Goal: Communication & Community: Answer question/provide support

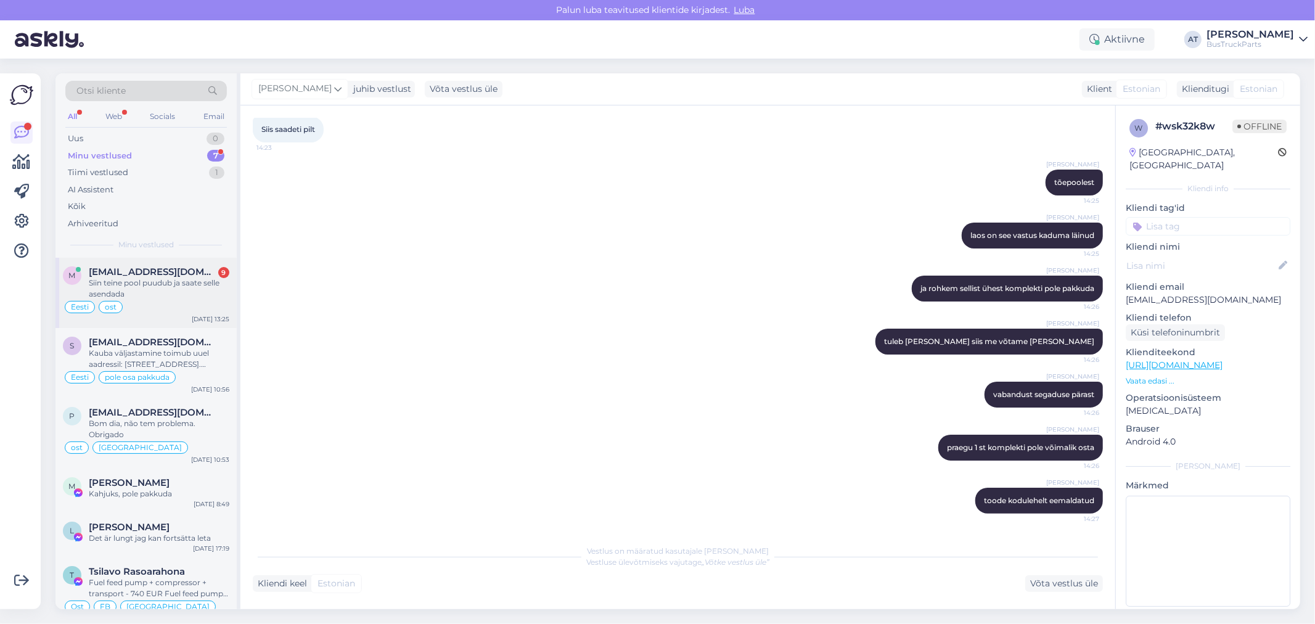
click at [178, 277] on div "Siin teine pool puudub ja saate selle asendada" at bounding box center [159, 288] width 141 height 22
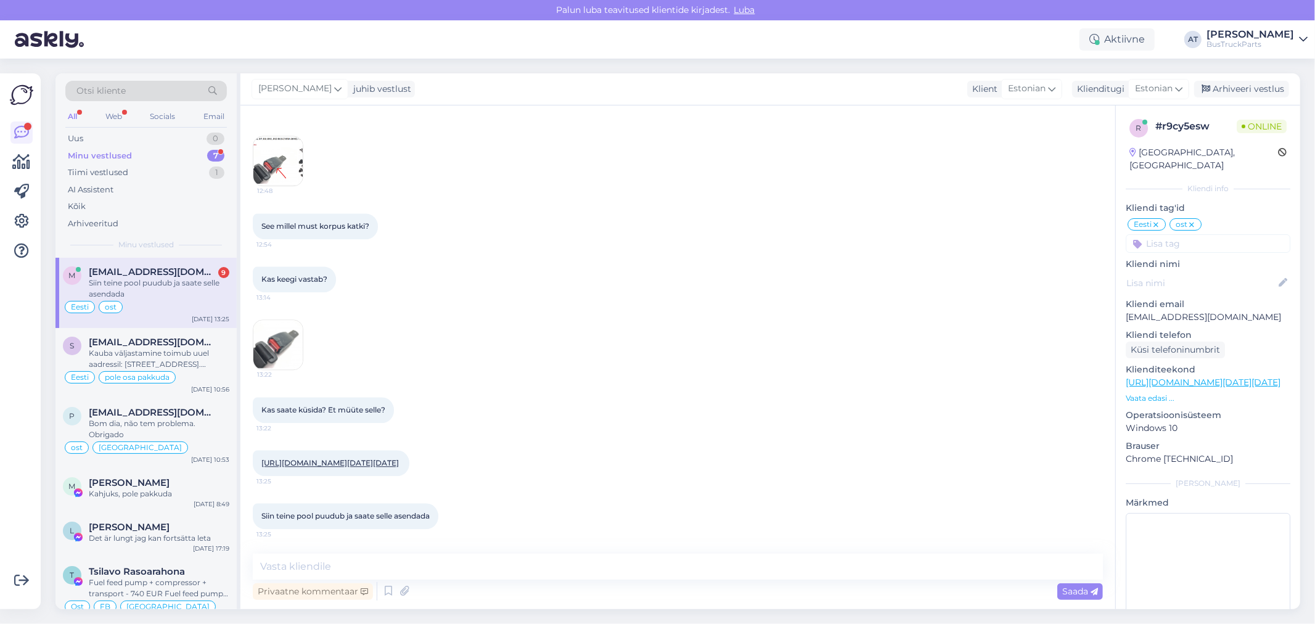
scroll to position [6396, 0]
click at [323, 47] on link "[URL][DOMAIN_NAME][DATE][DATE]" at bounding box center [329, 42] width 137 height 9
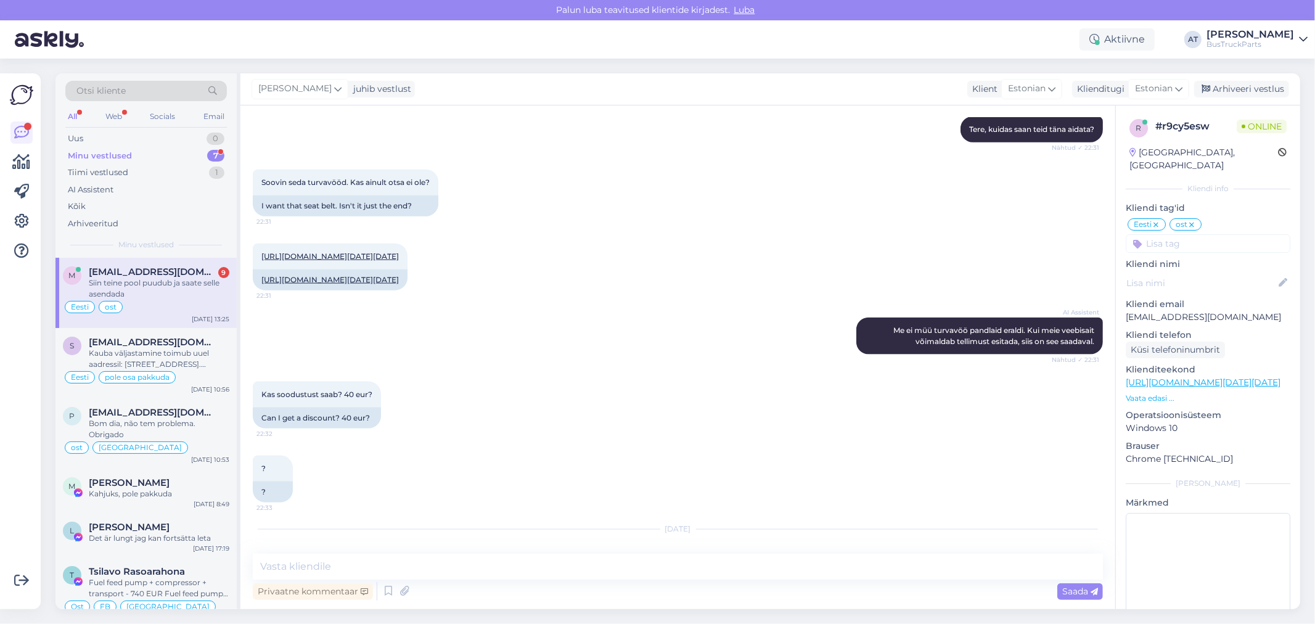
scroll to position [5232, 0]
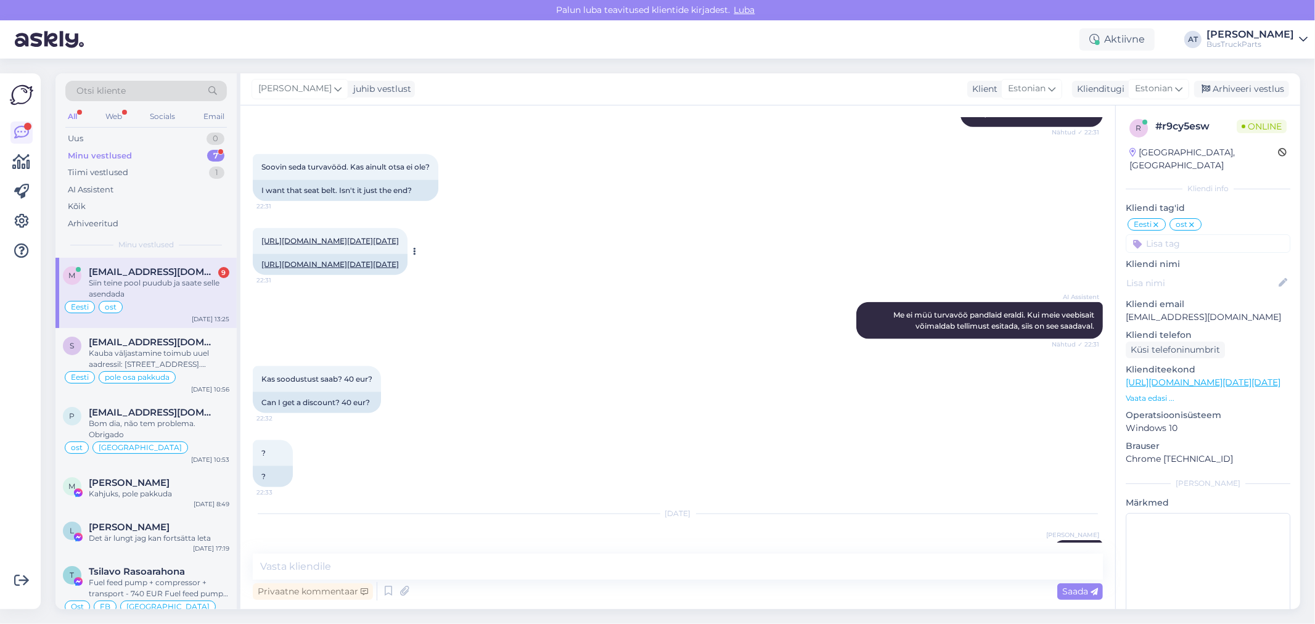
click at [393, 245] on link "[URL][DOMAIN_NAME][DATE][DATE]" at bounding box center [329, 240] width 137 height 9
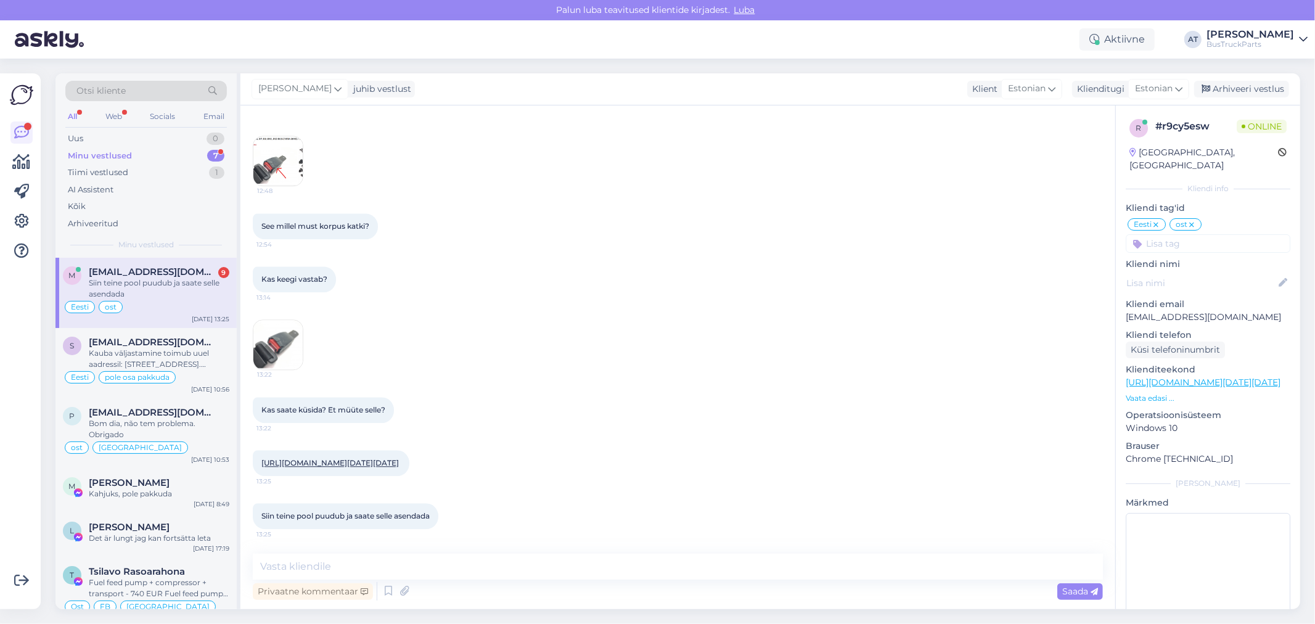
scroll to position [6670, 0]
drag, startPoint x: 1235, startPoint y: 300, endPoint x: 1128, endPoint y: 304, distance: 107.3
click at [1128, 311] on p "[EMAIL_ADDRESS][DOMAIN_NAME]" at bounding box center [1208, 317] width 165 height 13
copy p "[EMAIL_ADDRESS][DOMAIN_NAME]"
click at [139, 91] on div "Otsi kliente" at bounding box center [146, 91] width 162 height 20
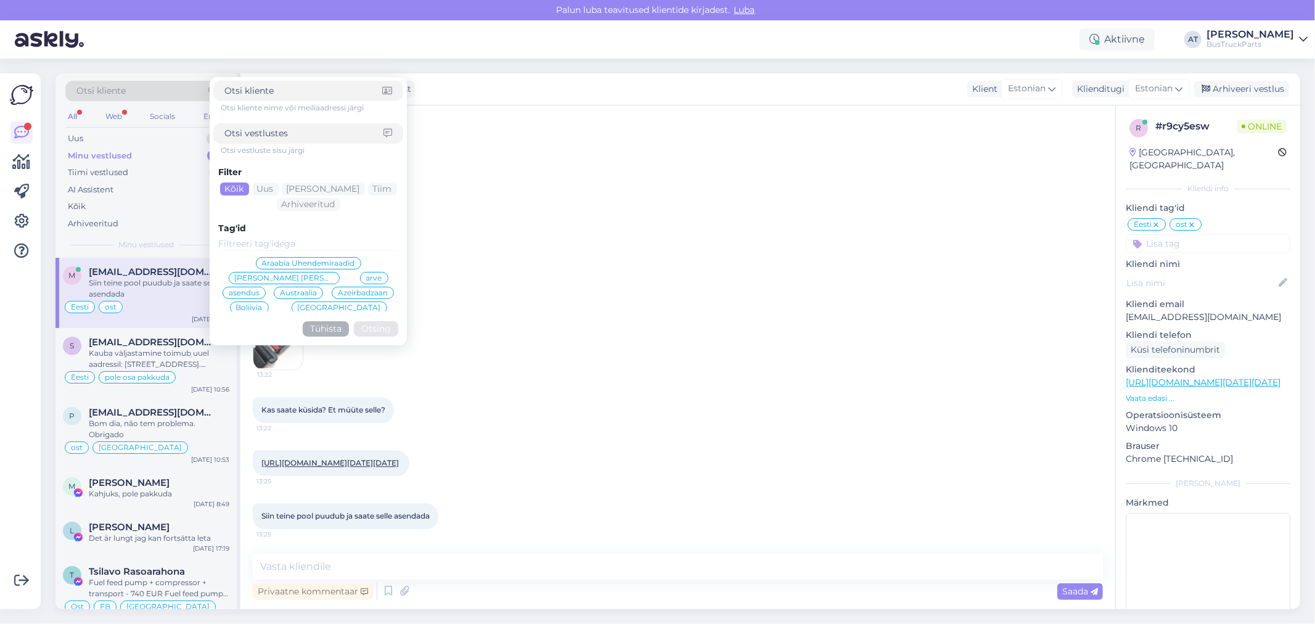
type input "[EMAIL_ADDRESS][DOMAIN_NAME]"
click button "Otsing" at bounding box center [376, 328] width 44 height 15
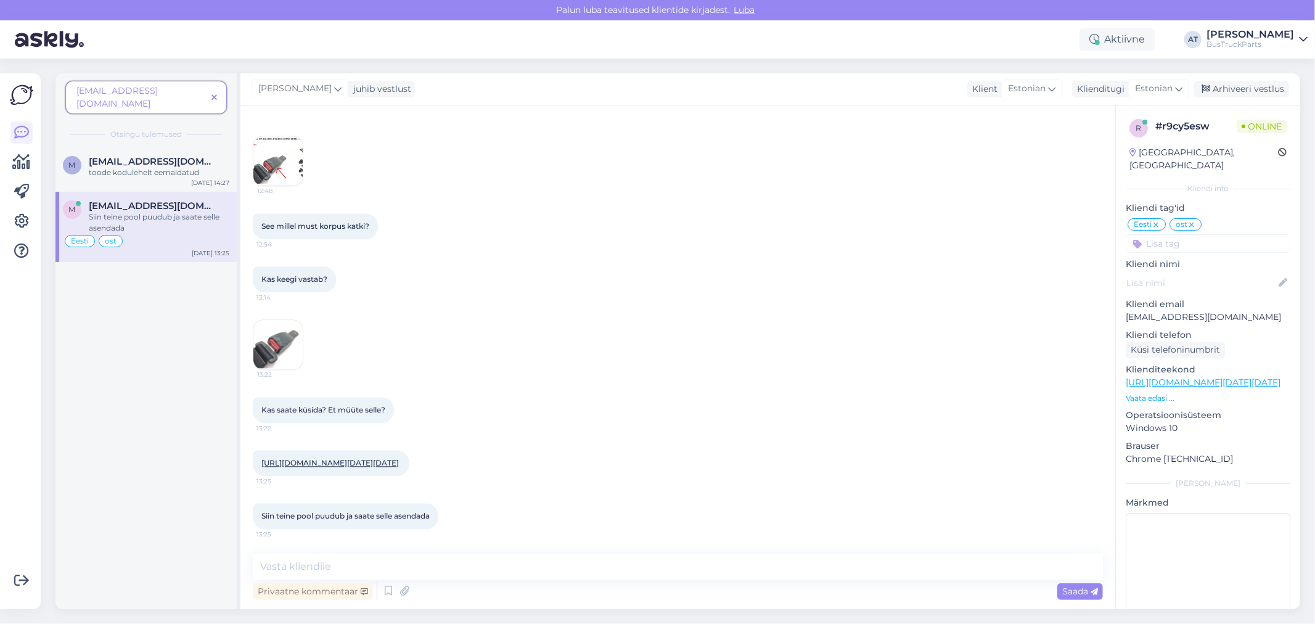
click at [155, 200] on span "[EMAIL_ADDRESS][DOMAIN_NAME]" at bounding box center [153, 205] width 128 height 11
click at [403, 100] on span "Kas nendelt ei saa ühte teist poolt [PERSON_NAME]?" at bounding box center [358, 95] width 195 height 9
click at [332, 231] on span "See millel must korpus katki?" at bounding box center [315, 225] width 108 height 9
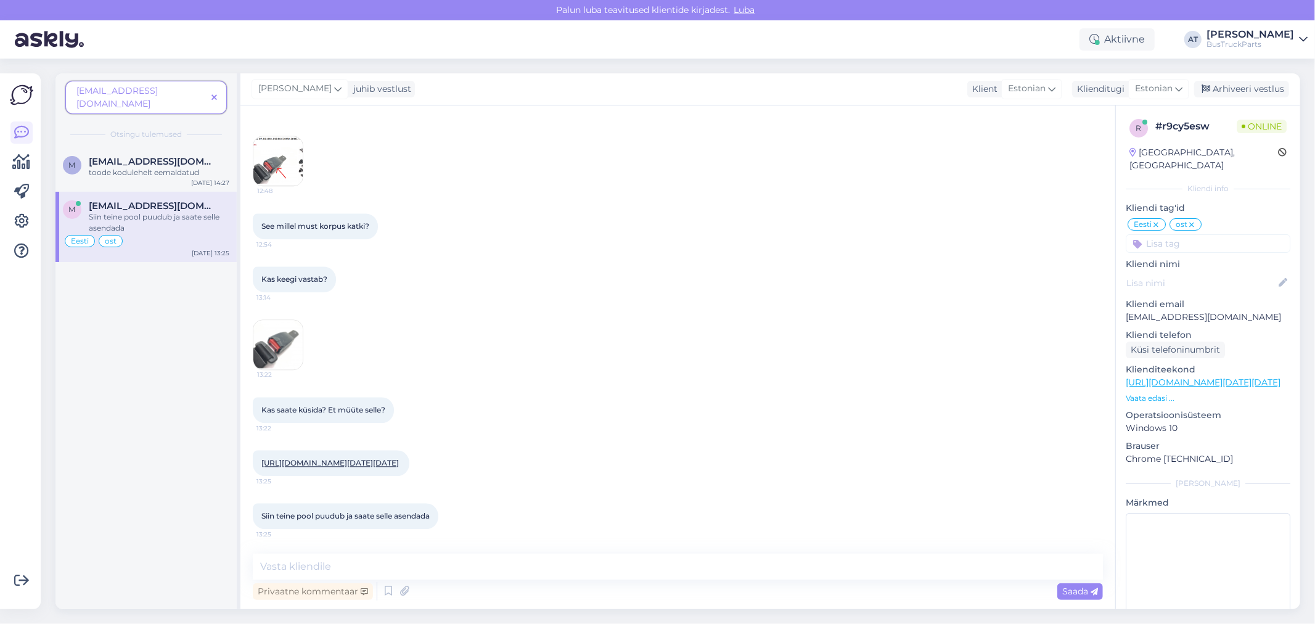
scroll to position [6670, 0]
click at [331, 465] on link "[URL][DOMAIN_NAME][DATE][DATE]" at bounding box center [329, 462] width 137 height 9
drag, startPoint x: 350, startPoint y: 515, endPoint x: 502, endPoint y: 510, distance: 152.3
click at [475, 510] on div "Siin teine pool puudub ja saate selle asendada 13:25" at bounding box center [678, 515] width 850 height 53
click at [550, 509] on div "Siin teine pool puudub ja saate selle asendada 13:25" at bounding box center [678, 515] width 850 height 53
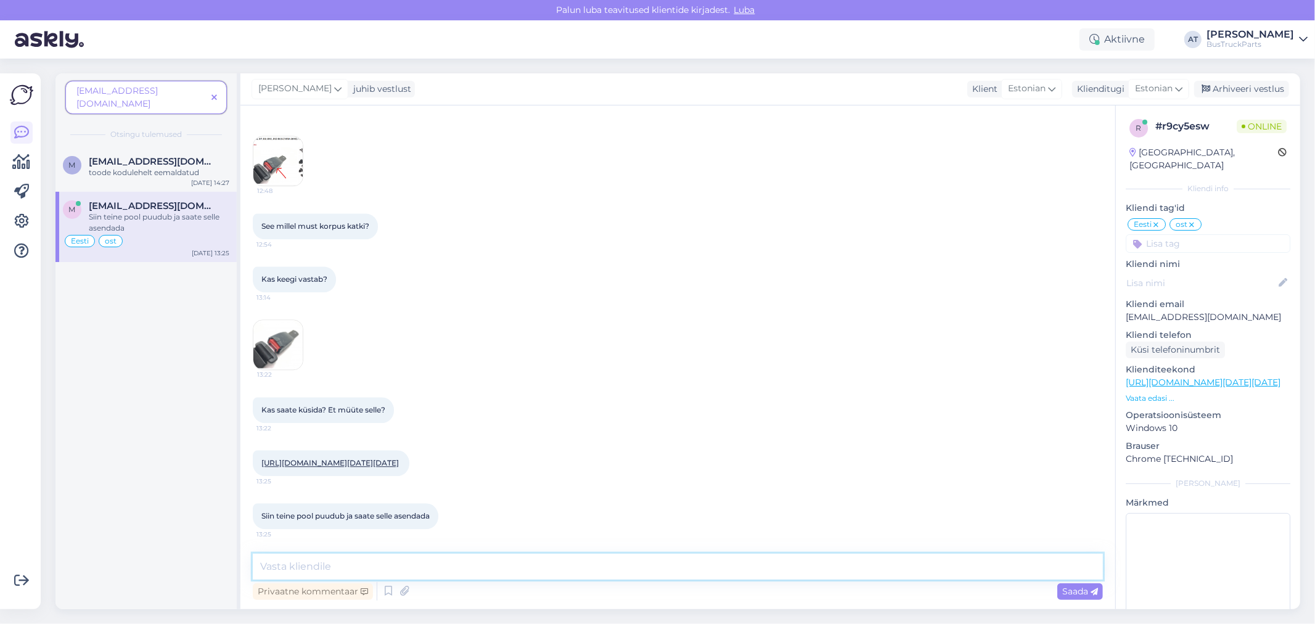
click at [462, 568] on textarea at bounding box center [678, 567] width 850 height 26
type textarea "T"
type textarea "Meie ei saa! Meie müüme nii, nagu asjad on ülesse pandud."
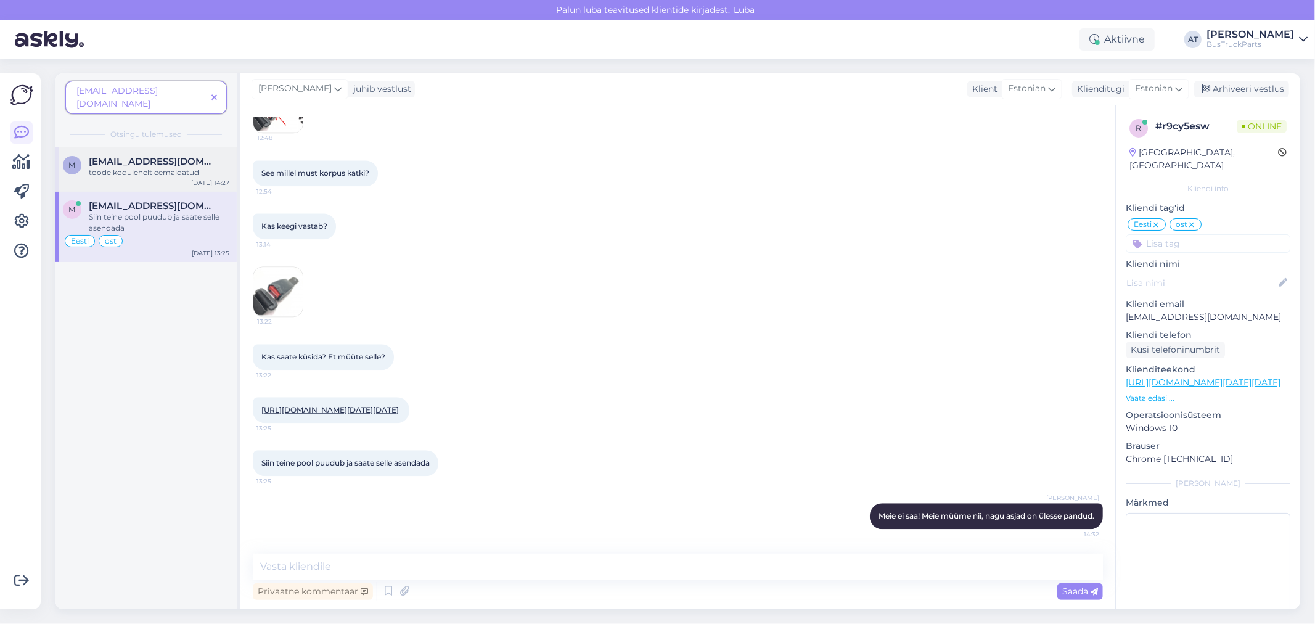
click at [137, 167] on div "m matrixbussid@gmail.com toode kodulehelt eemaldatud Sep 4 14:27" at bounding box center [145, 169] width 181 height 44
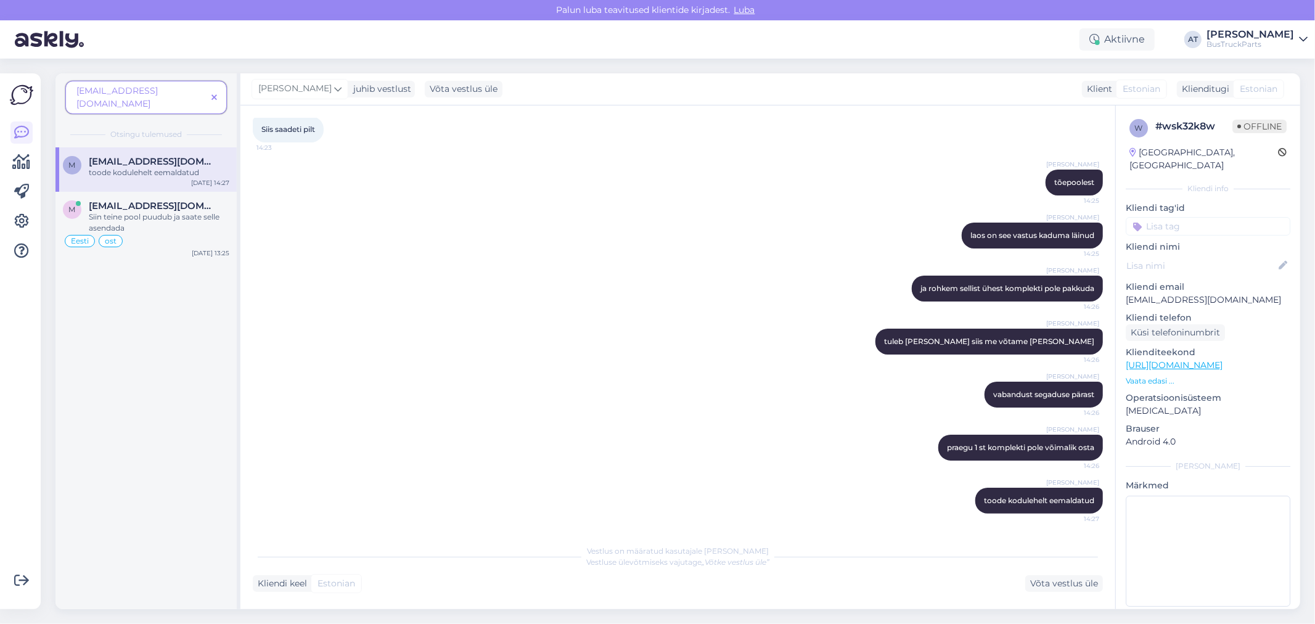
scroll to position [5273, 0]
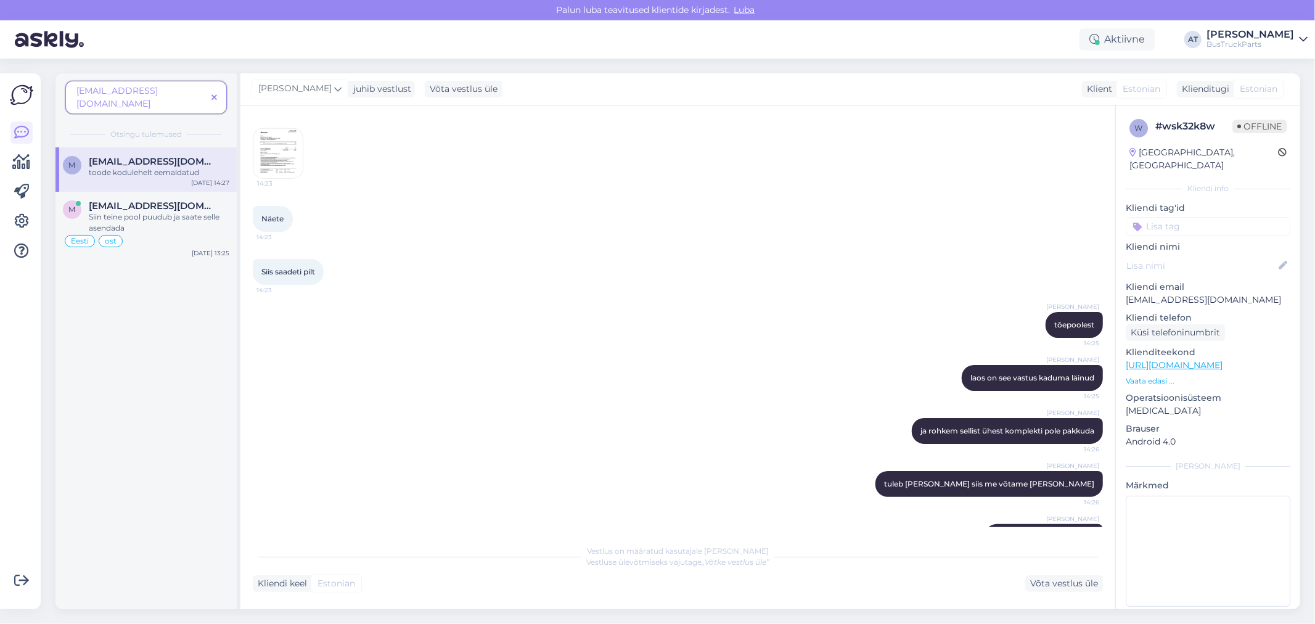
click at [282, 178] on img at bounding box center [277, 153] width 49 height 49
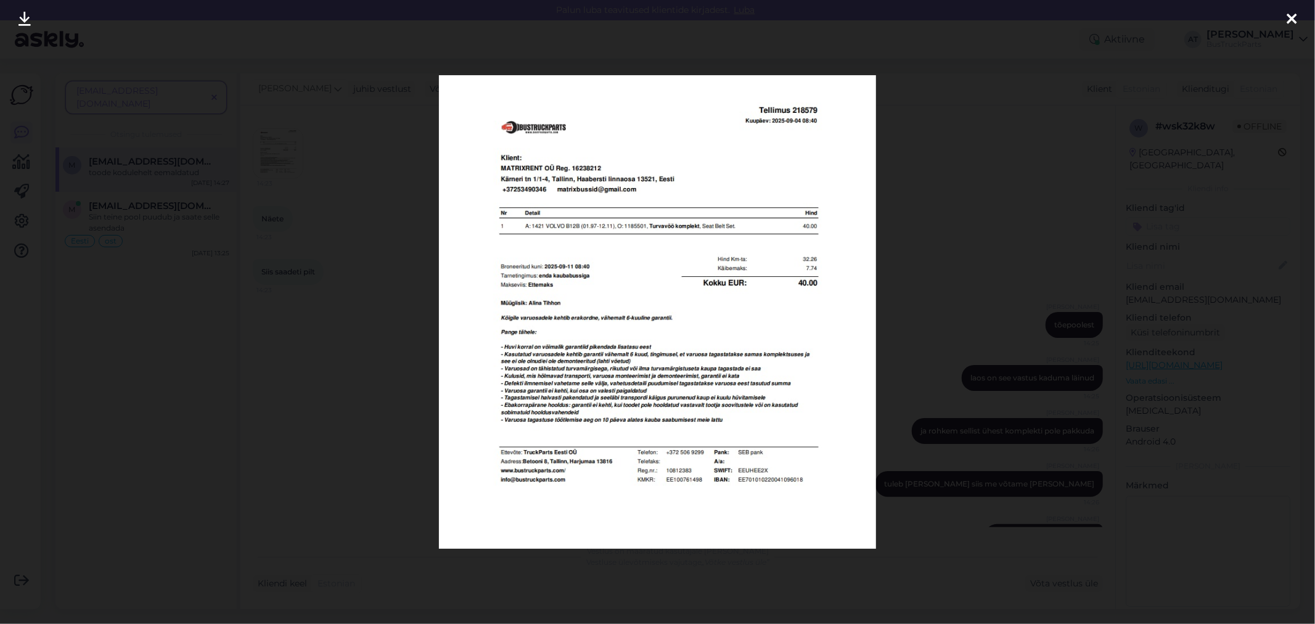
click at [1009, 272] on div at bounding box center [657, 312] width 1315 height 624
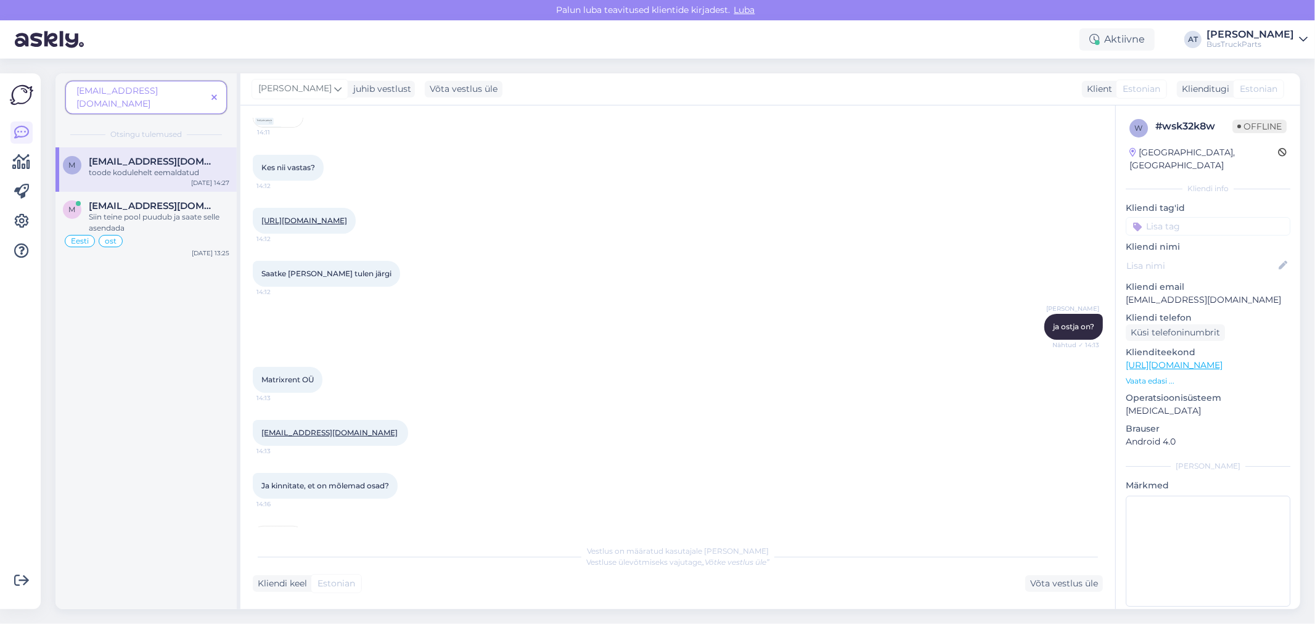
scroll to position [4657, 0]
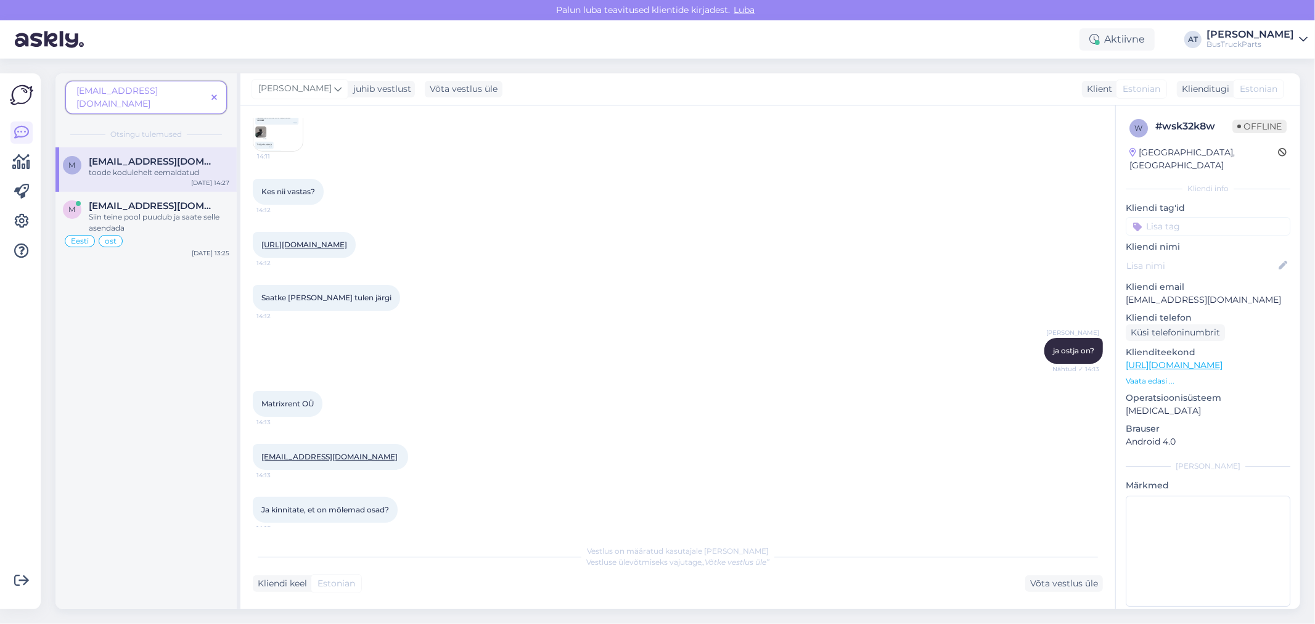
click at [281, 151] on img at bounding box center [277, 126] width 49 height 49
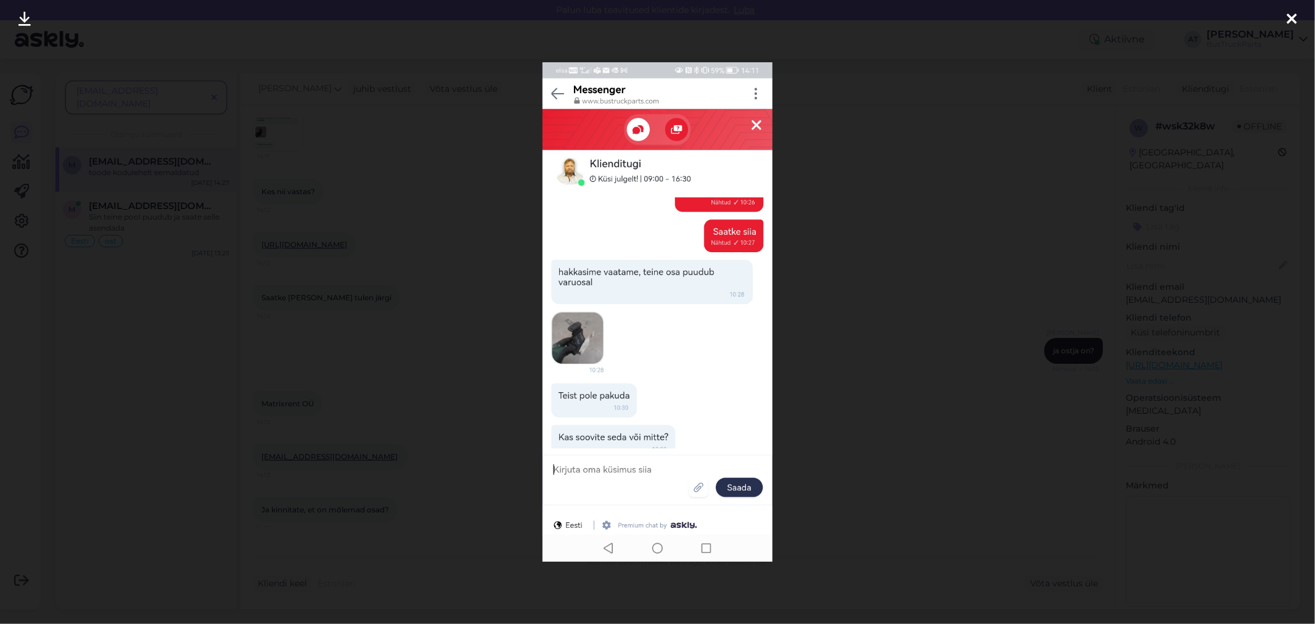
click at [401, 342] on div at bounding box center [657, 312] width 1315 height 624
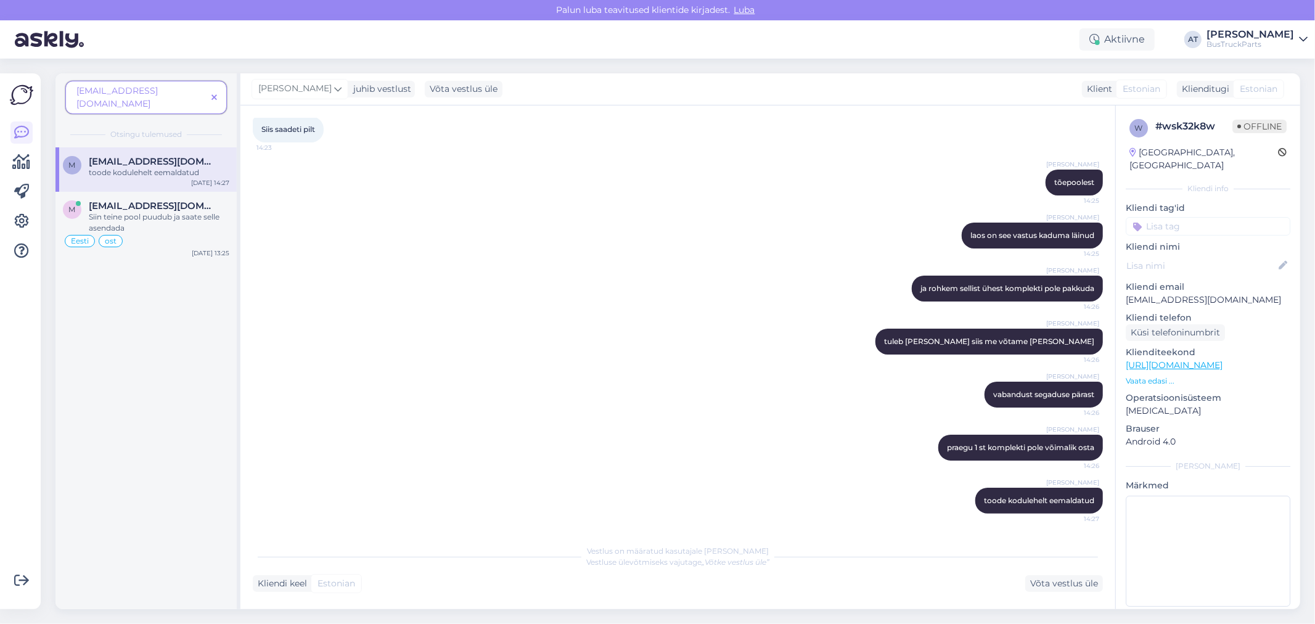
scroll to position [5548, 0]
click at [1211, 293] on p "[EMAIL_ADDRESS][DOMAIN_NAME]" at bounding box center [1208, 299] width 165 height 13
copy p "[EMAIL_ADDRESS][DOMAIN_NAME]"
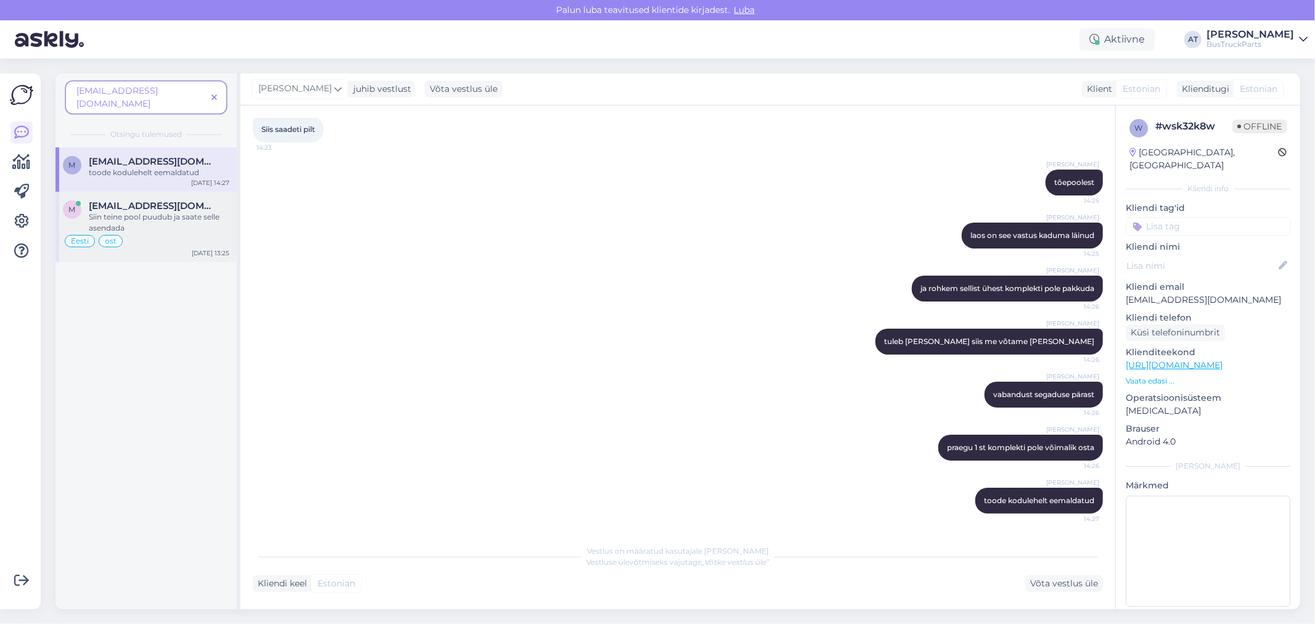
click at [155, 200] on span "[EMAIL_ADDRESS][DOMAIN_NAME]" at bounding box center [153, 205] width 128 height 11
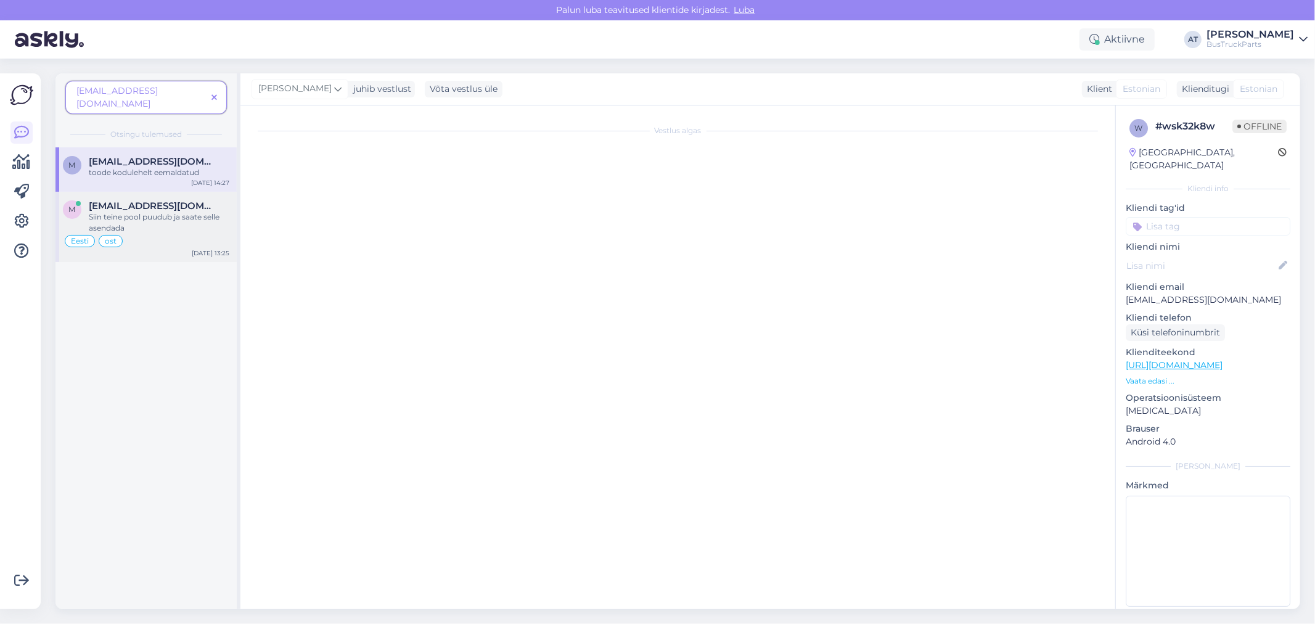
scroll to position [6723, 0]
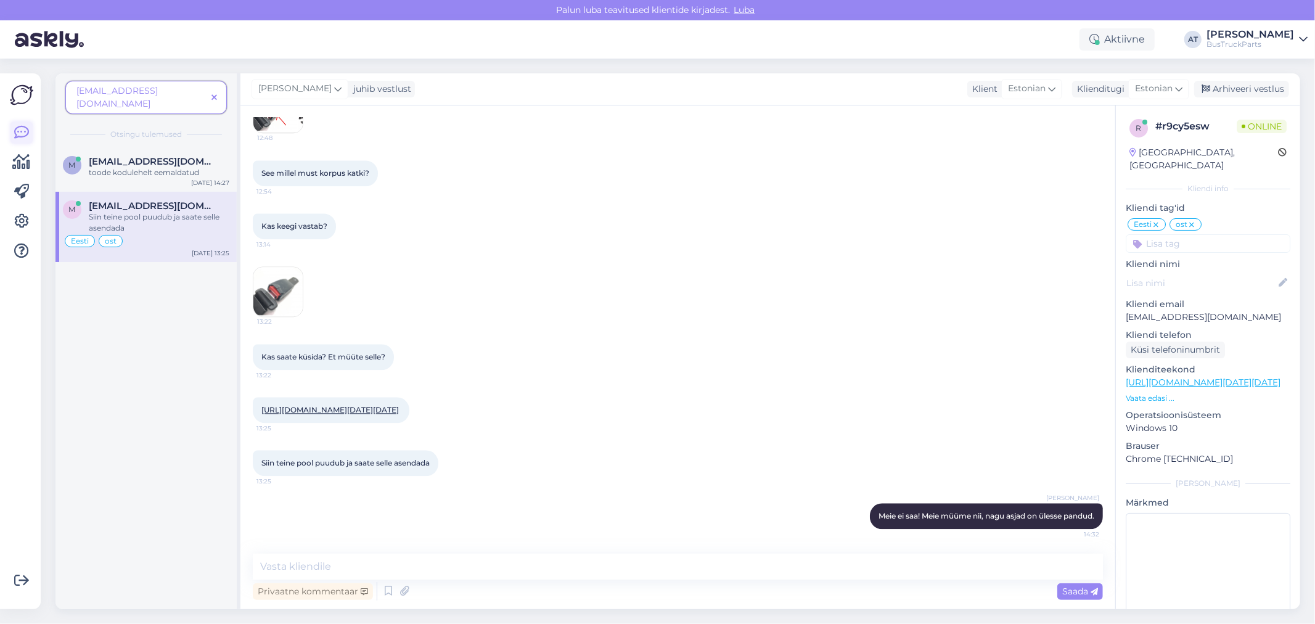
click at [22, 130] on icon at bounding box center [21, 132] width 15 height 15
click at [22, 131] on icon at bounding box center [21, 132] width 15 height 15
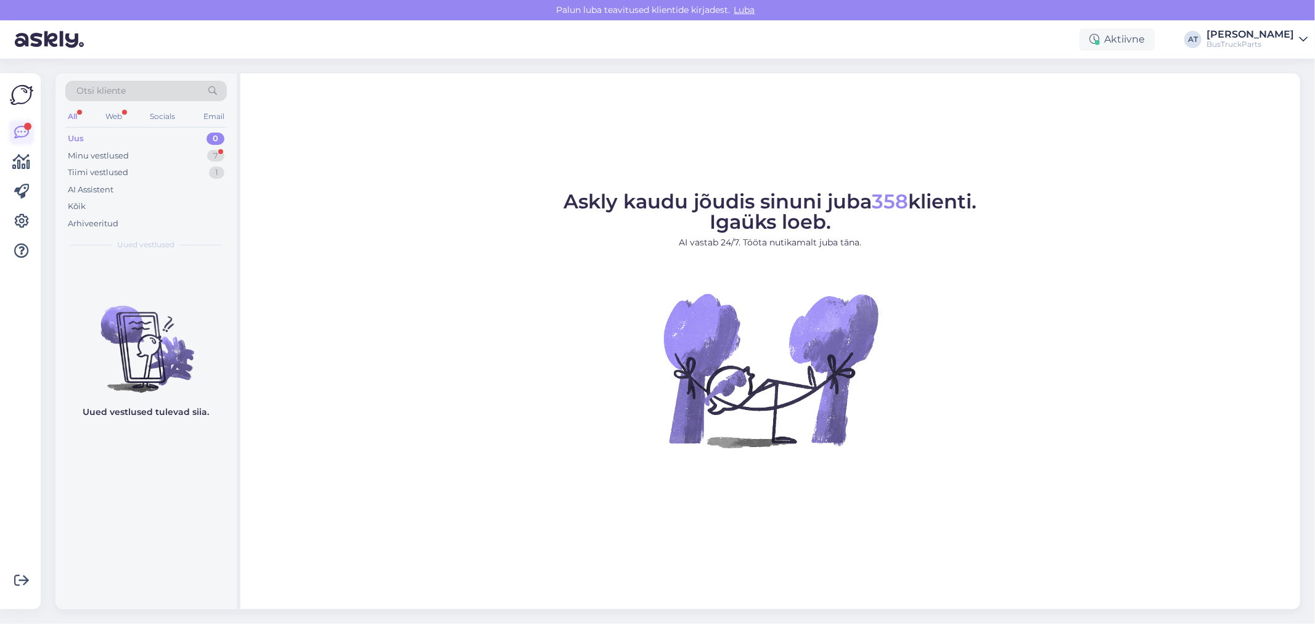
click at [25, 127] on div at bounding box center [27, 126] width 7 height 7
click at [128, 155] on div "Minu vestlused 7" at bounding box center [146, 155] width 162 height 17
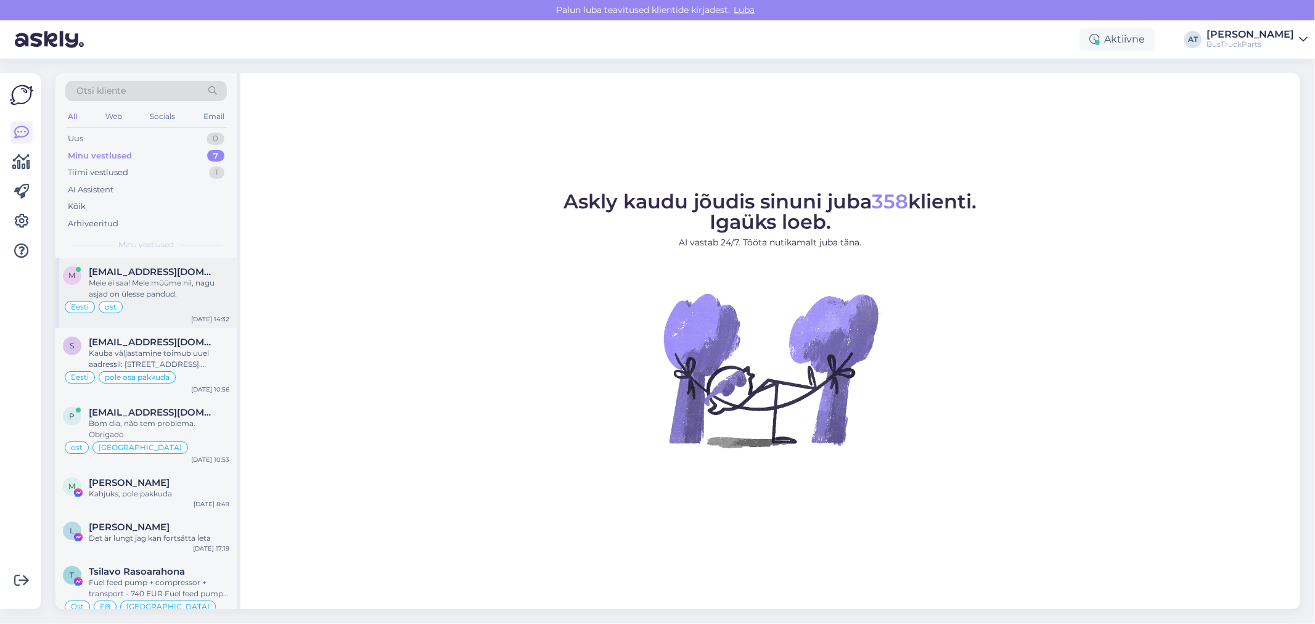
click at [175, 278] on div "Meie ei saa! Meie müüme nii, nagu asjad on ülesse pandud." at bounding box center [159, 288] width 141 height 22
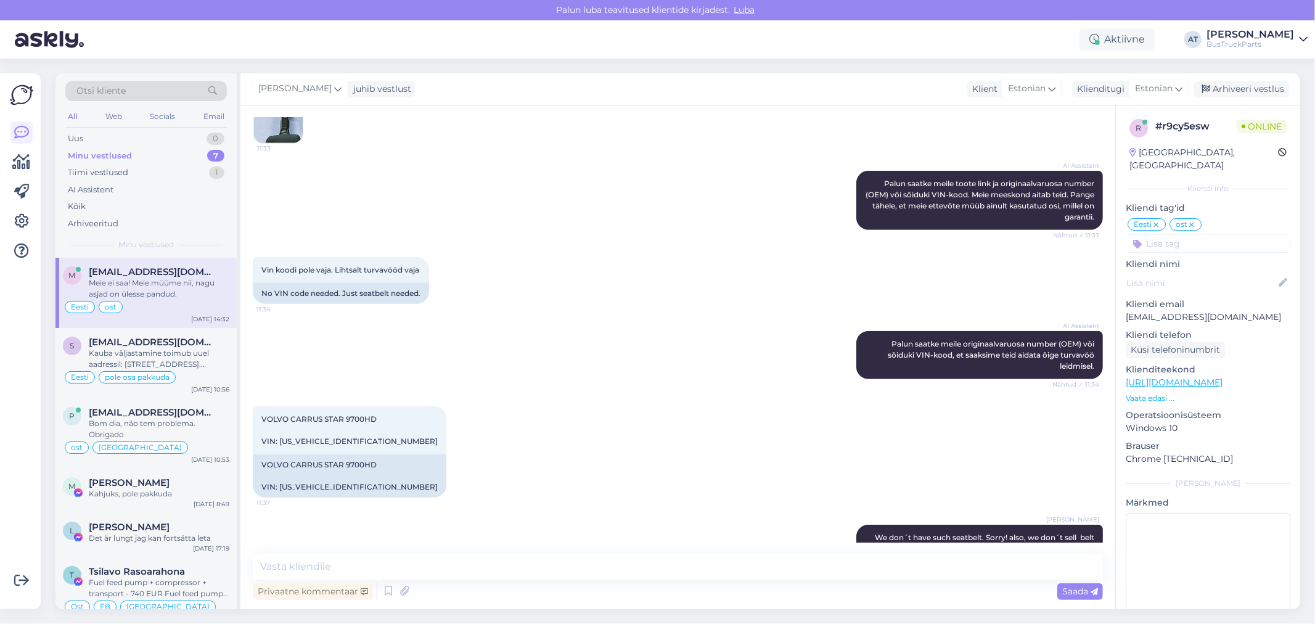
scroll to position [4531, 0]
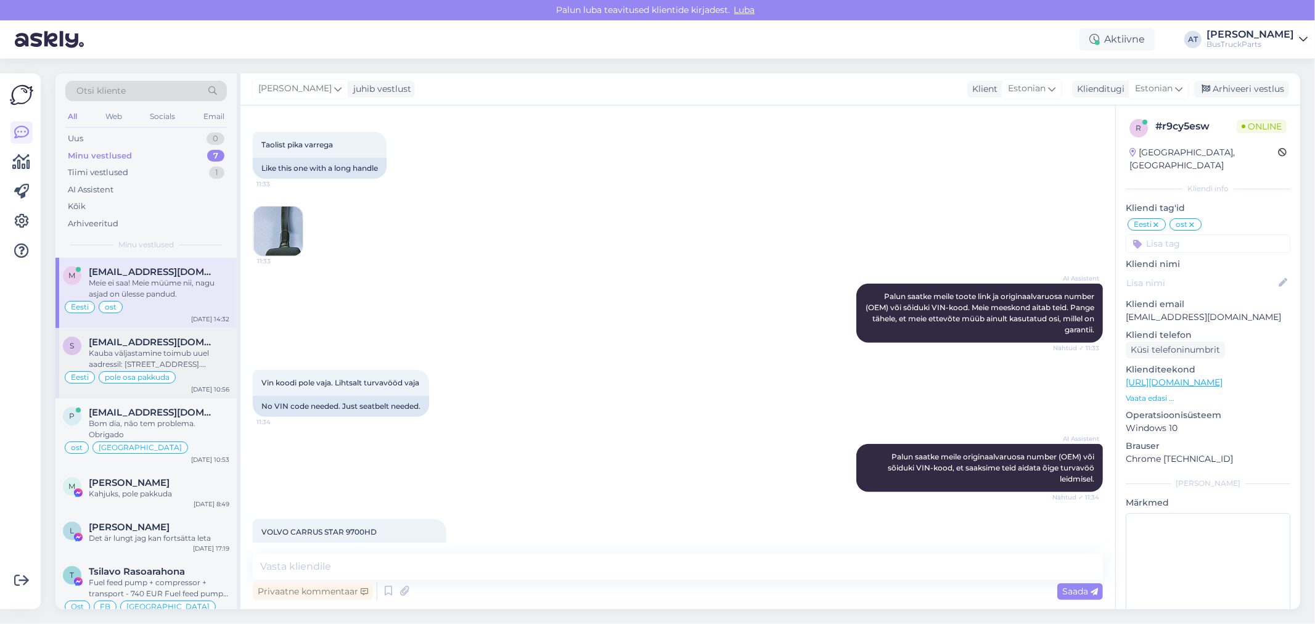
click at [198, 339] on span "[EMAIL_ADDRESS][DOMAIN_NAME]" at bounding box center [153, 342] width 128 height 11
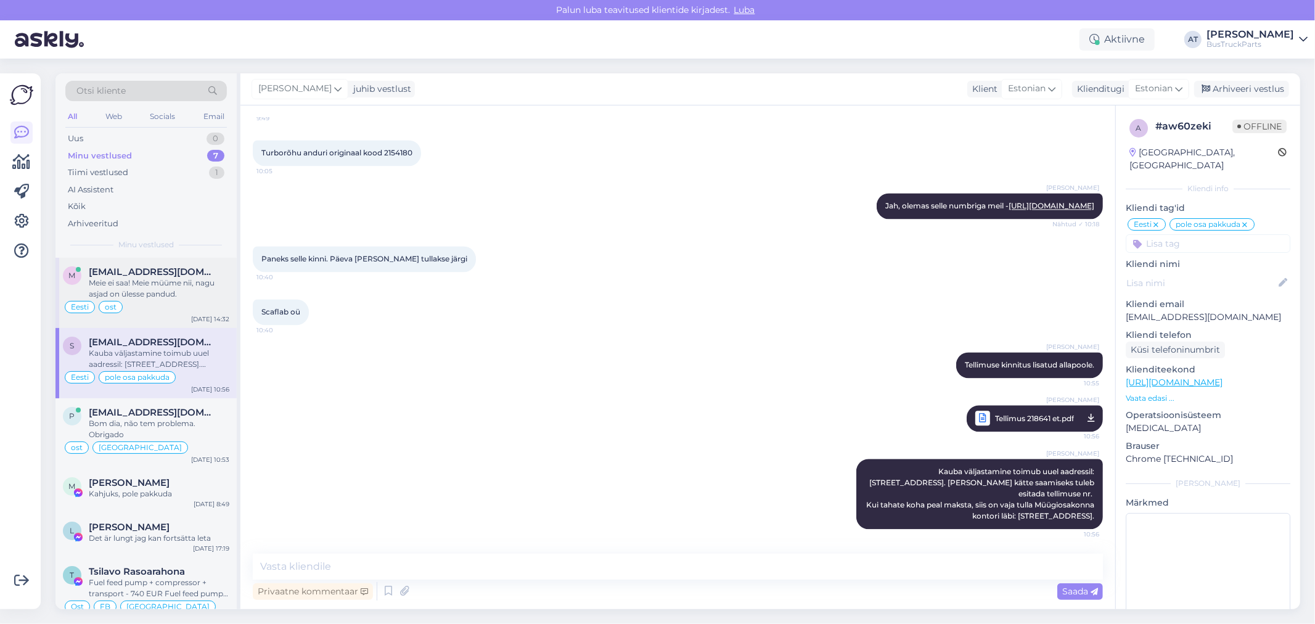
click at [150, 280] on div "Meie ei saa! Meie müüme nii, nagu asjad on ülesse pandud." at bounding box center [159, 288] width 141 height 22
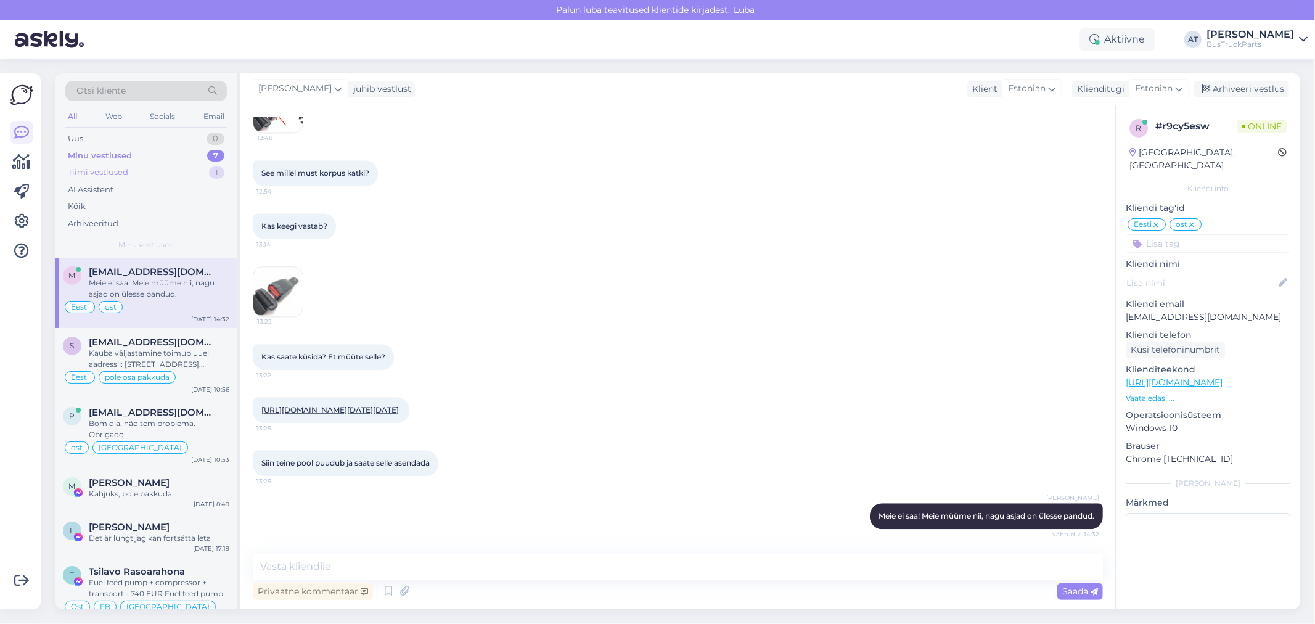
click at [118, 173] on div "Tiimi vestlused" at bounding box center [98, 172] width 60 height 12
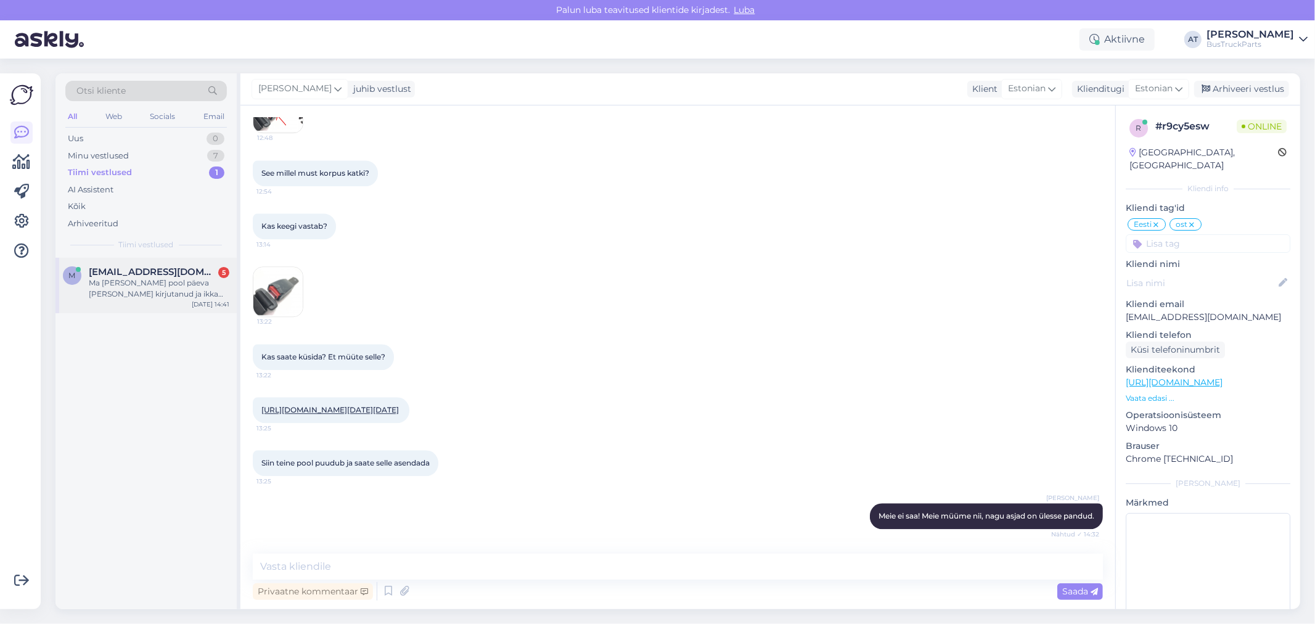
click at [125, 276] on span "[EMAIL_ADDRESS][DOMAIN_NAME]" at bounding box center [153, 271] width 128 height 11
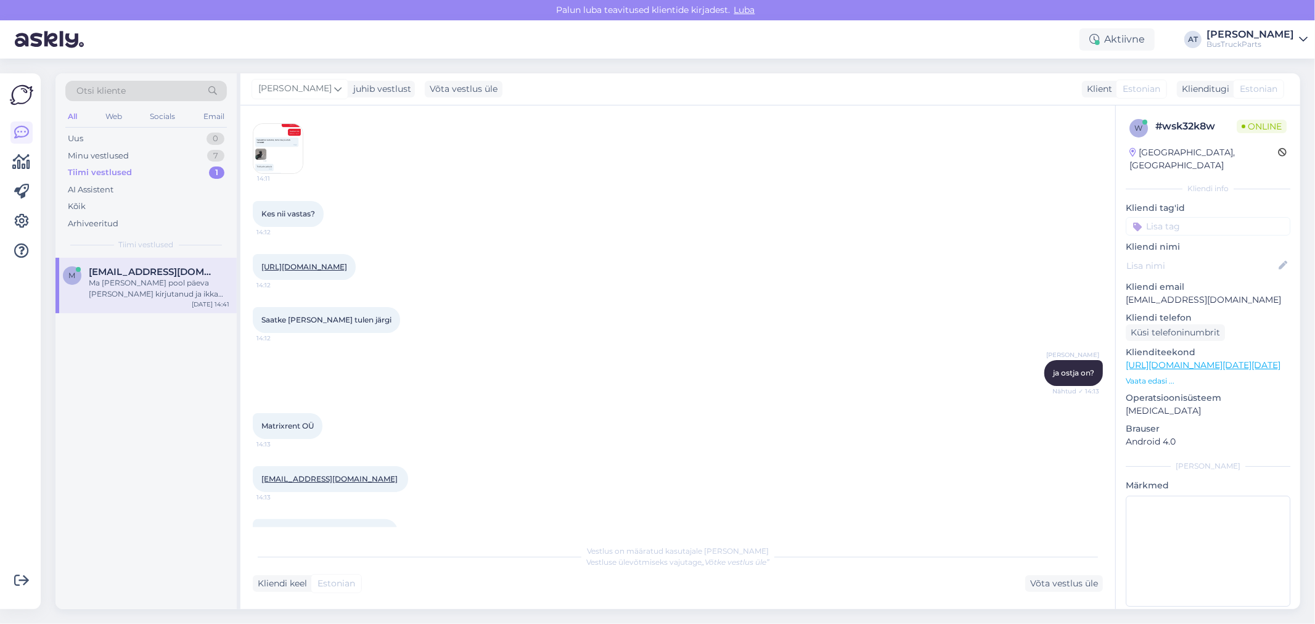
scroll to position [4331, 0]
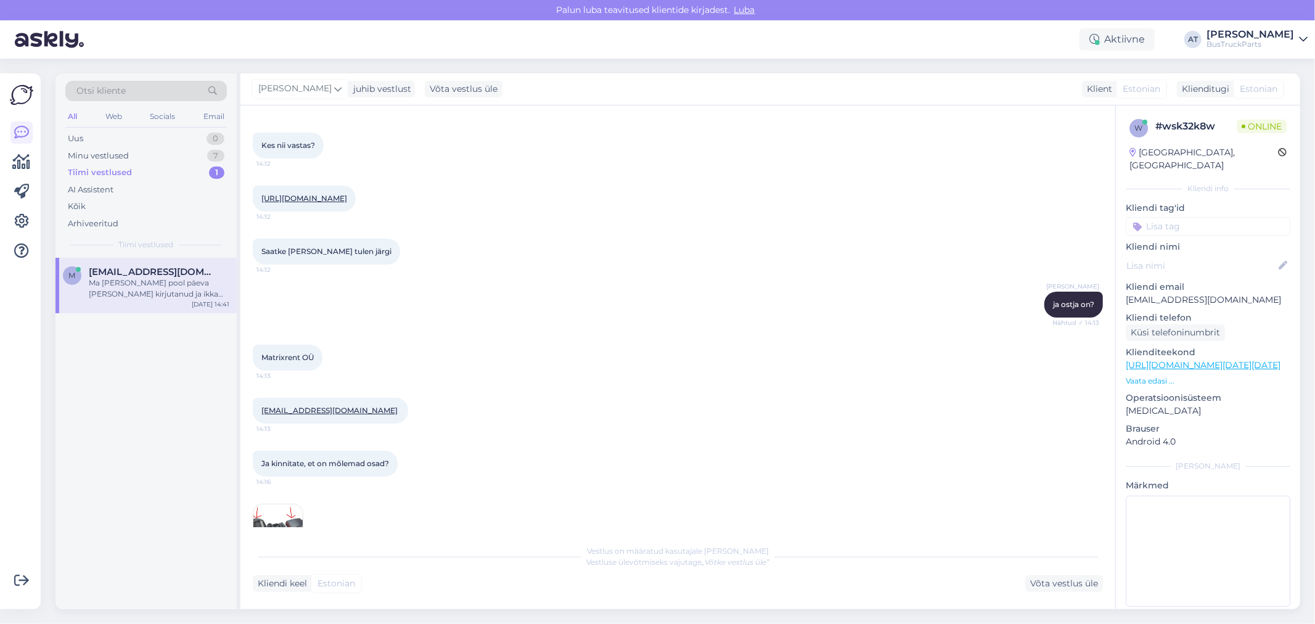
click at [279, 105] on img at bounding box center [277, 79] width 49 height 49
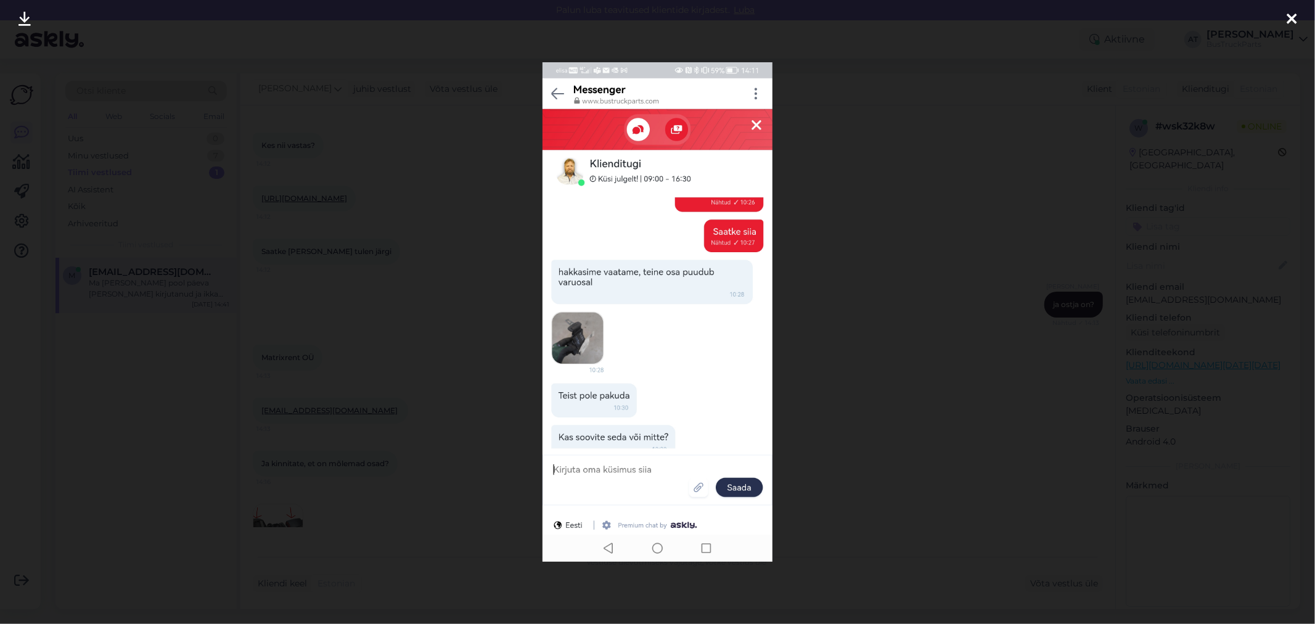
click at [608, 404] on img at bounding box center [657, 311] width 231 height 499
drag, startPoint x: 568, startPoint y: 443, endPoint x: 638, endPoint y: 443, distance: 69.7
click at [569, 443] on img at bounding box center [657, 311] width 231 height 499
click at [639, 443] on img at bounding box center [657, 311] width 231 height 499
click at [959, 358] on div at bounding box center [657, 312] width 1315 height 624
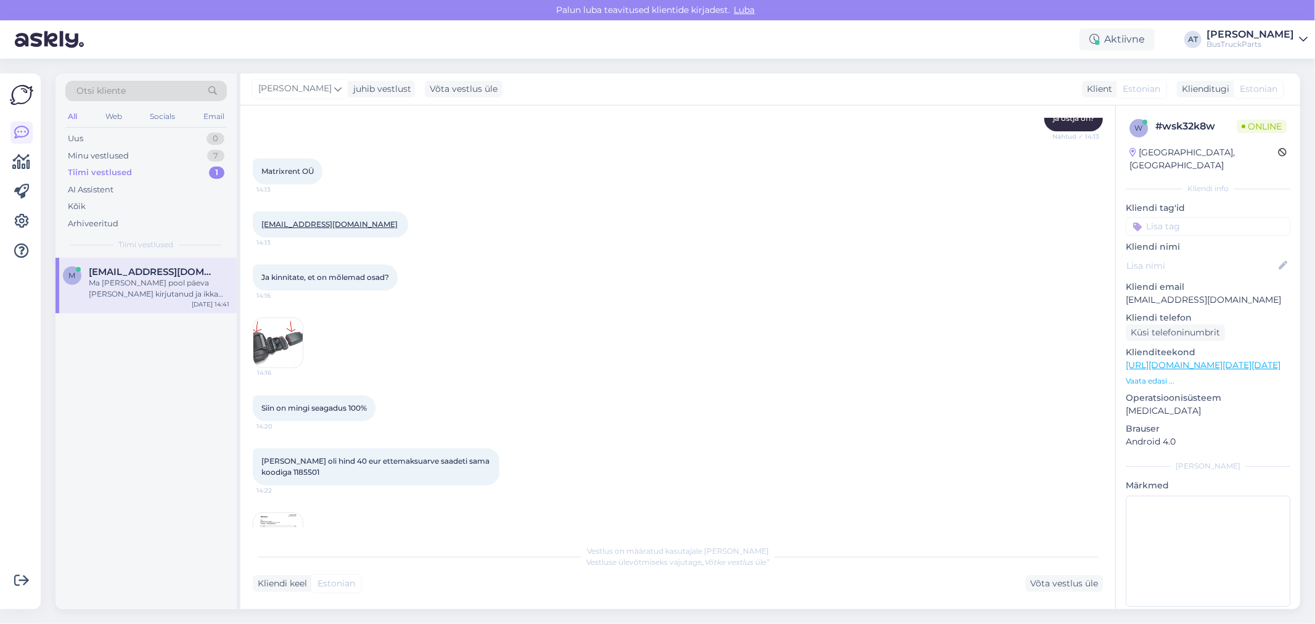
scroll to position [4537, 0]
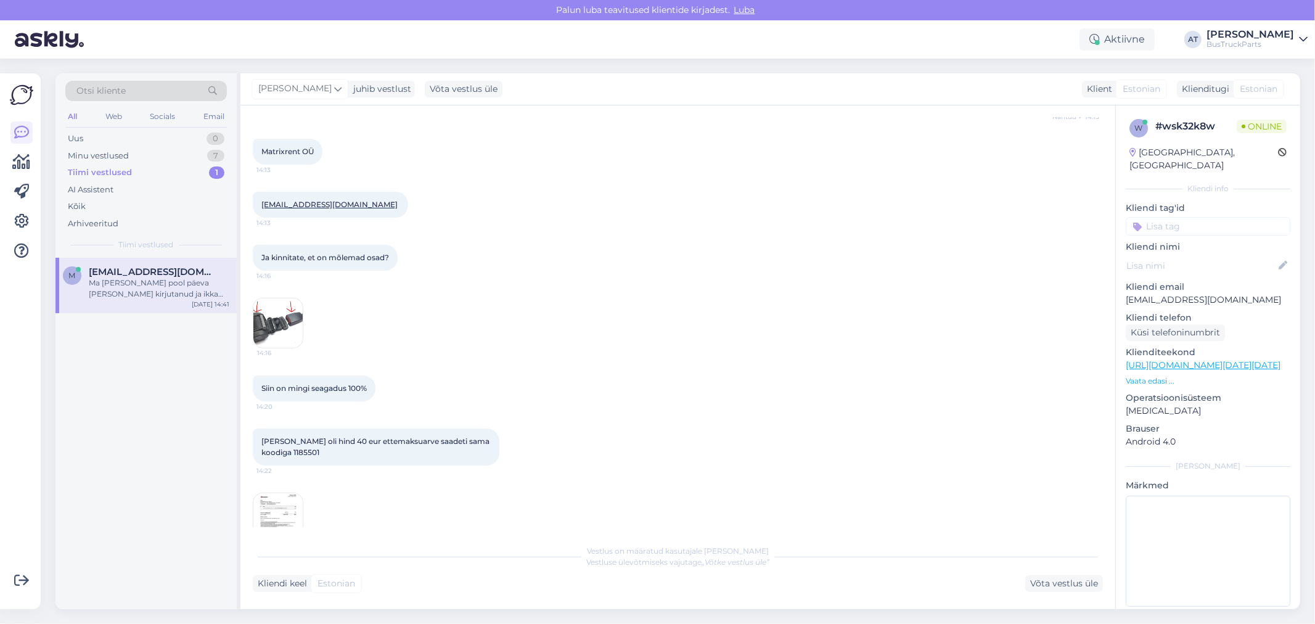
drag, startPoint x: 1042, startPoint y: 233, endPoint x: 1087, endPoint y: 232, distance: 45.6
click at [1097, 232] on div "Vestlus algas Sep 4 2025 Jah, kuna mobiilis 10:26 Saatke siia 10:27 Alina Tihho…" at bounding box center [683, 322] width 861 height 409
click at [697, 231] on div "Matrixbussid@gmail.com 14:13" at bounding box center [678, 204] width 850 height 53
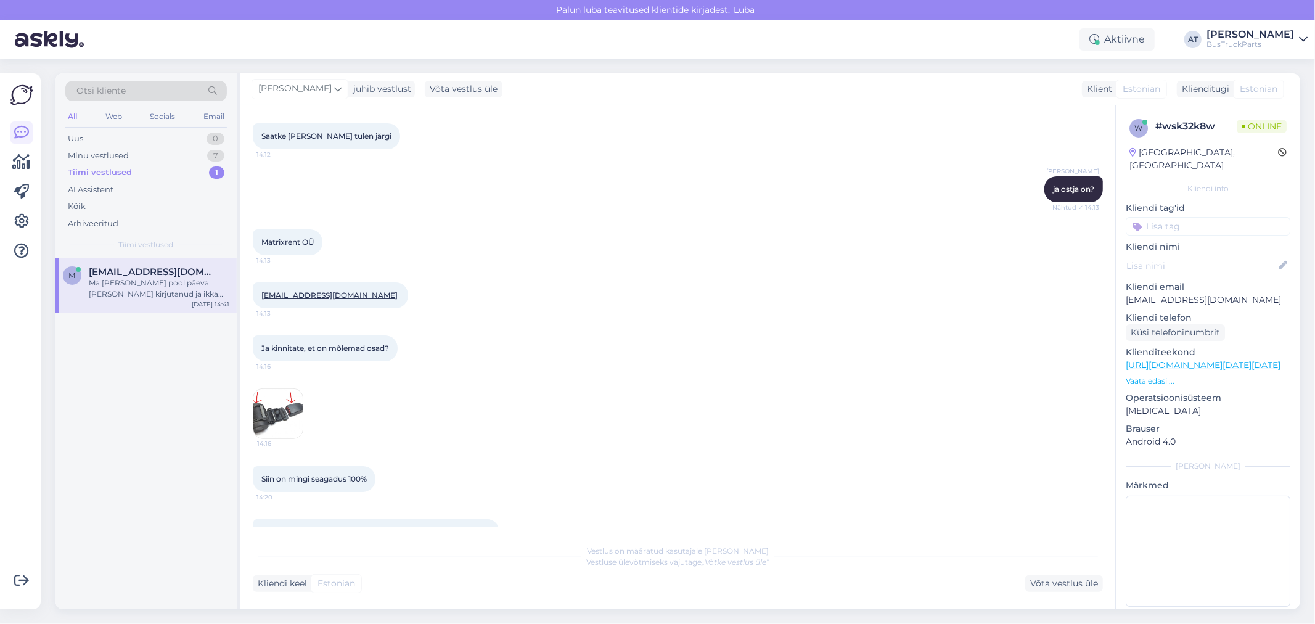
scroll to position [4331, 0]
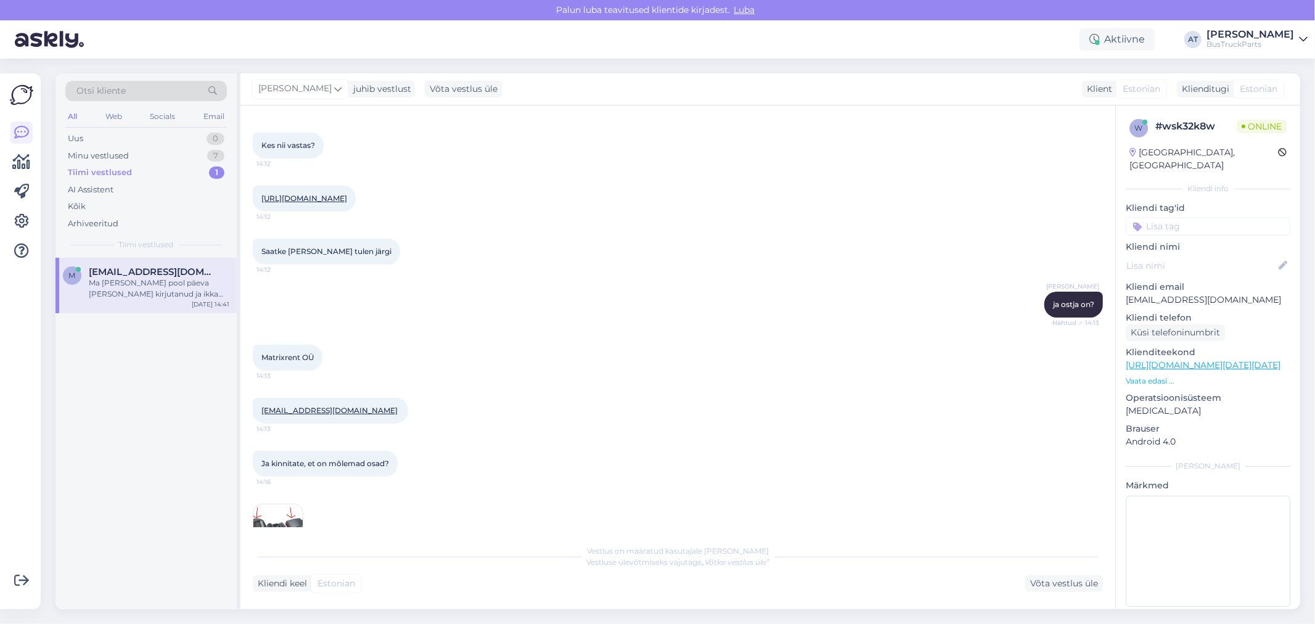
click at [272, 105] on img at bounding box center [277, 79] width 49 height 49
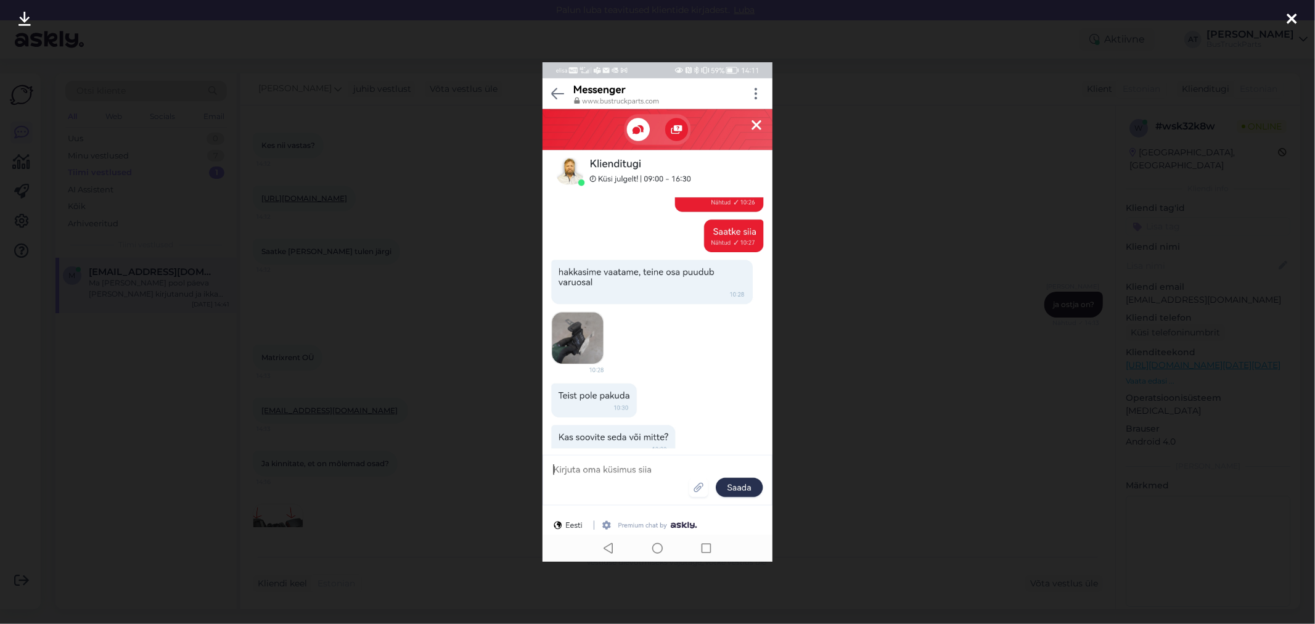
click at [894, 304] on div at bounding box center [657, 312] width 1315 height 624
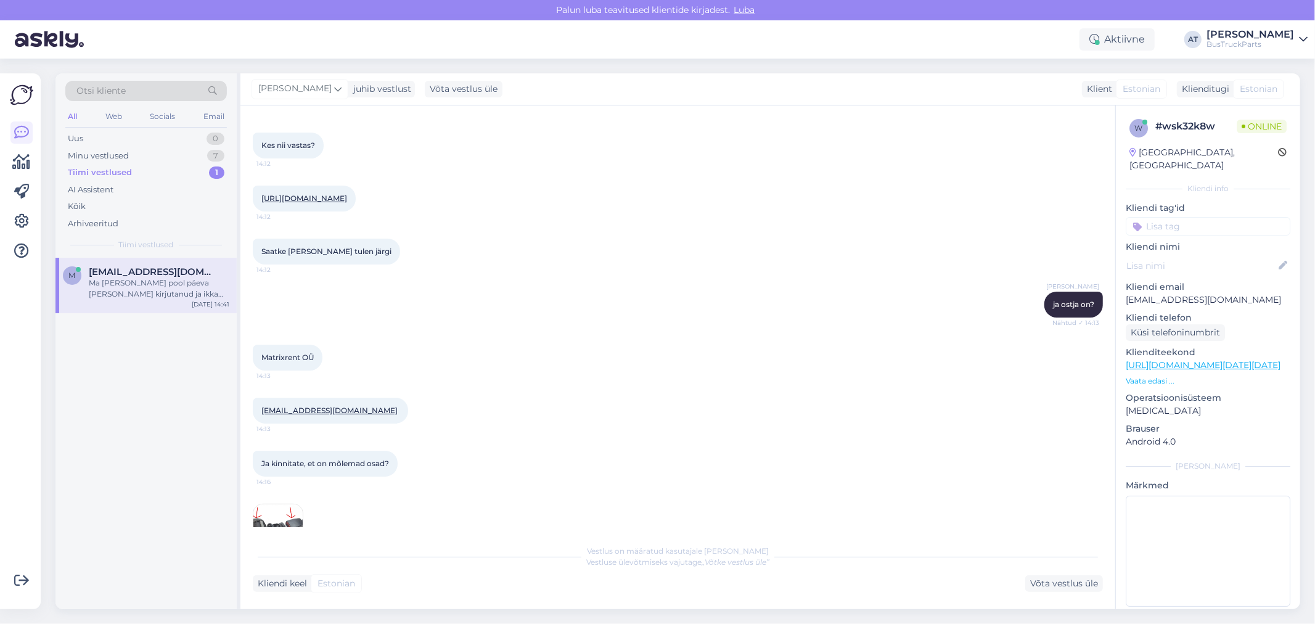
click at [277, 105] on img at bounding box center [277, 79] width 49 height 49
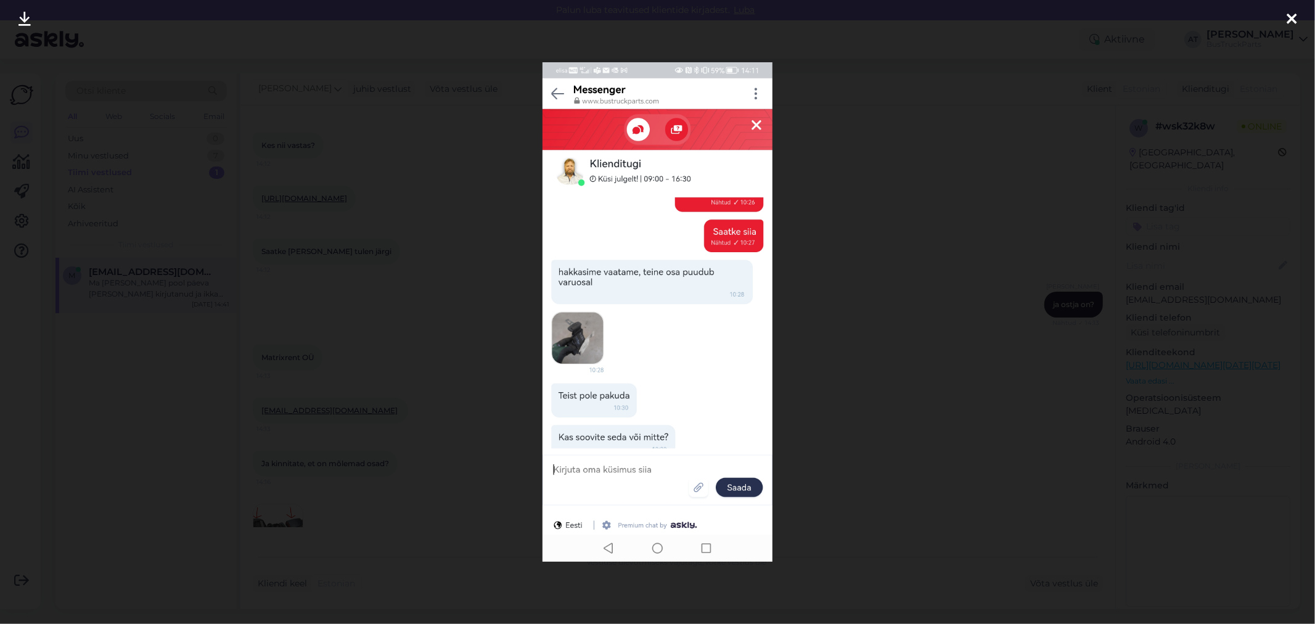
click at [800, 309] on div at bounding box center [657, 312] width 1315 height 624
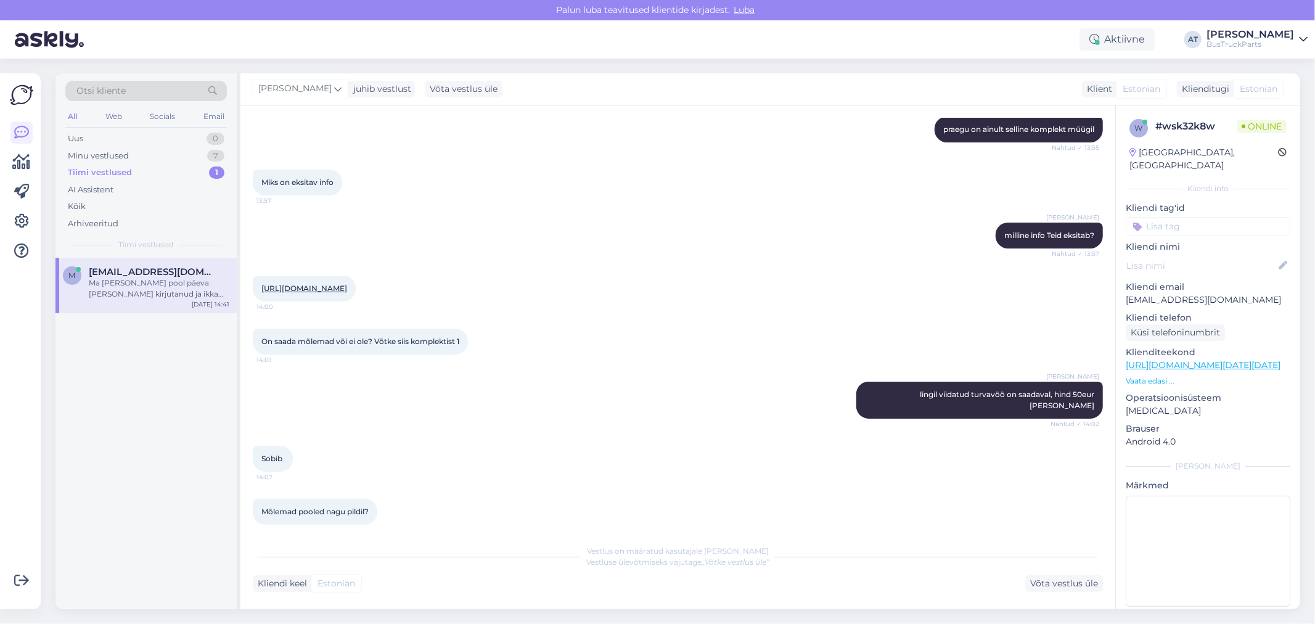
scroll to position [3372, 0]
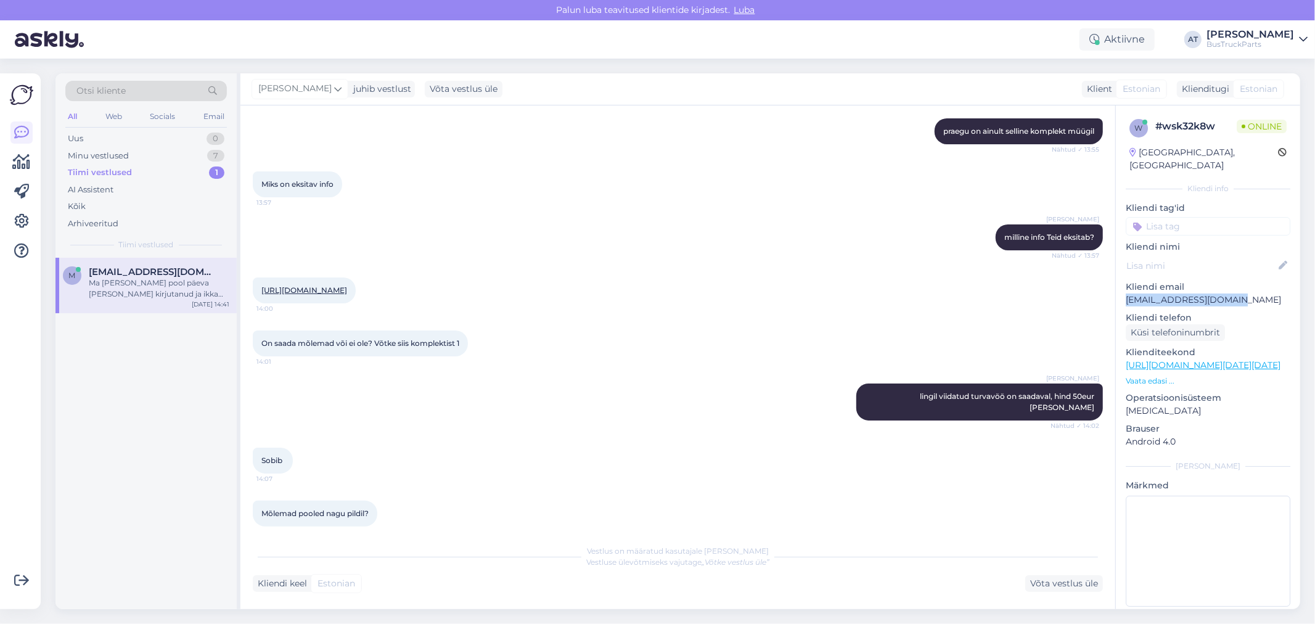
drag, startPoint x: 1249, startPoint y: 287, endPoint x: 1127, endPoint y: 293, distance: 122.2
click at [1127, 293] on div "w # wsk32k8w Online Estonia, Tallinn Kliendi info Kliendi tag'id Kliendi nimi K…" at bounding box center [1208, 365] width 184 height 520
copy p "[EMAIL_ADDRESS][DOMAIN_NAME]"
click at [128, 91] on div "Otsi kliente" at bounding box center [146, 91] width 162 height 20
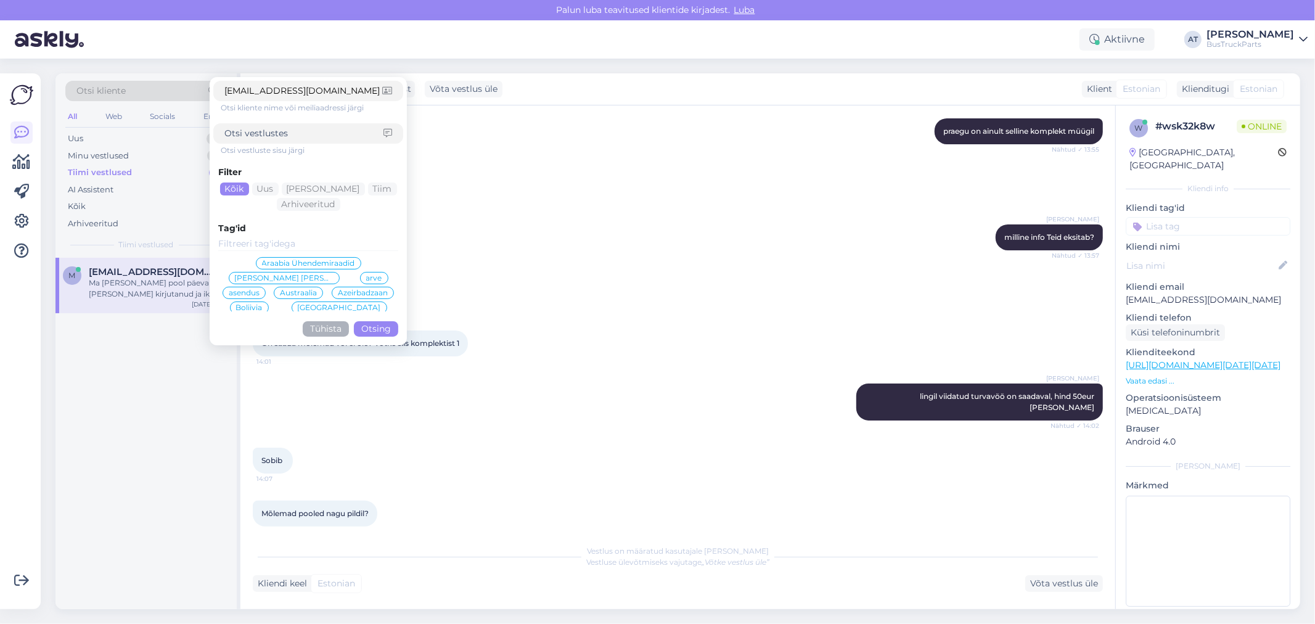
click button "Otsing" at bounding box center [376, 328] width 44 height 15
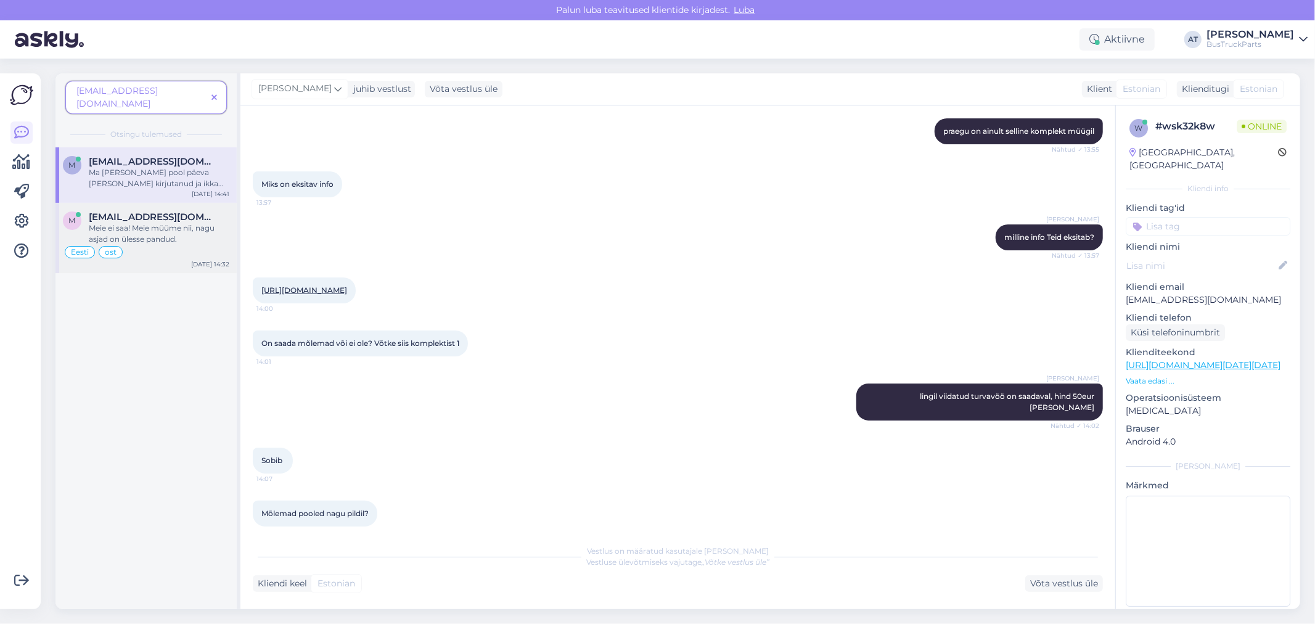
click at [87, 211] on div "m matrixbussid@gmail.com Meie ei saa! Meie müüme nii, nagu asjad on ülesse pand…" at bounding box center [146, 227] width 166 height 33
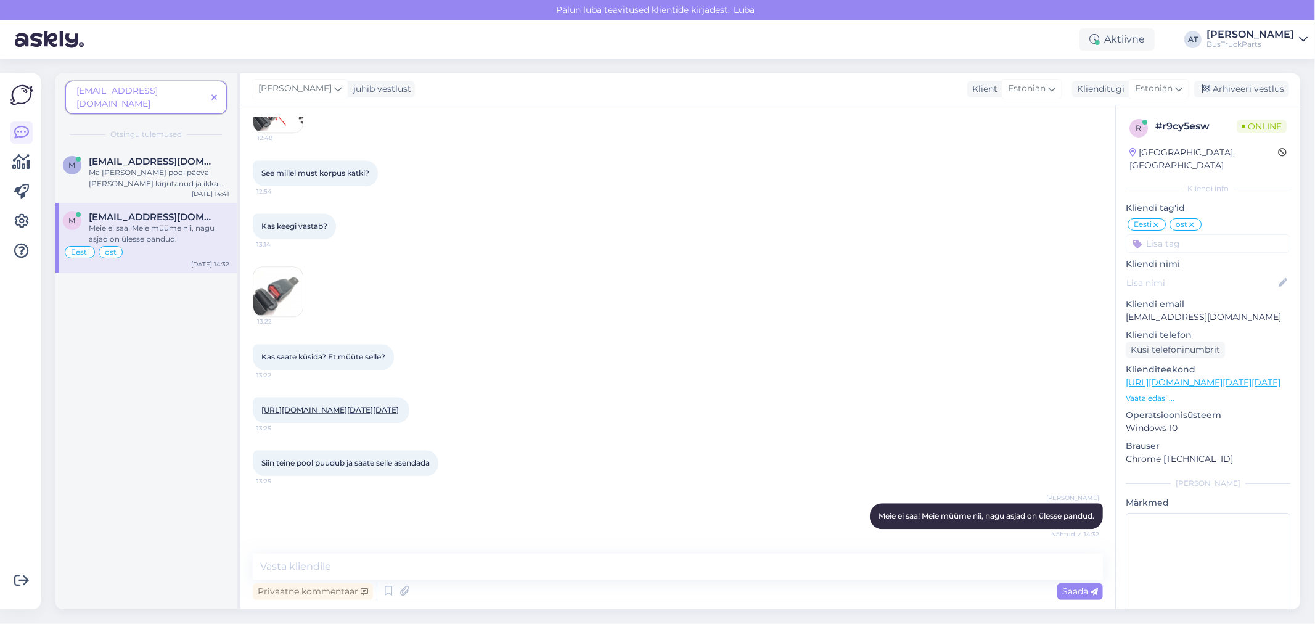
drag, startPoint x: 105, startPoint y: 144, endPoint x: 129, endPoint y: 194, distance: 54.9
click at [108, 157] on div "matrixbussid@gmail.com Ma olen pool päeva Teiega kirjutanud ja ikka oleks te ek…" at bounding box center [159, 172] width 141 height 33
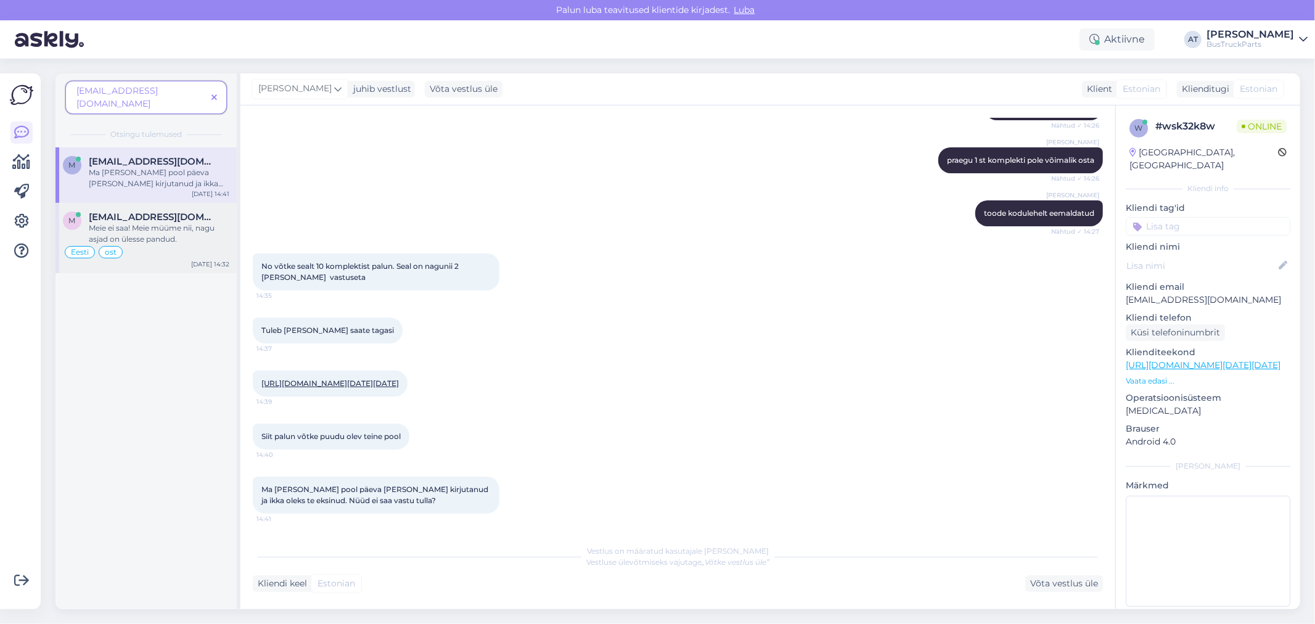
click at [127, 211] on span "[EMAIL_ADDRESS][DOMAIN_NAME]" at bounding box center [153, 216] width 128 height 11
click at [130, 167] on div "Ma olen pool päeva Teiega kirjutanud ja ikka oleks te eksinud. Nüüd ei saa vast…" at bounding box center [159, 178] width 141 height 22
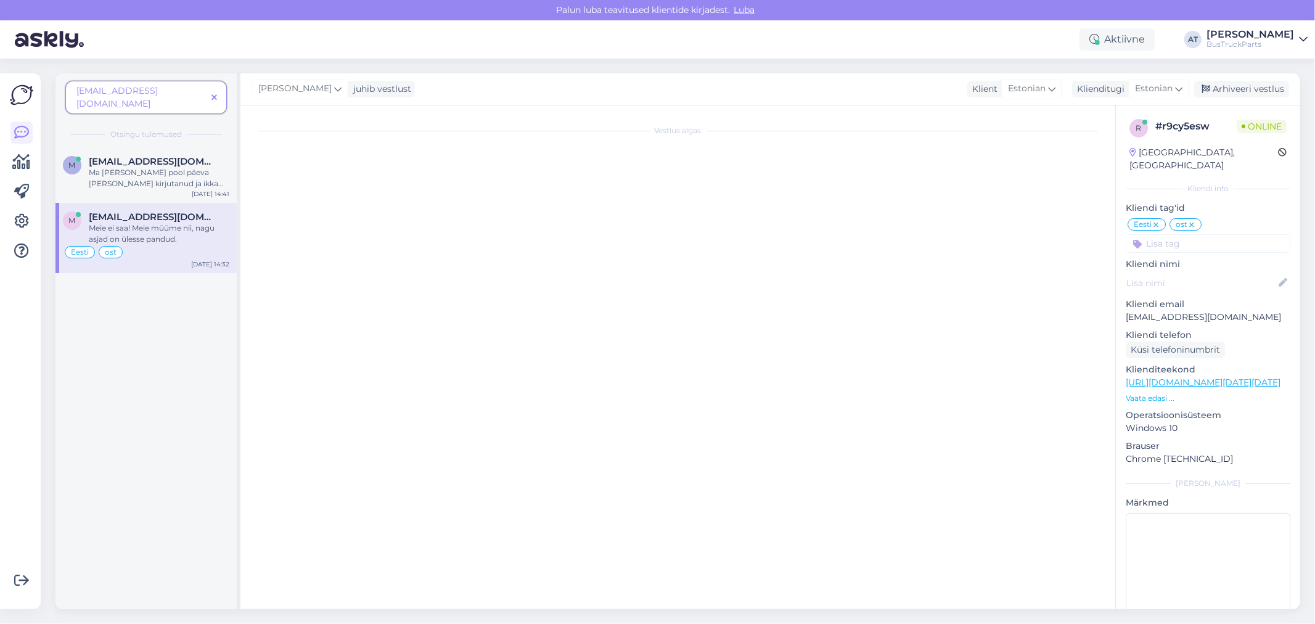
scroll to position [5495, 0]
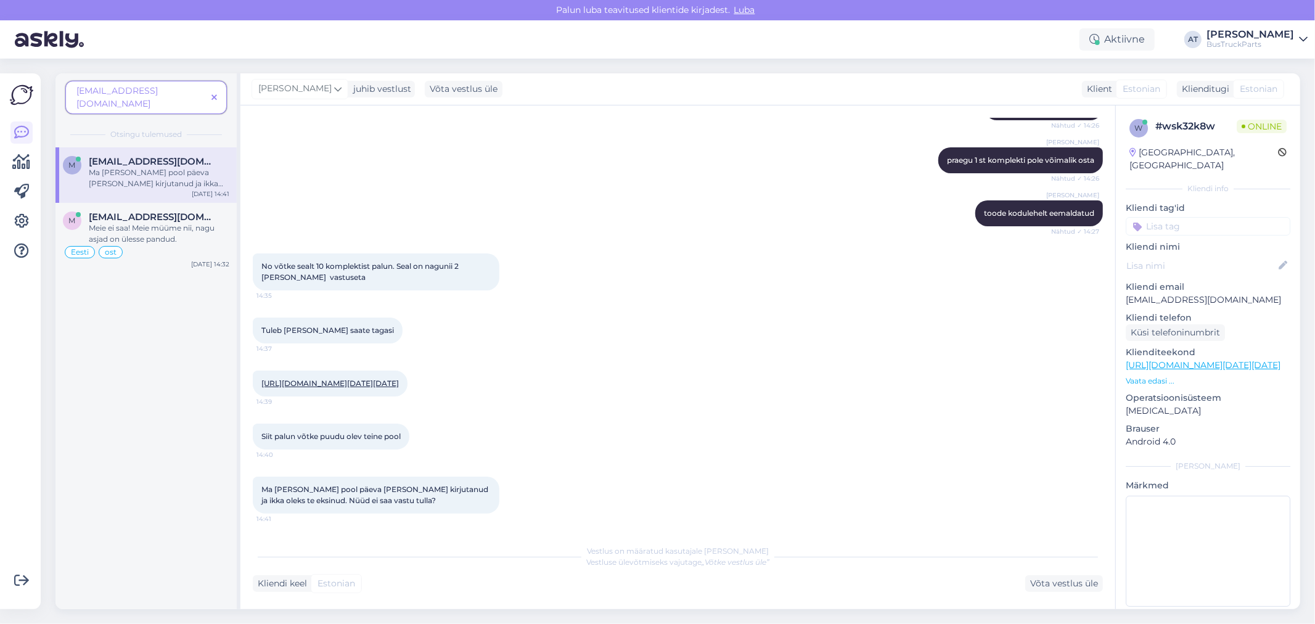
click at [417, 515] on div "Ma olen pool päeva Teiega kirjutanud ja ikka oleks te eksinud. Nüüd ei saa vast…" at bounding box center [678, 495] width 850 height 64
click at [412, 504] on div "Ma olen pool päeva Teiega kirjutanud ja ikka oleks te eksinud. Nüüd ei saa vast…" at bounding box center [376, 494] width 247 height 37
drag, startPoint x: 375, startPoint y: 504, endPoint x: 256, endPoint y: 492, distance: 119.5
click at [256, 492] on div "Ma olen pool päeva Teiega kirjutanud ja ikka oleks te eksinud. Nüüd ei saa vast…" at bounding box center [376, 494] width 247 height 37
copy span "Ma olen pool päeva Teiega kirjutanud ja ikka oleks te eksinud. Nüüd ei saa vast…"
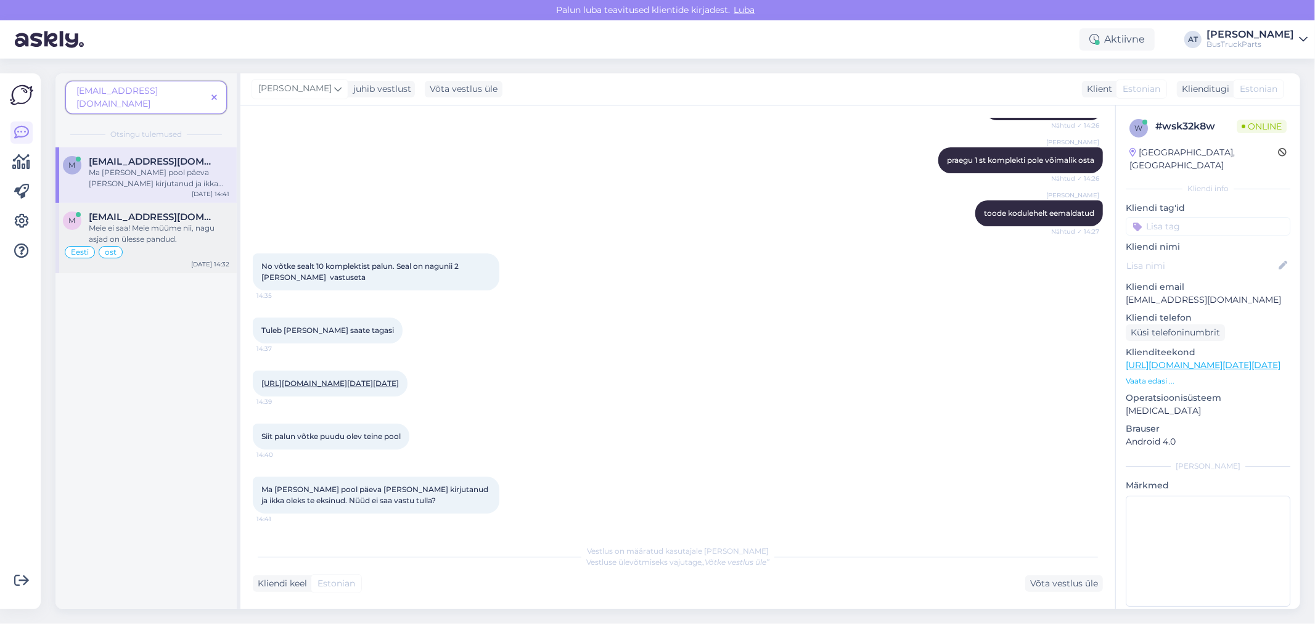
click at [119, 211] on span "[EMAIL_ADDRESS][DOMAIN_NAME]" at bounding box center [153, 216] width 128 height 11
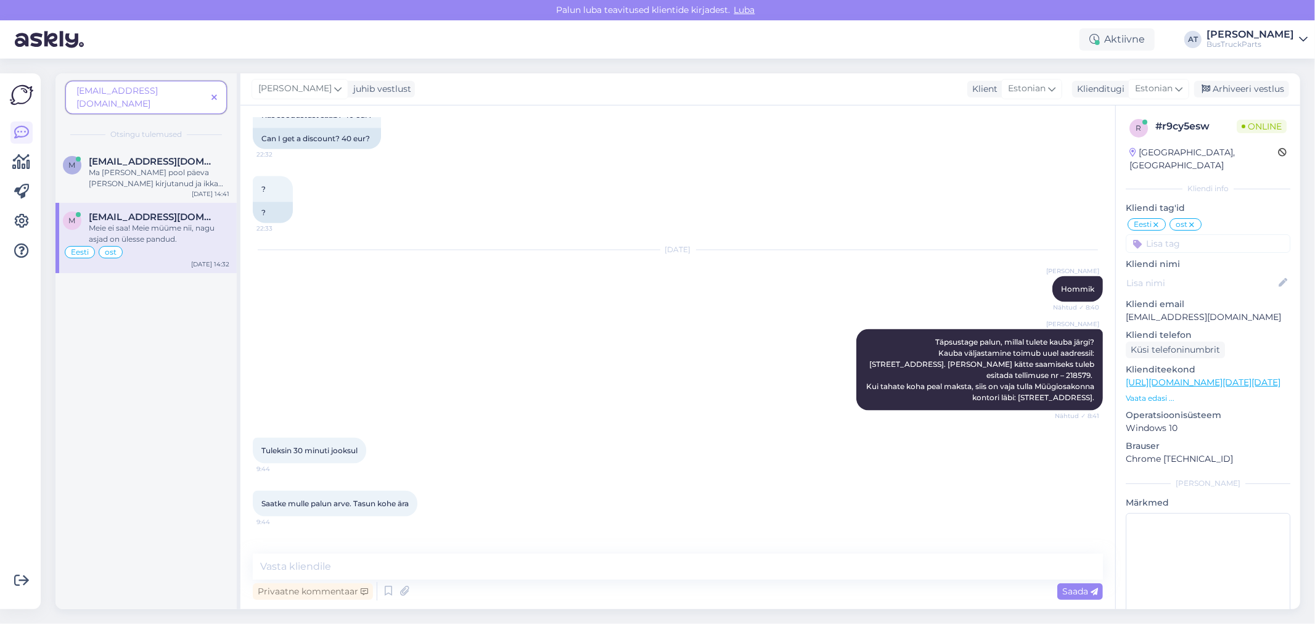
scroll to position [6723, 0]
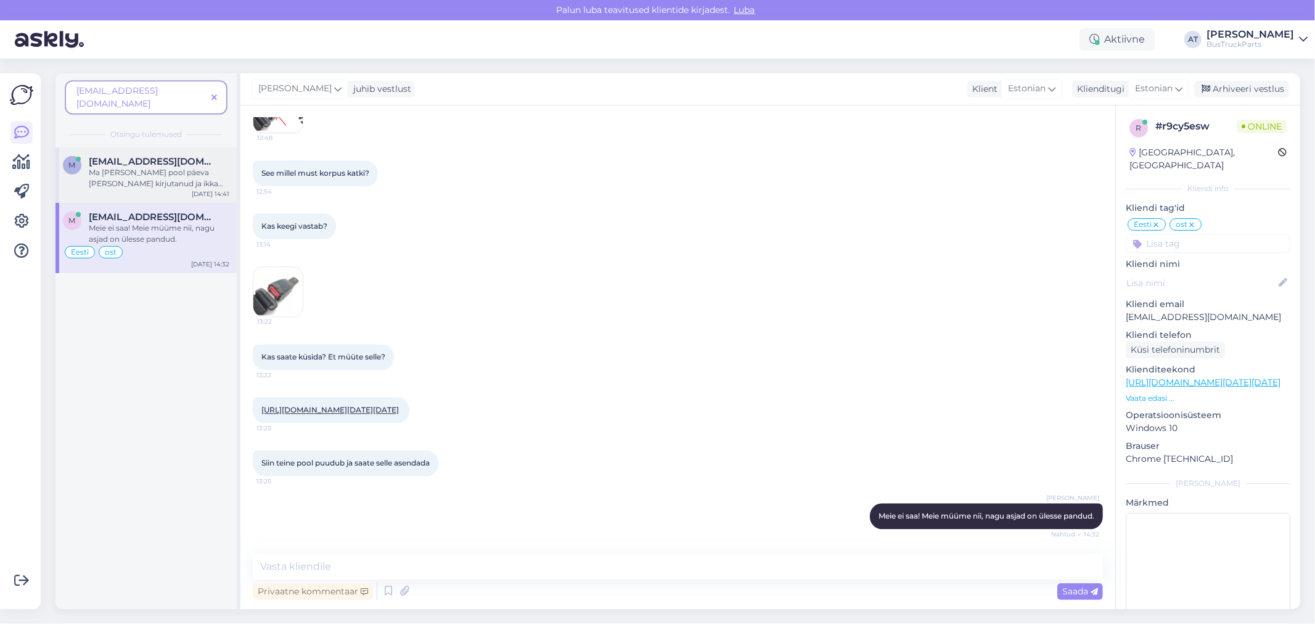
click at [121, 167] on div "Ma olen pool päeva Teiega kirjutanud ja ikka oleks te eksinud. Nüüd ei saa vast…" at bounding box center [159, 178] width 141 height 22
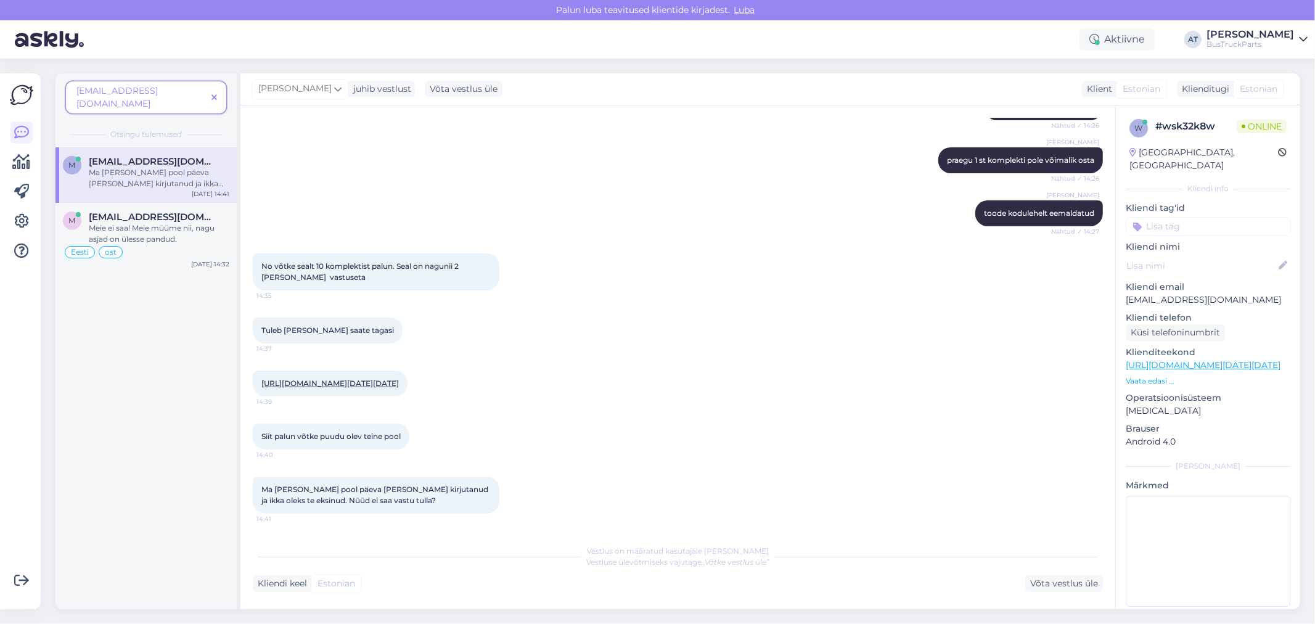
scroll to position [5495, 0]
click at [1230, 293] on p "[EMAIL_ADDRESS][DOMAIN_NAME]" at bounding box center [1208, 299] width 165 height 13
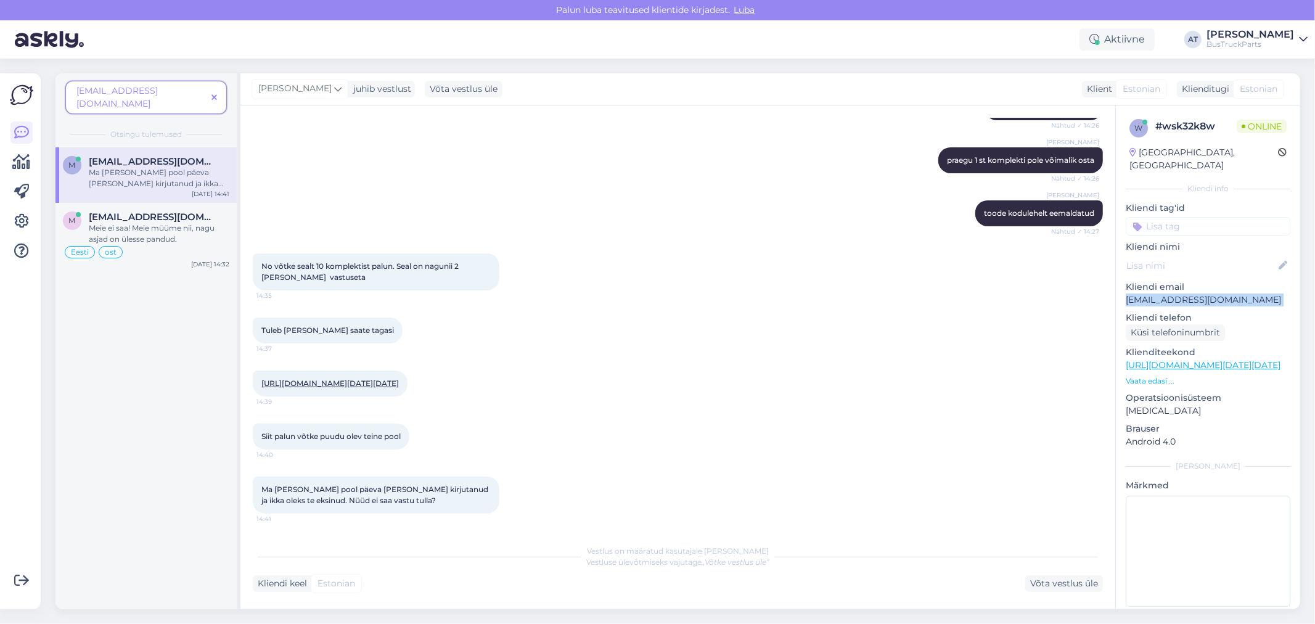
click at [1230, 293] on p "[EMAIL_ADDRESS][DOMAIN_NAME]" at bounding box center [1208, 299] width 165 height 13
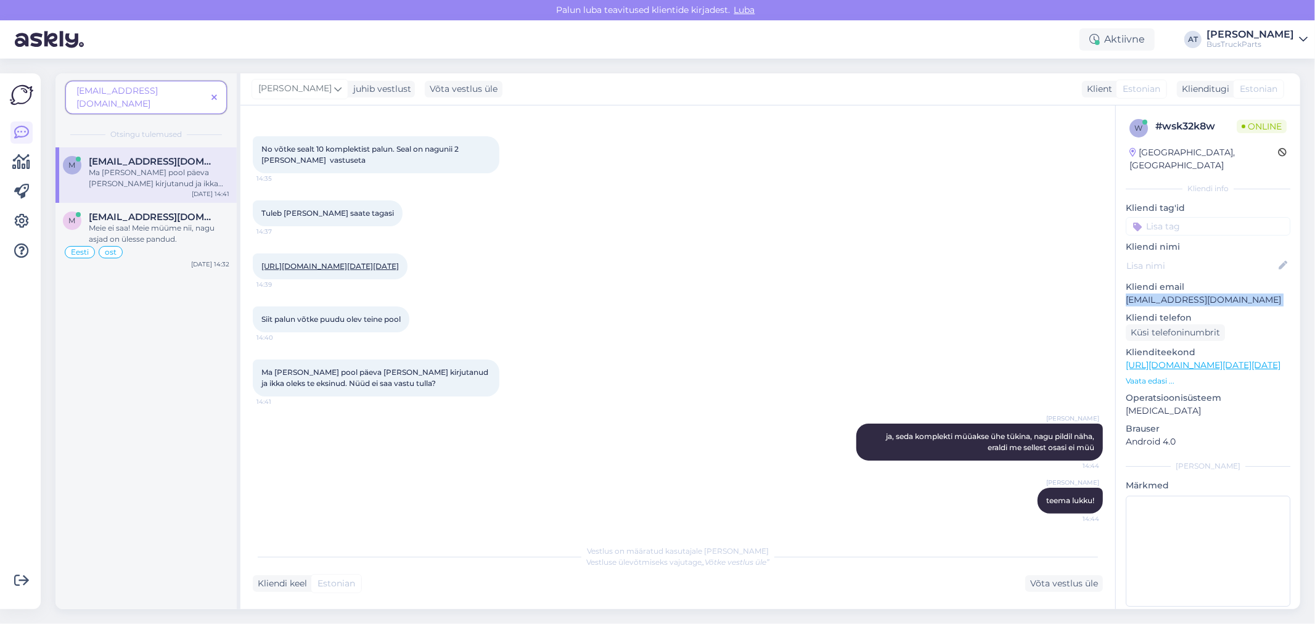
scroll to position [5613, 0]
click at [1252, 311] on p "Kliendi telefon" at bounding box center [1208, 317] width 165 height 13
click at [141, 167] on div "Ma olen pool päeva Teiega kirjutanud ja ikka oleks te eksinud. Nüüd ei saa vast…" at bounding box center [159, 178] width 141 height 22
click at [153, 211] on span "[EMAIL_ADDRESS][DOMAIN_NAME]" at bounding box center [153, 216] width 128 height 11
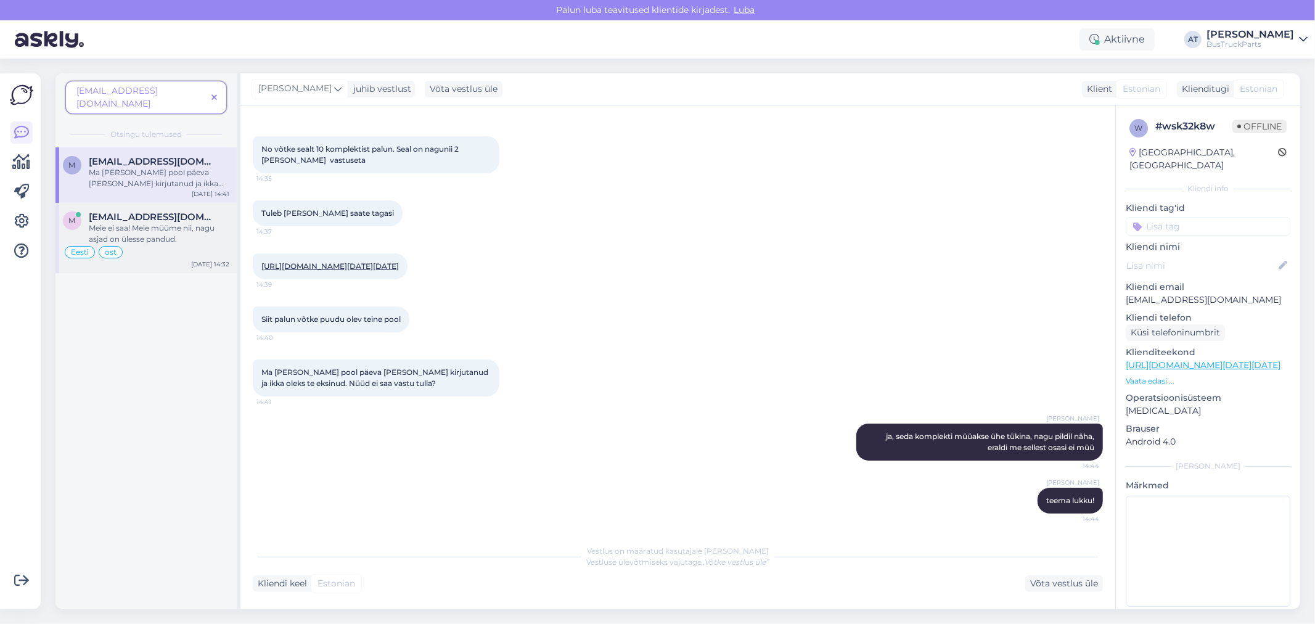
scroll to position [6723, 0]
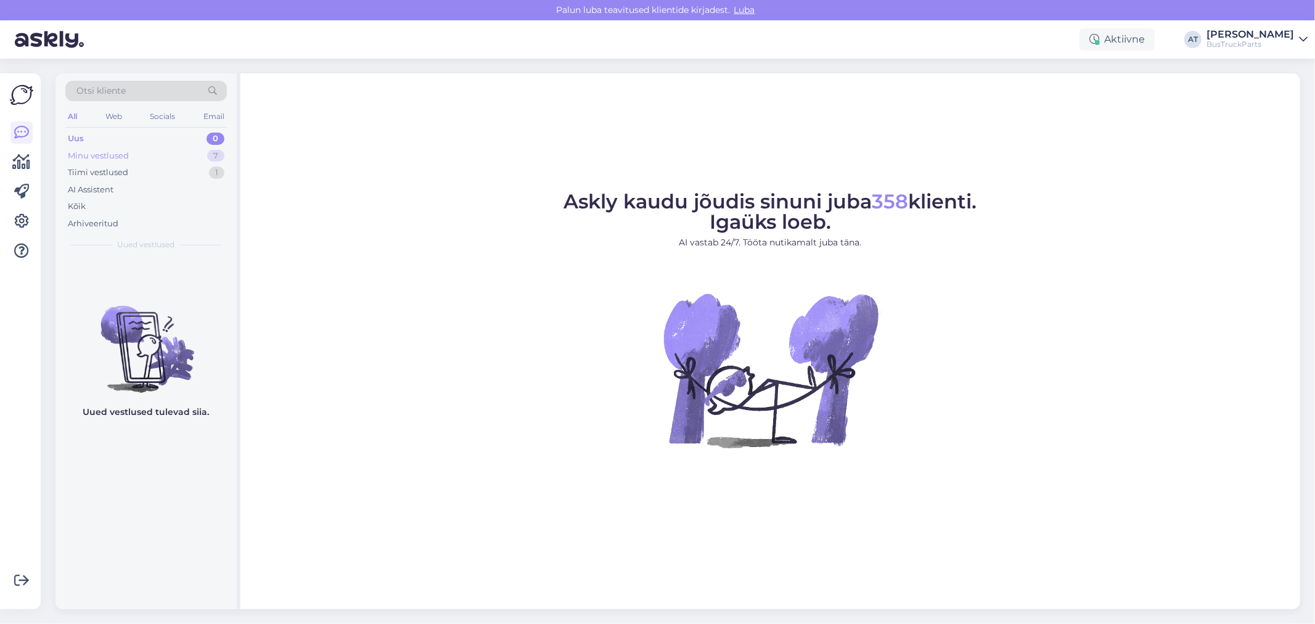
click at [160, 162] on div "Minu vestlused 7" at bounding box center [146, 155] width 162 height 17
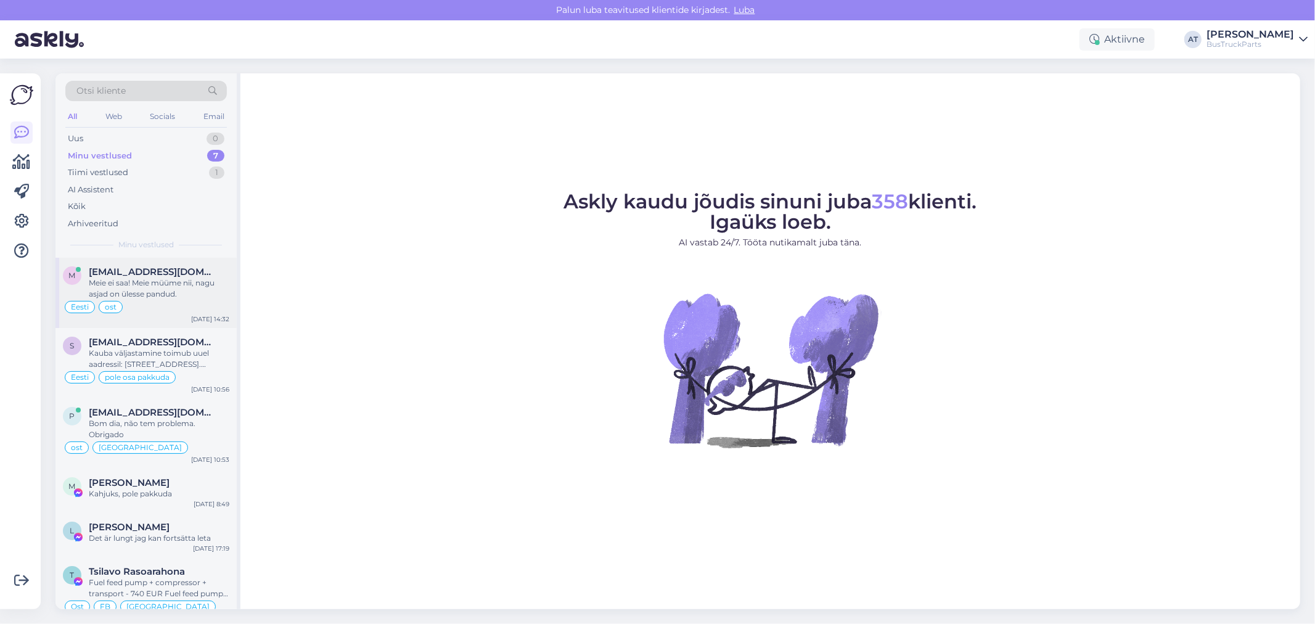
click at [139, 271] on span "[EMAIL_ADDRESS][DOMAIN_NAME]" at bounding box center [153, 271] width 128 height 11
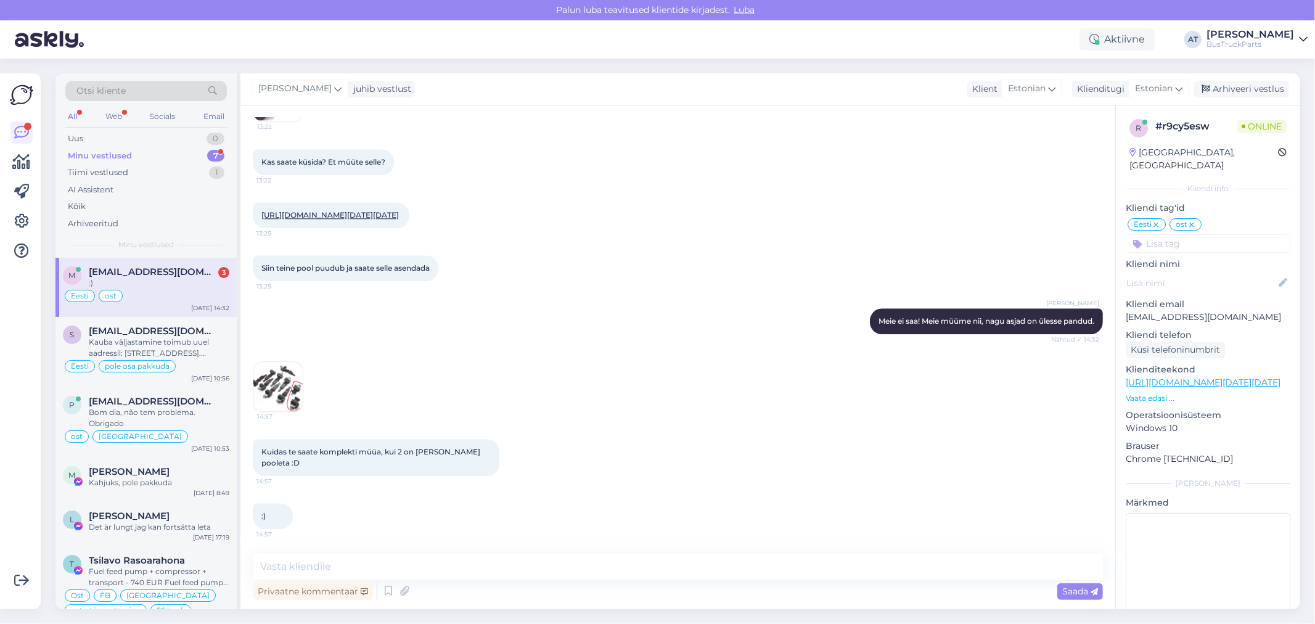
scroll to position [6907, 0]
click at [284, 391] on img at bounding box center [277, 386] width 49 height 49
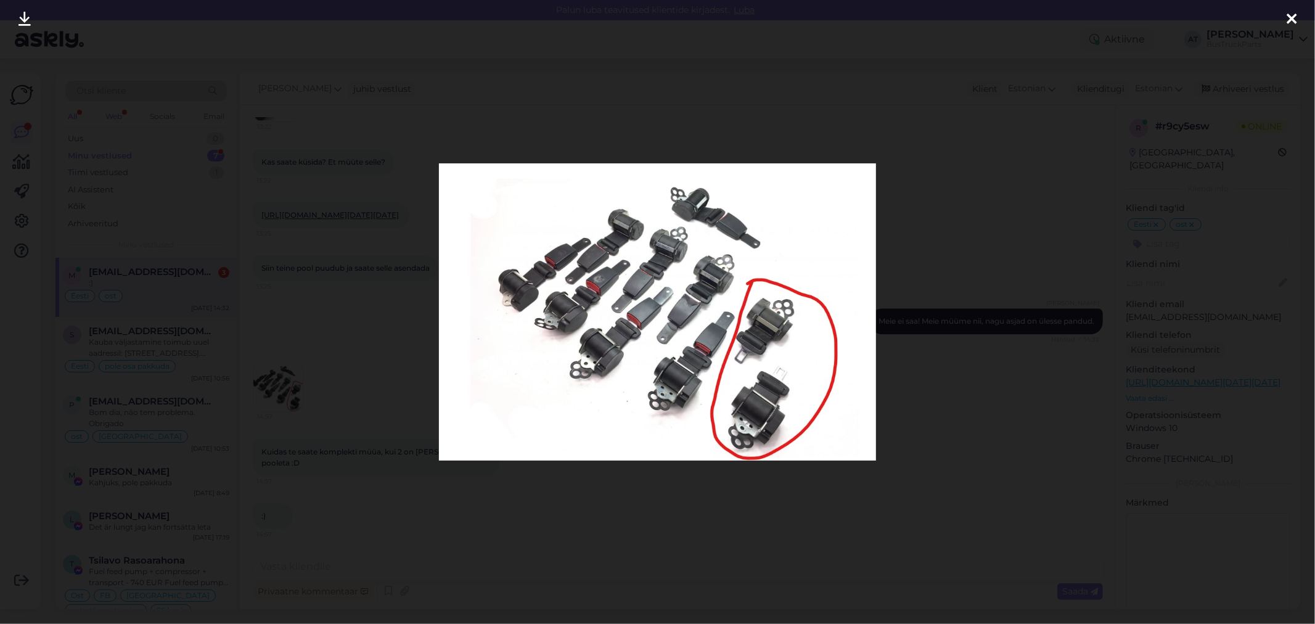
click at [931, 448] on div at bounding box center [657, 312] width 1315 height 624
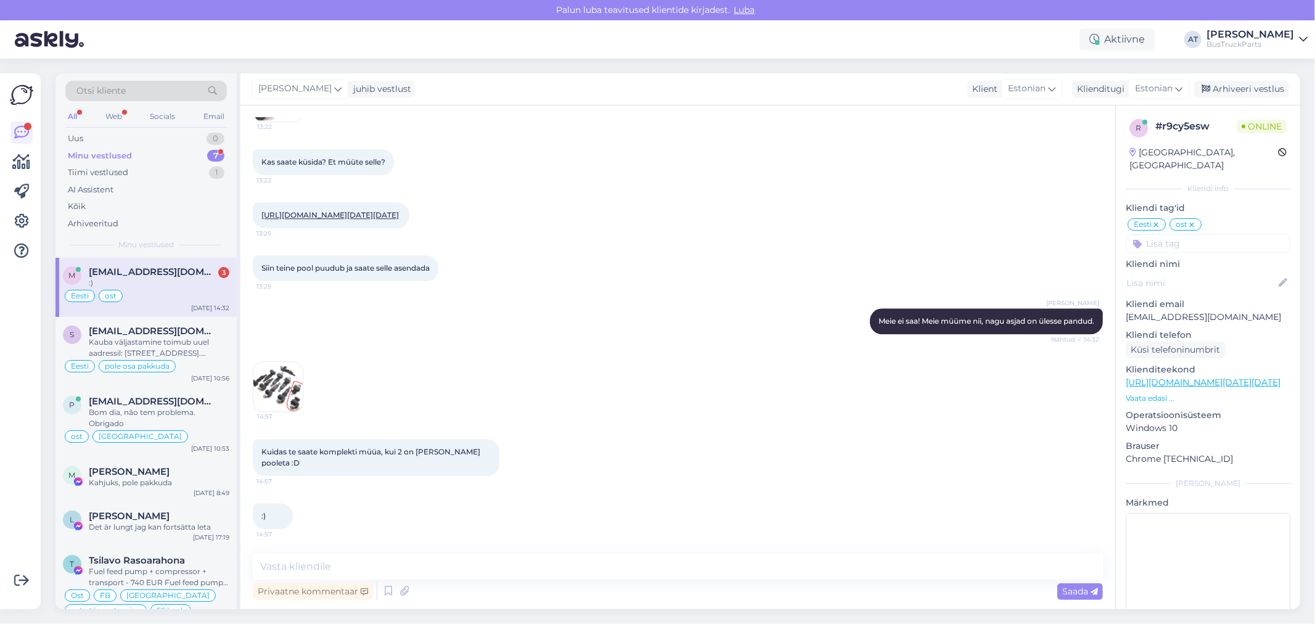
scroll to position [6906, 0]
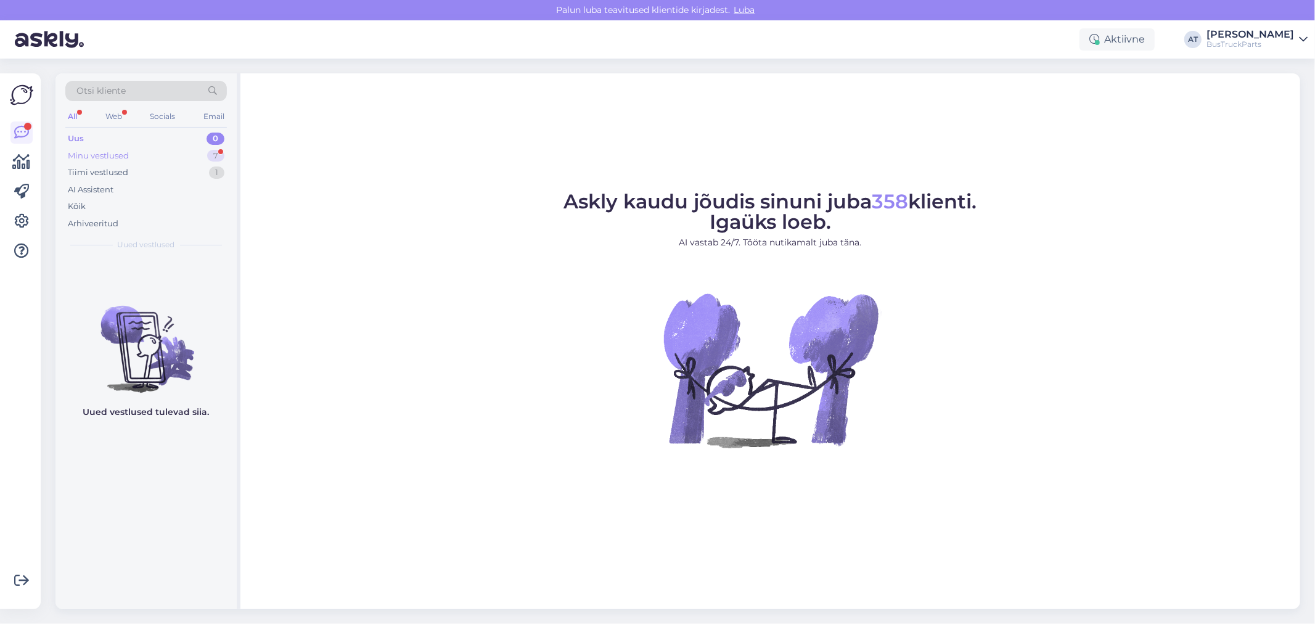
click at [150, 155] on div "Minu vestlused 7" at bounding box center [146, 155] width 162 height 17
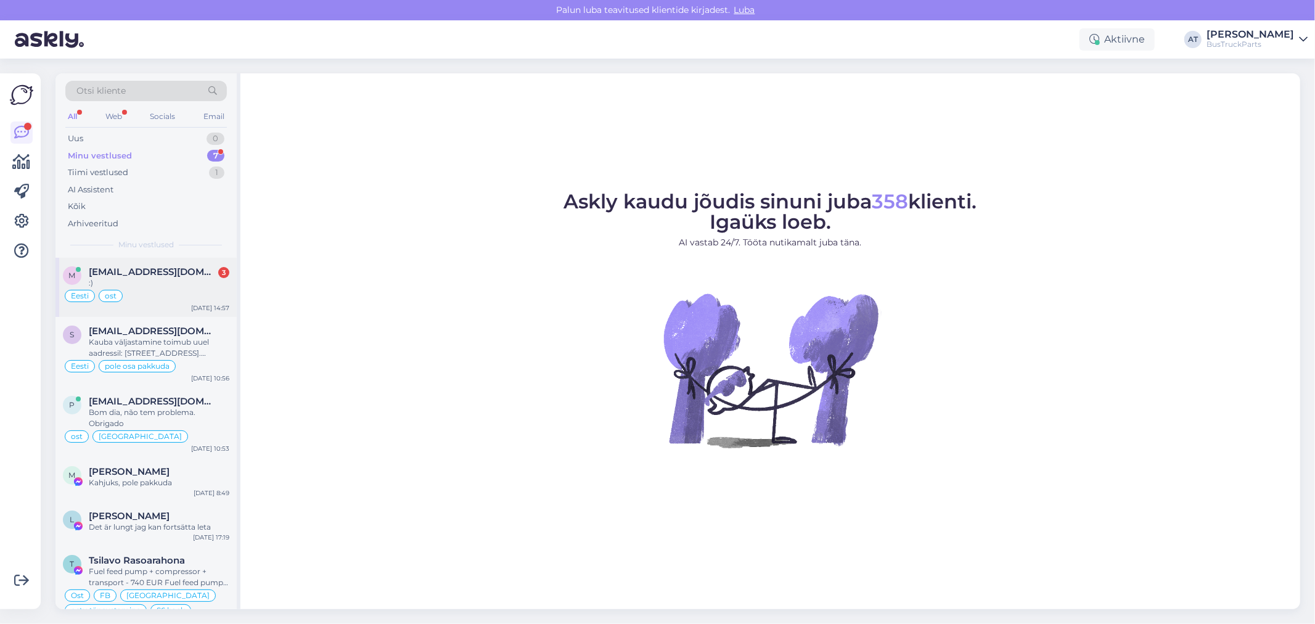
click at [160, 276] on span "[EMAIL_ADDRESS][DOMAIN_NAME]" at bounding box center [153, 271] width 128 height 11
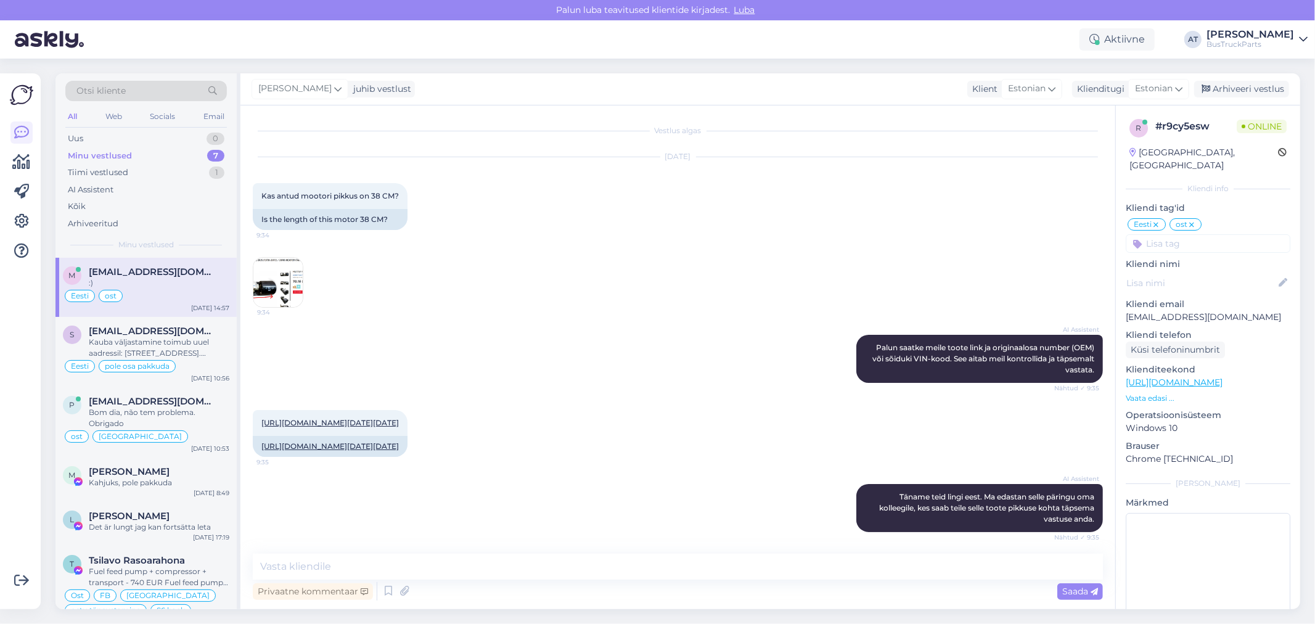
scroll to position [6779, 0]
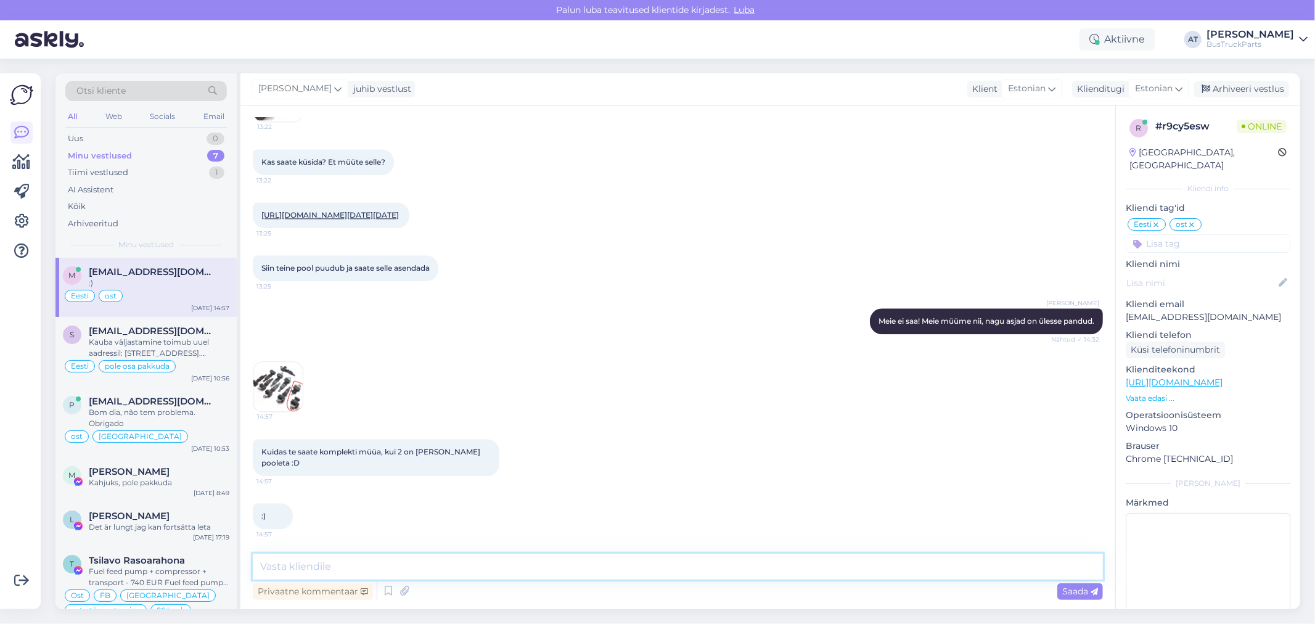
click at [571, 569] on textarea at bounding box center [678, 567] width 850 height 26
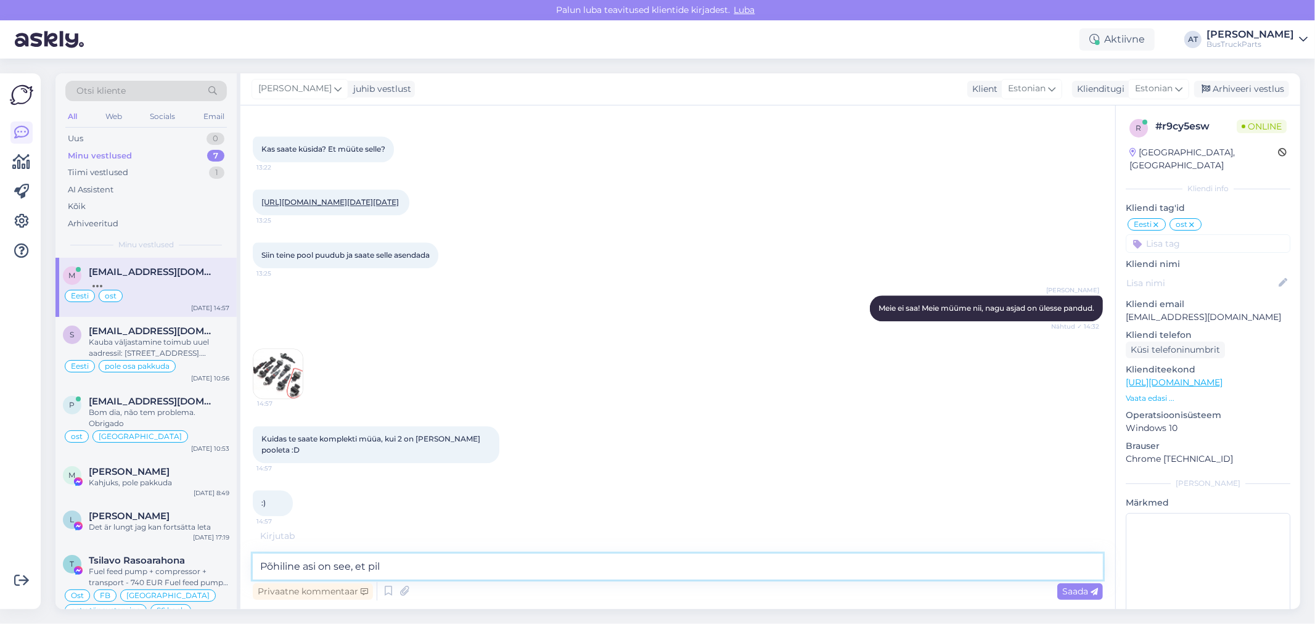
scroll to position [6866, 0]
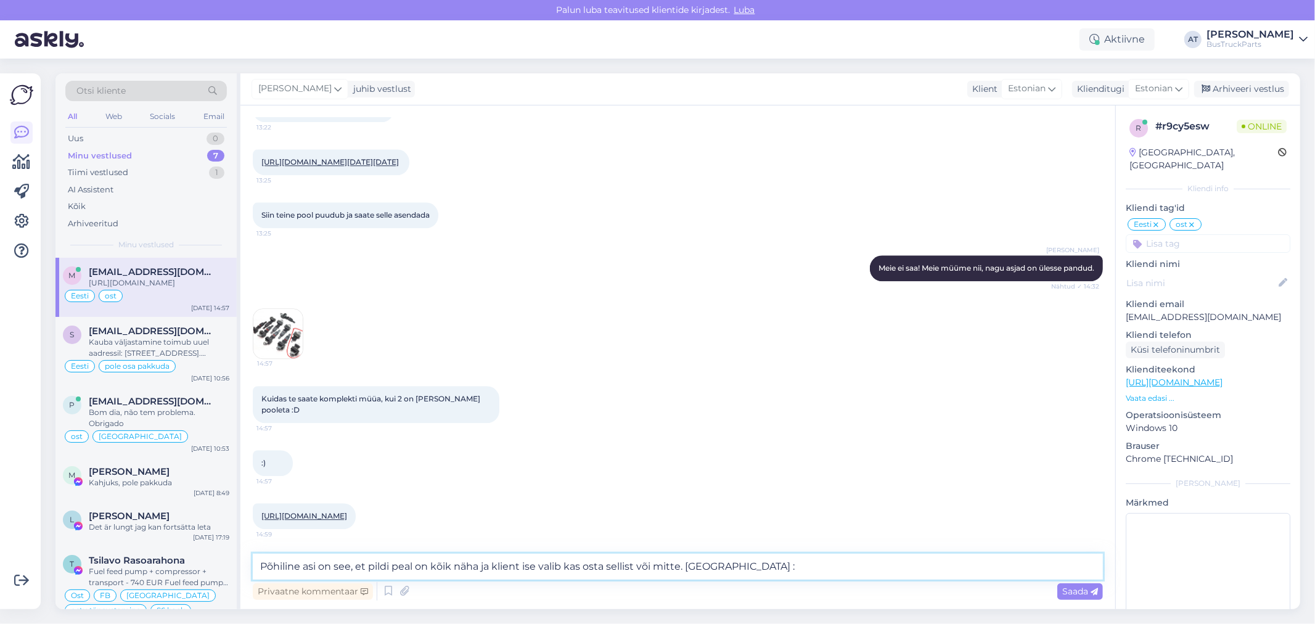
type textarea "Põhiline asi on see, et pildi peal on kõik näha ja klient ise valib kas osta se…"
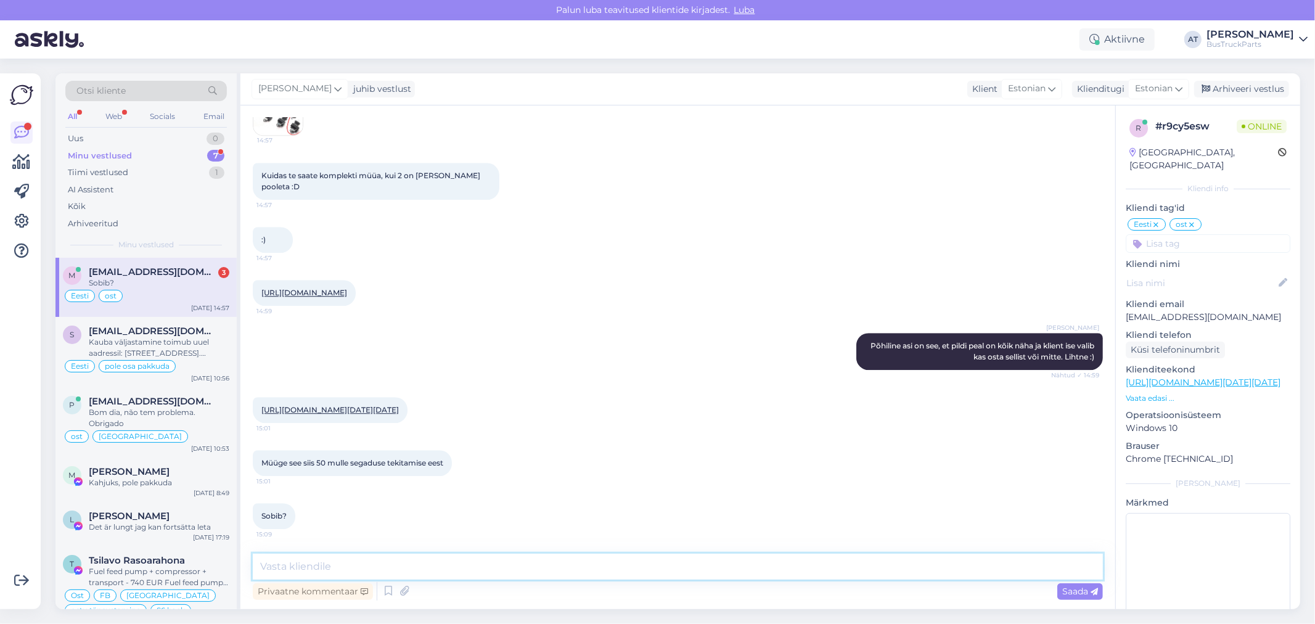
scroll to position [7122, 0]
click at [370, 405] on link "[URL][DOMAIN_NAME][DATE][DATE]" at bounding box center [329, 409] width 137 height 9
drag, startPoint x: 1219, startPoint y: 302, endPoint x: 1126, endPoint y: 302, distance: 93.1
click at [1126, 311] on p "[EMAIL_ADDRESS][DOMAIN_NAME]" at bounding box center [1208, 317] width 165 height 13
copy p "[EMAIL_ADDRESS][DOMAIN_NAME]"
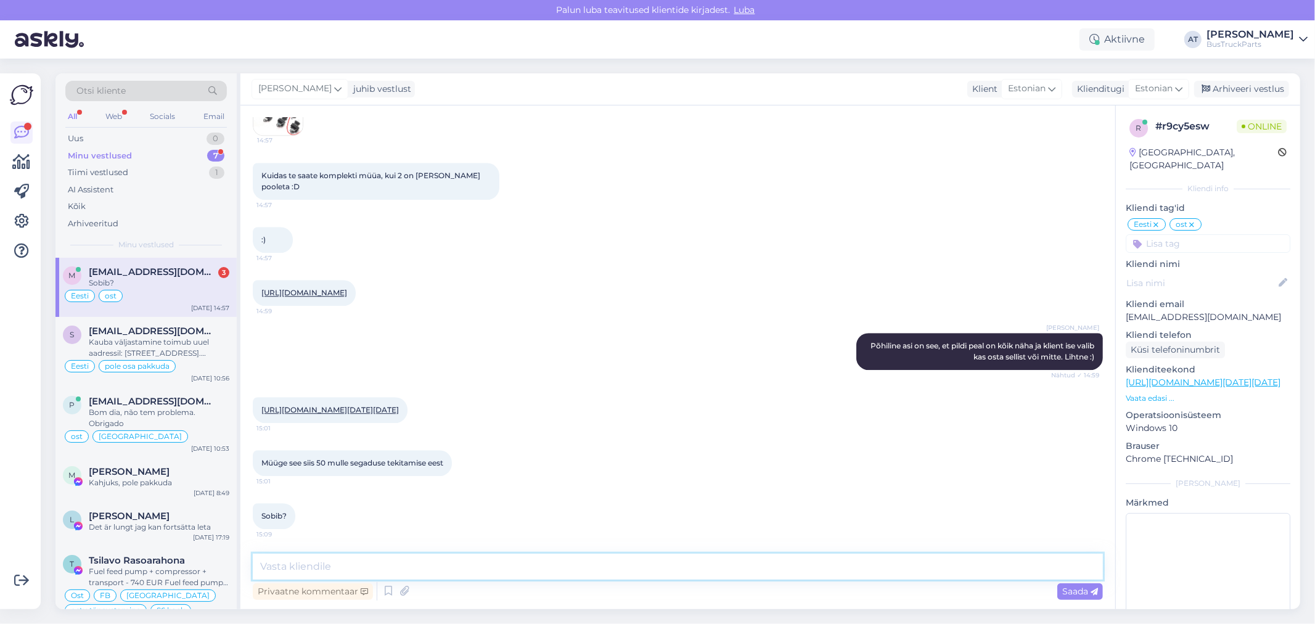
click at [567, 576] on textarea at bounding box center [678, 567] width 850 height 26
click at [265, 565] on textarea "ok. Ellemaksuarve lisatud allpool" at bounding box center [678, 567] width 850 height 26
type textarea "Ok. Ellemaksuarve lisatud allpool"
click at [1084, 592] on span "Saada" at bounding box center [1080, 591] width 36 height 11
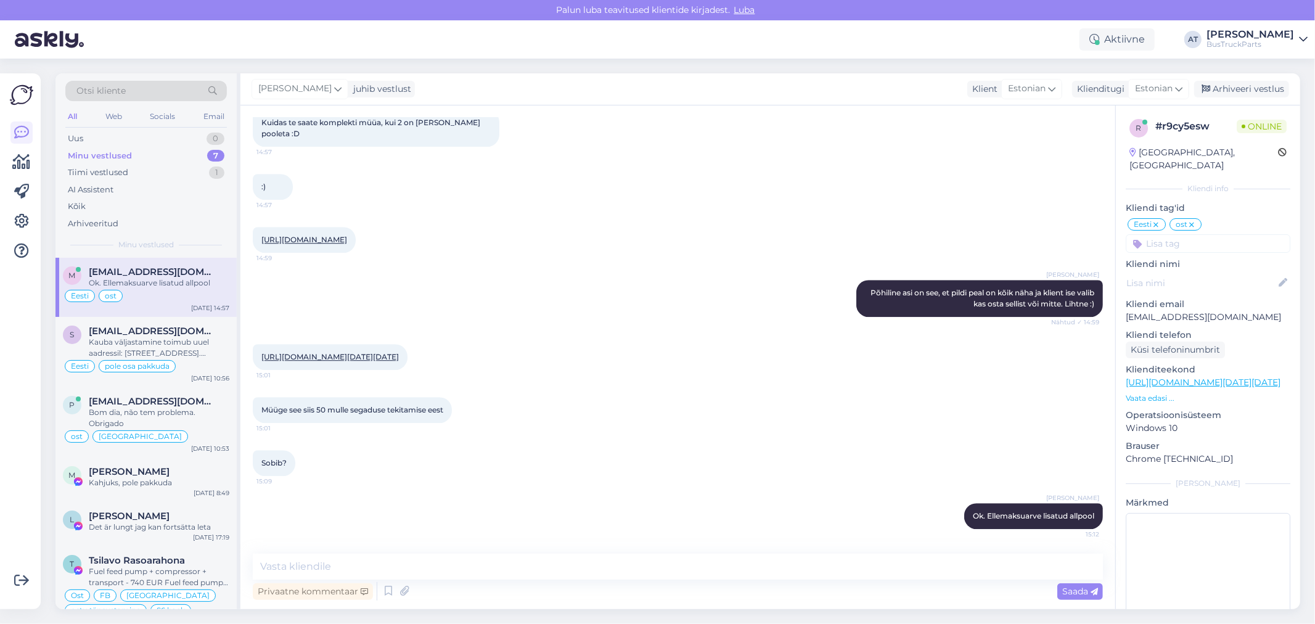
scroll to position [7176, 0]
click at [399, 591] on icon at bounding box center [404, 591] width 17 height 18
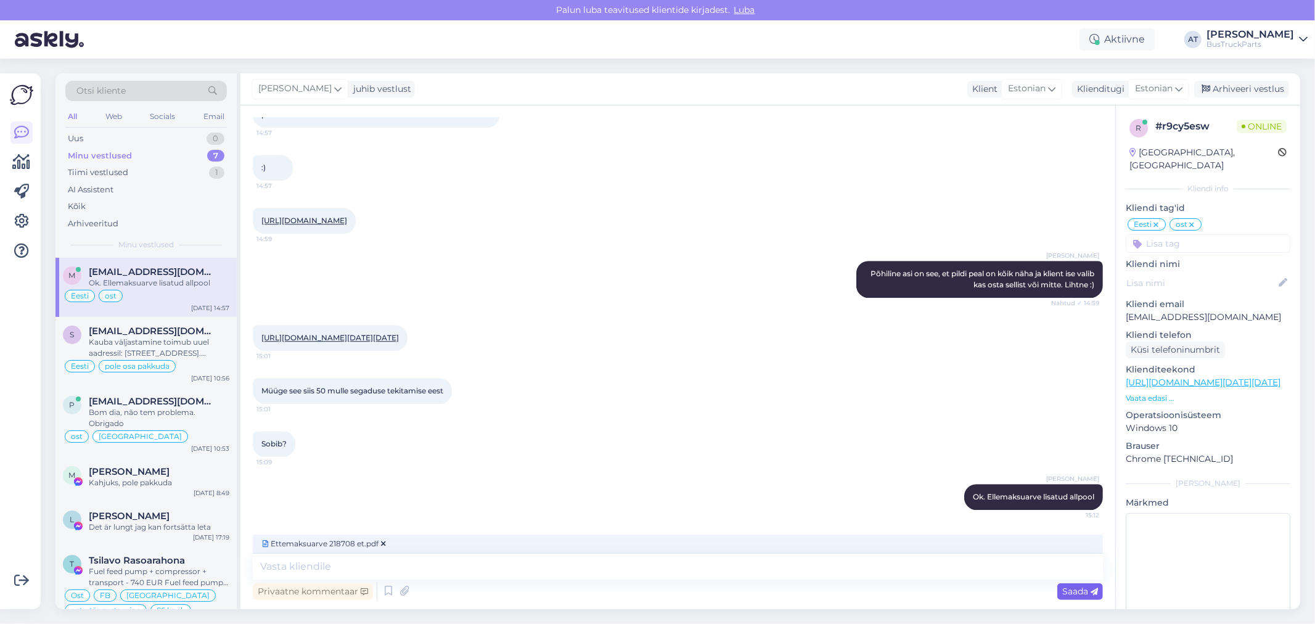
click at [1081, 588] on span "Saada" at bounding box center [1080, 591] width 36 height 11
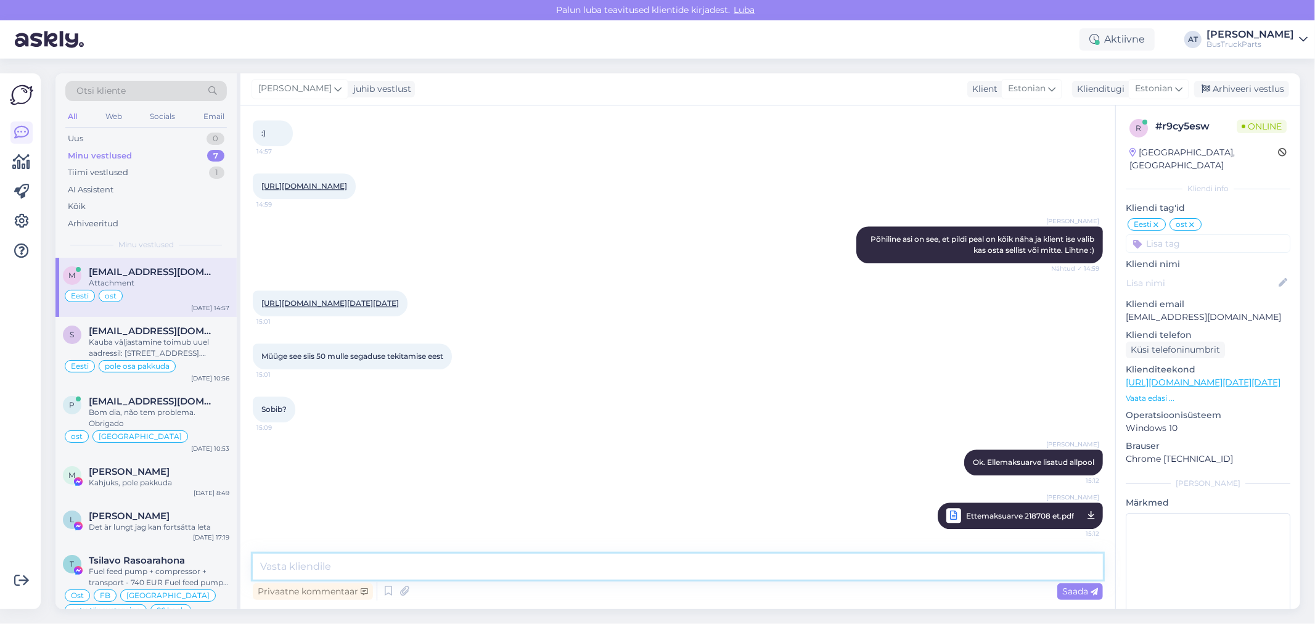
click at [929, 565] on textarea at bounding box center [678, 567] width 850 height 26
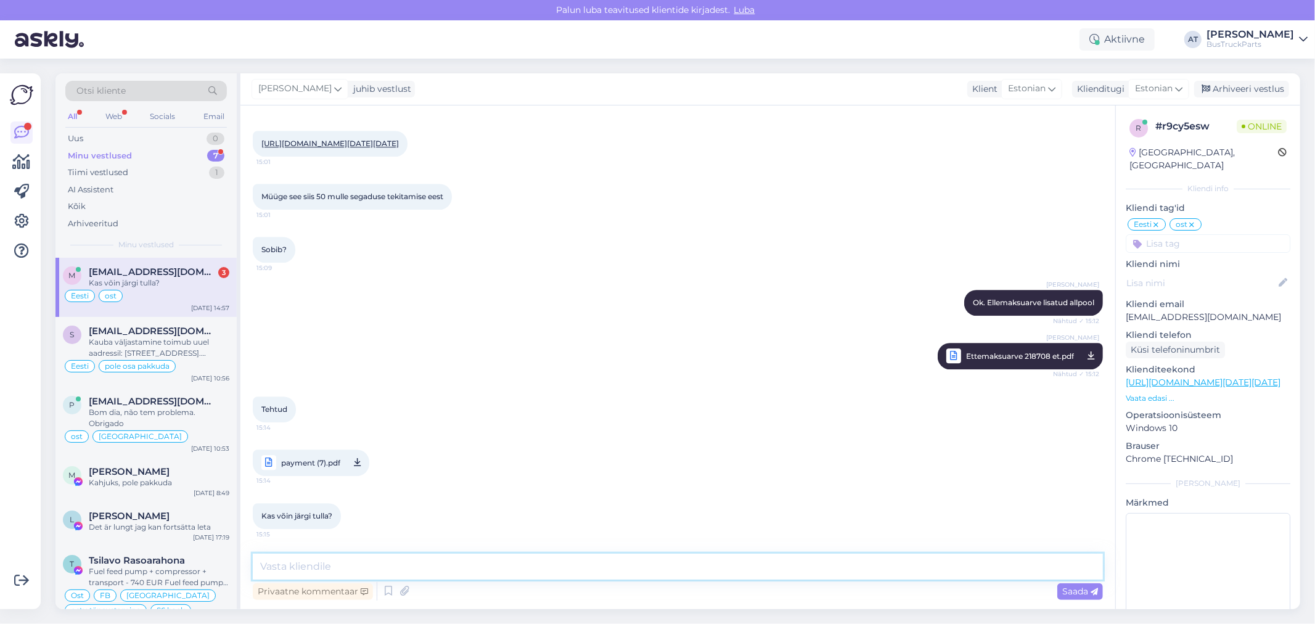
scroll to position [7388, 0]
click at [339, 567] on textarea at bounding box center [678, 567] width 850 height 26
type textarea "Jah"
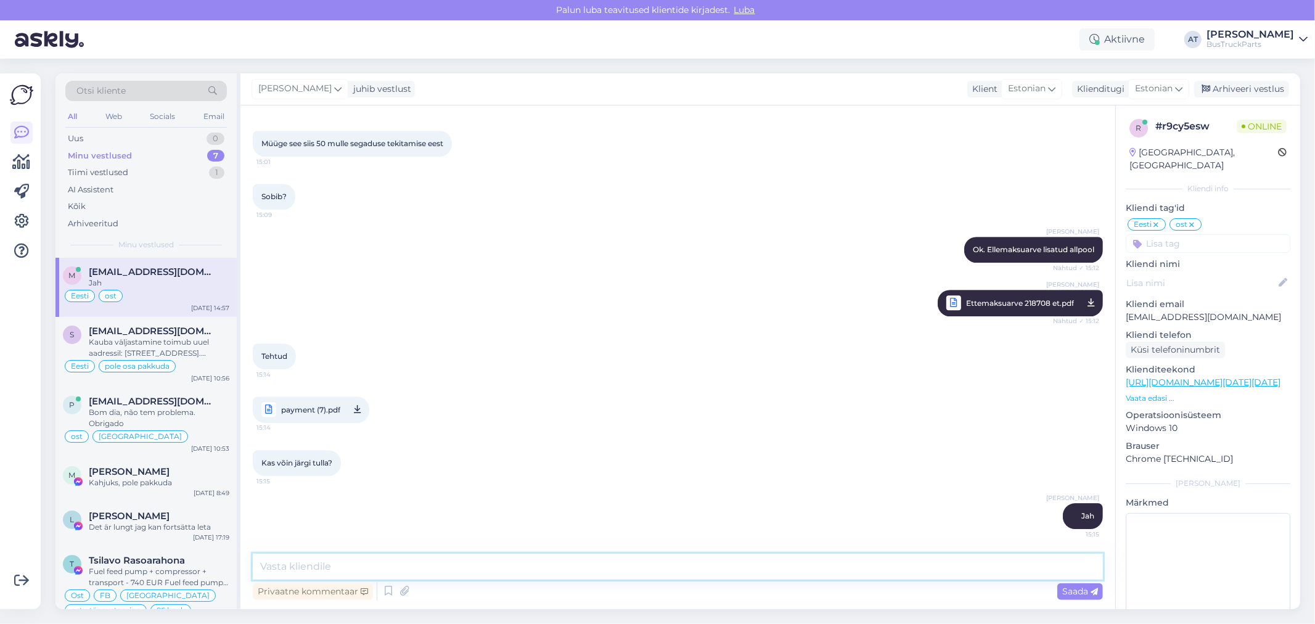
scroll to position [7442, 0]
click at [522, 565] on textarea at bounding box center [678, 567] width 850 height 26
paste textarea "218708"
type textarea "Tellimuse number 218708 (peab laos ütlema)"
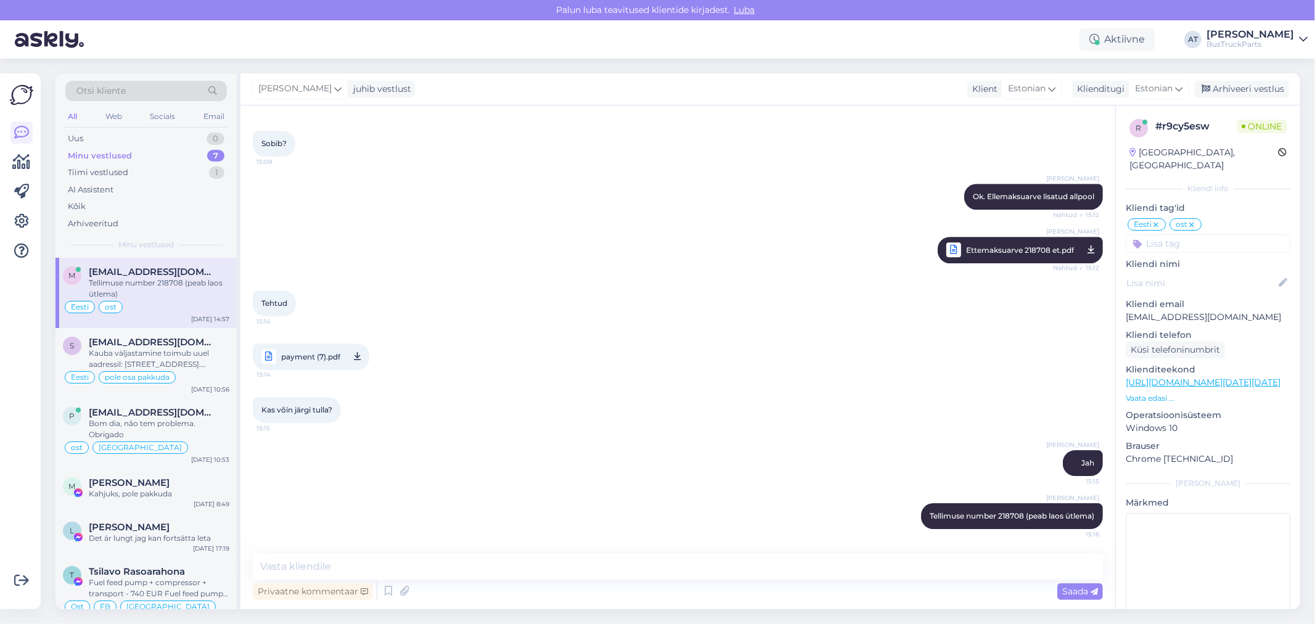
click at [661, 586] on div "Privaatne kommentaar Saada" at bounding box center [678, 590] width 850 height 23
click at [653, 574] on textarea at bounding box center [678, 567] width 850 height 26
type textarea "Saadan ka kaubaarve"
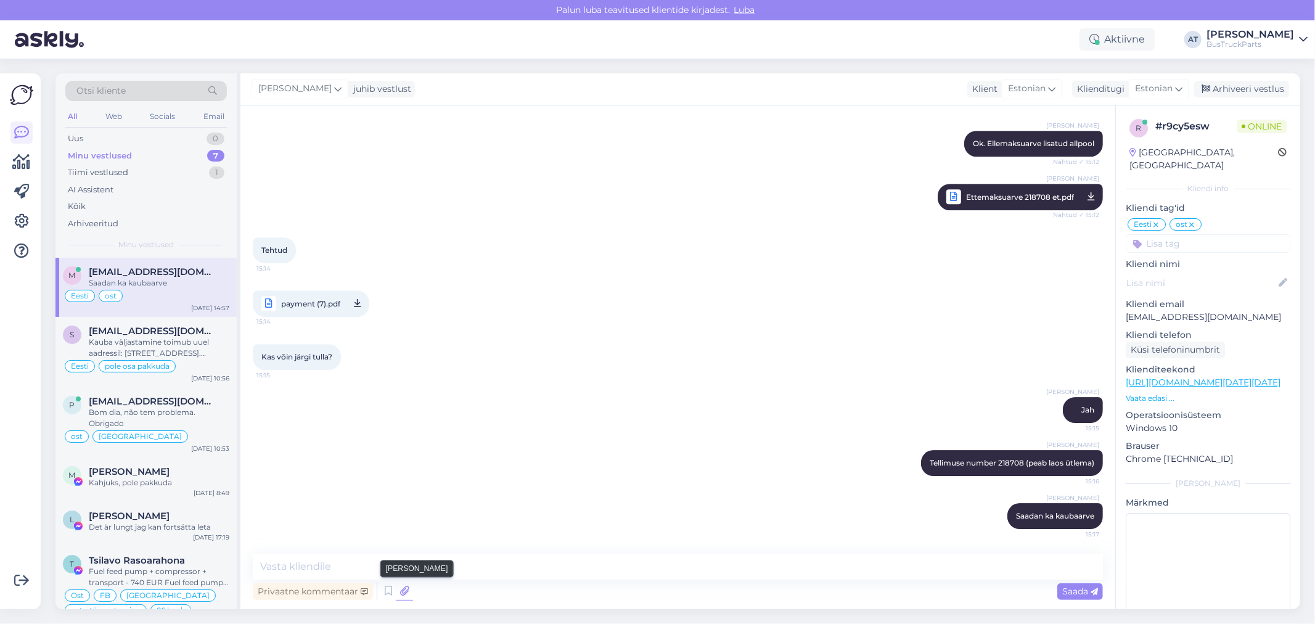
click at [407, 584] on icon at bounding box center [404, 591] width 17 height 18
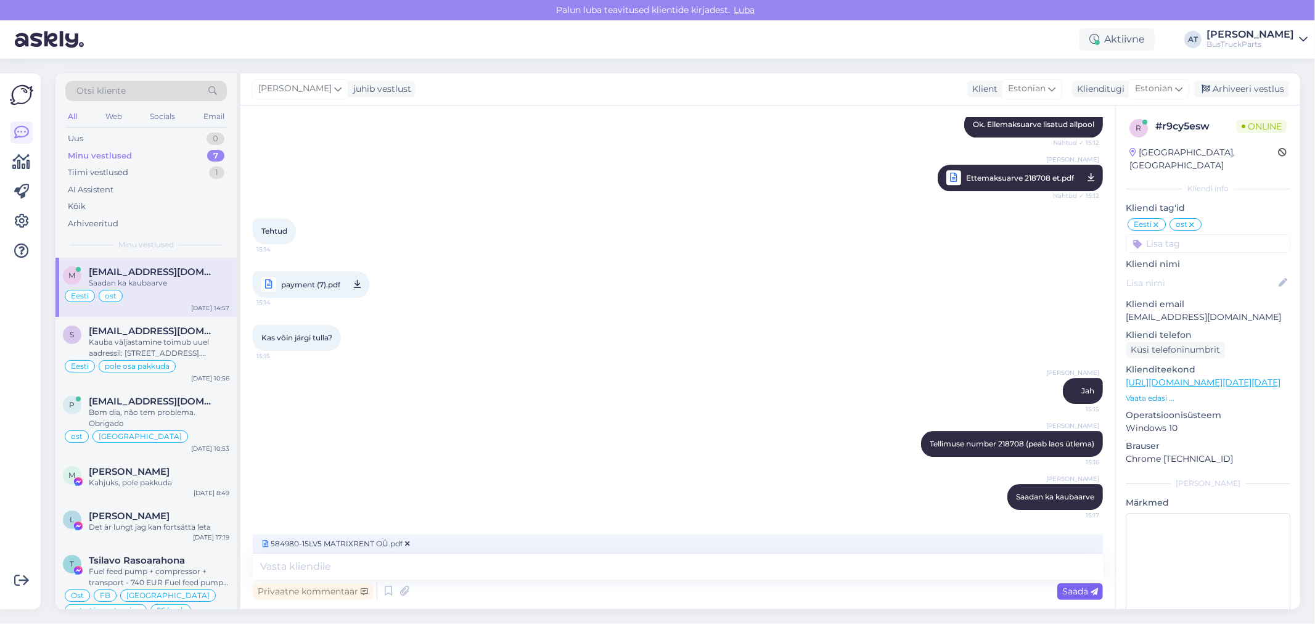
click at [1086, 590] on span "Saada" at bounding box center [1080, 591] width 36 height 11
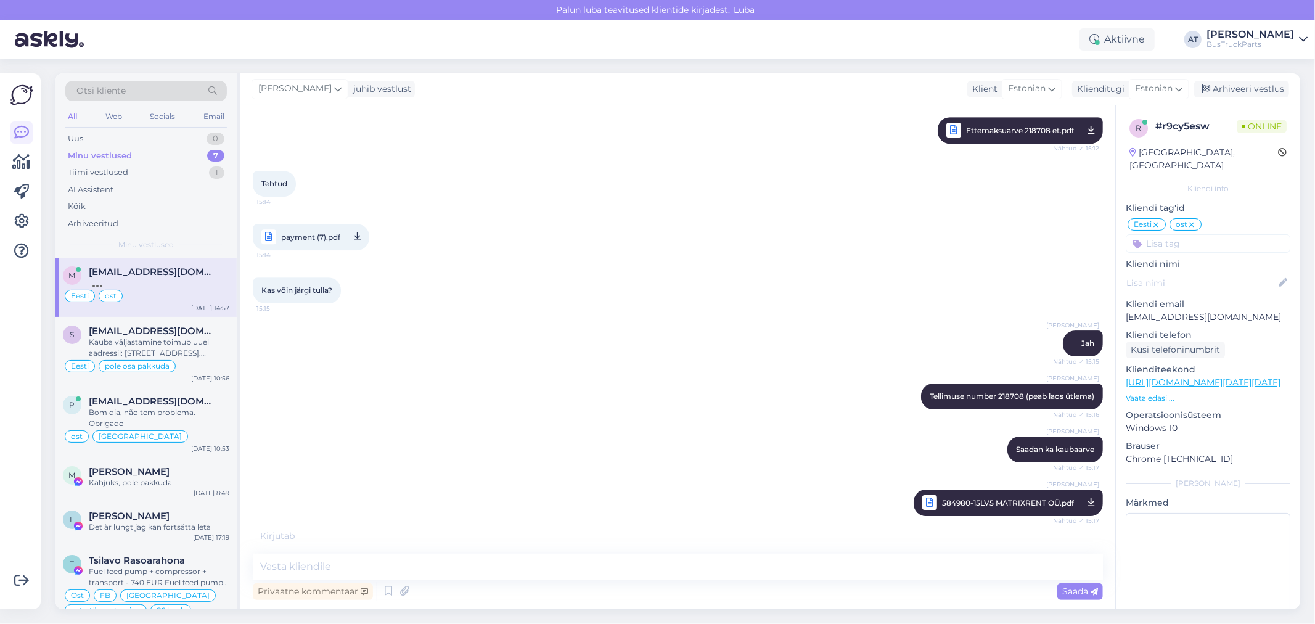
scroll to position [7654, 0]
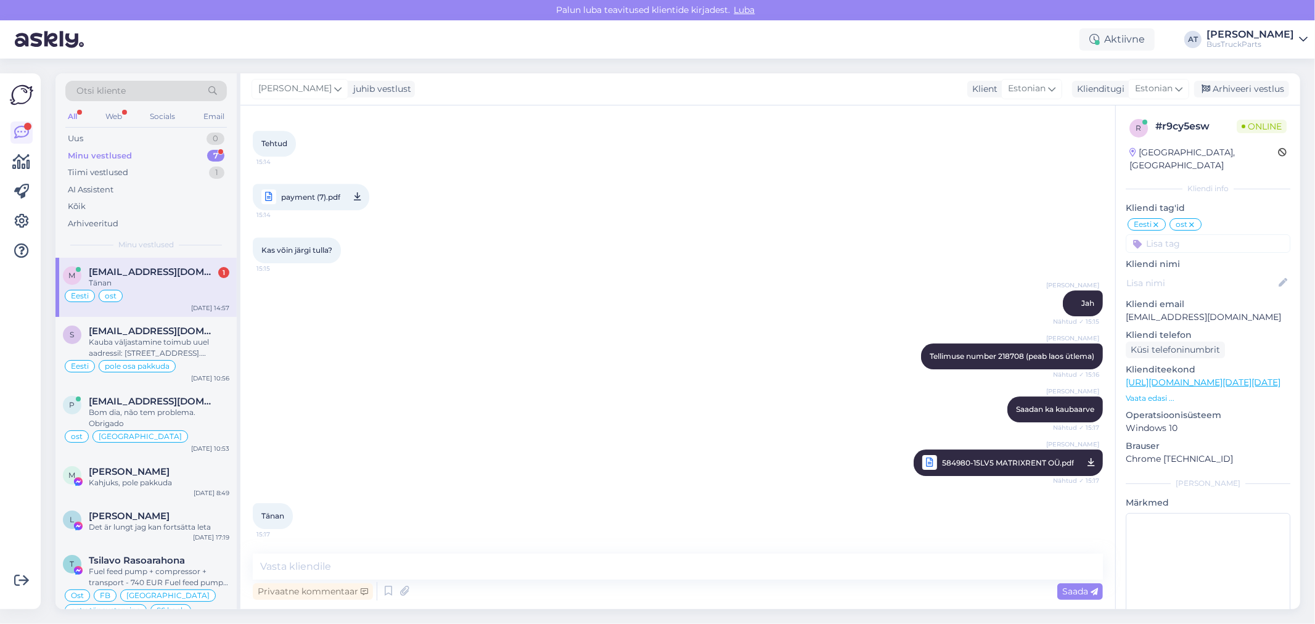
drag, startPoint x: 174, startPoint y: 284, endPoint x: 244, endPoint y: 358, distance: 101.6
click at [176, 284] on div "Tänan" at bounding box center [159, 282] width 141 height 11
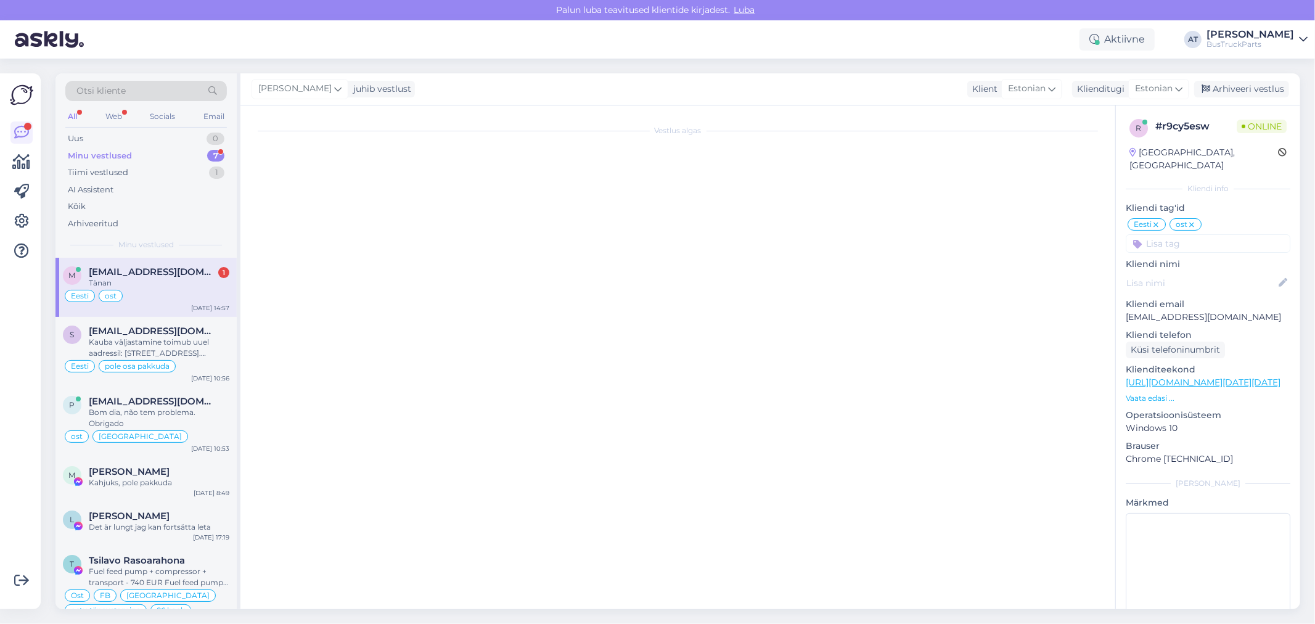
scroll to position [6543, 0]
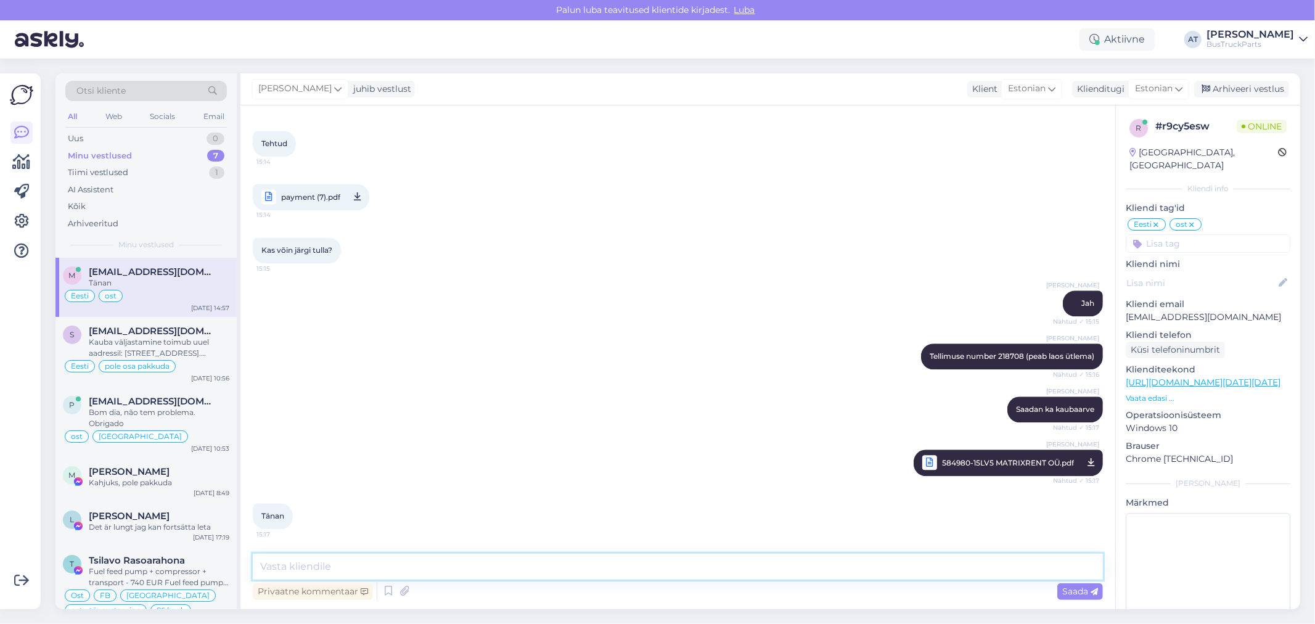
click at [441, 565] on textarea at bounding box center [678, 567] width 850 height 26
click at [1241, 91] on div "Arhiveeri vestlus" at bounding box center [1241, 89] width 95 height 17
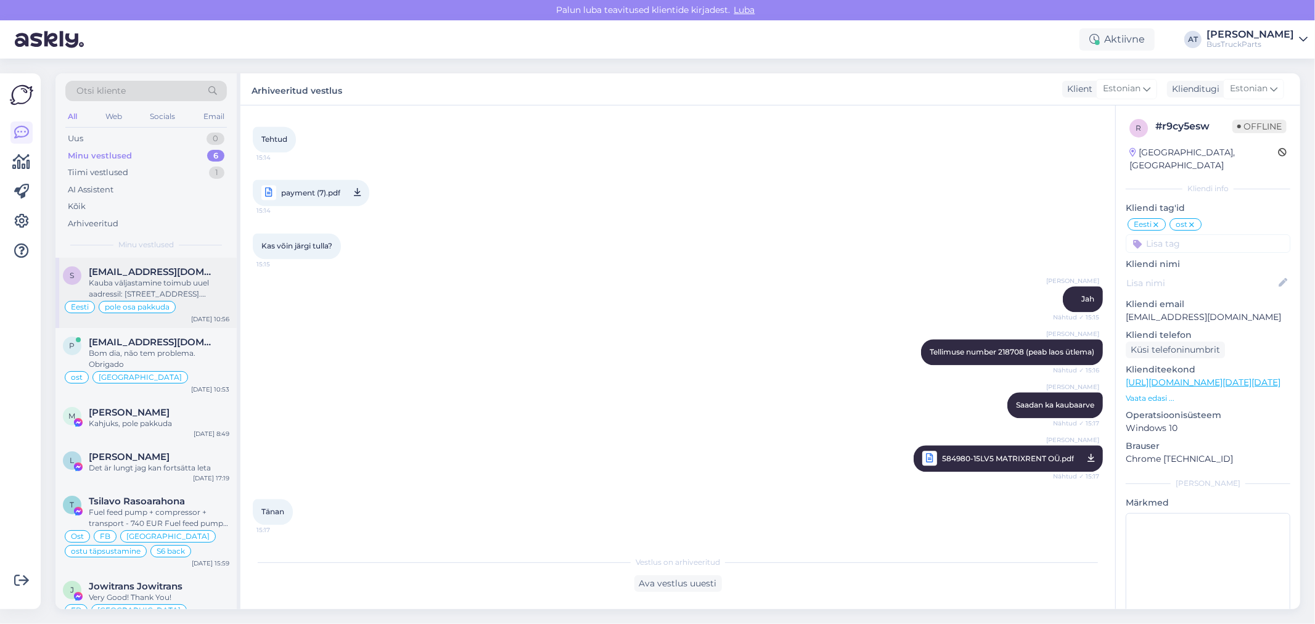
click at [150, 266] on span "[EMAIL_ADDRESS][DOMAIN_NAME]" at bounding box center [153, 271] width 128 height 11
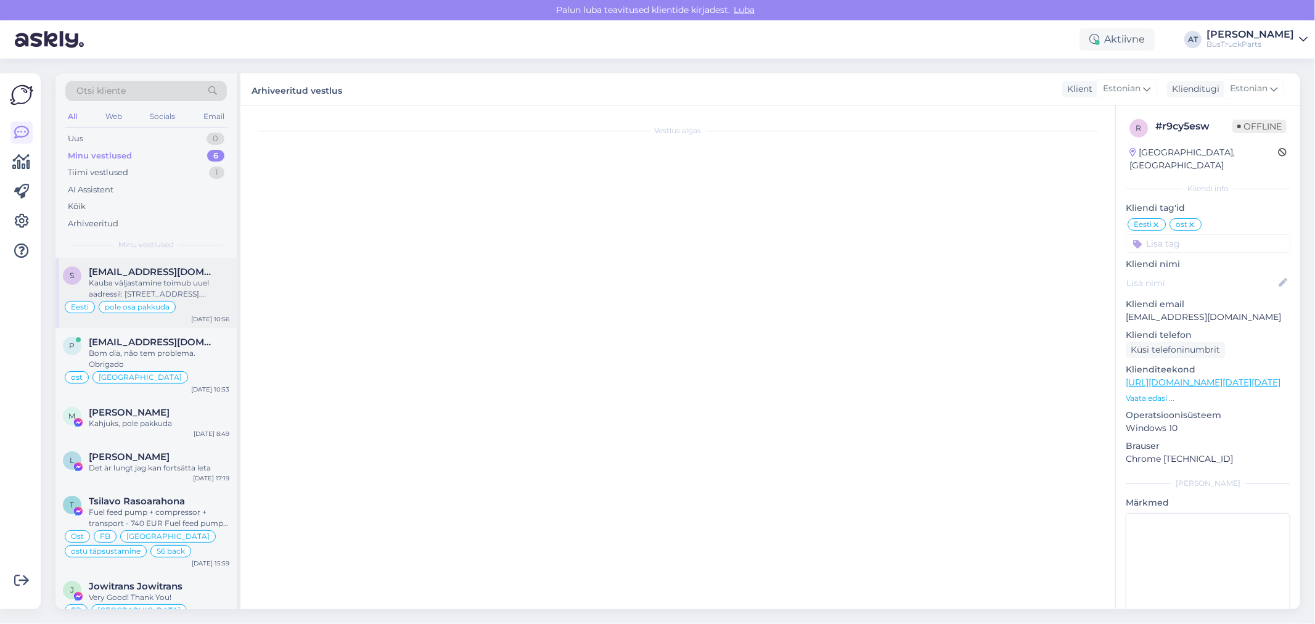
scroll to position [2215, 0]
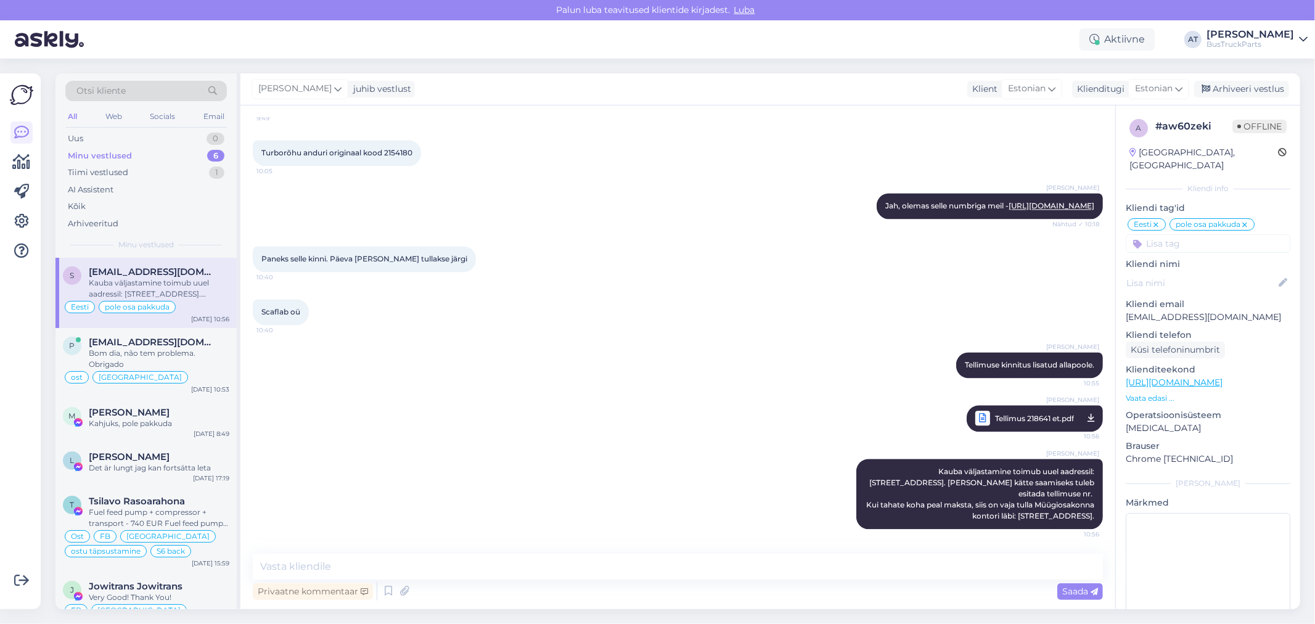
click at [1191, 234] on input at bounding box center [1208, 243] width 165 height 18
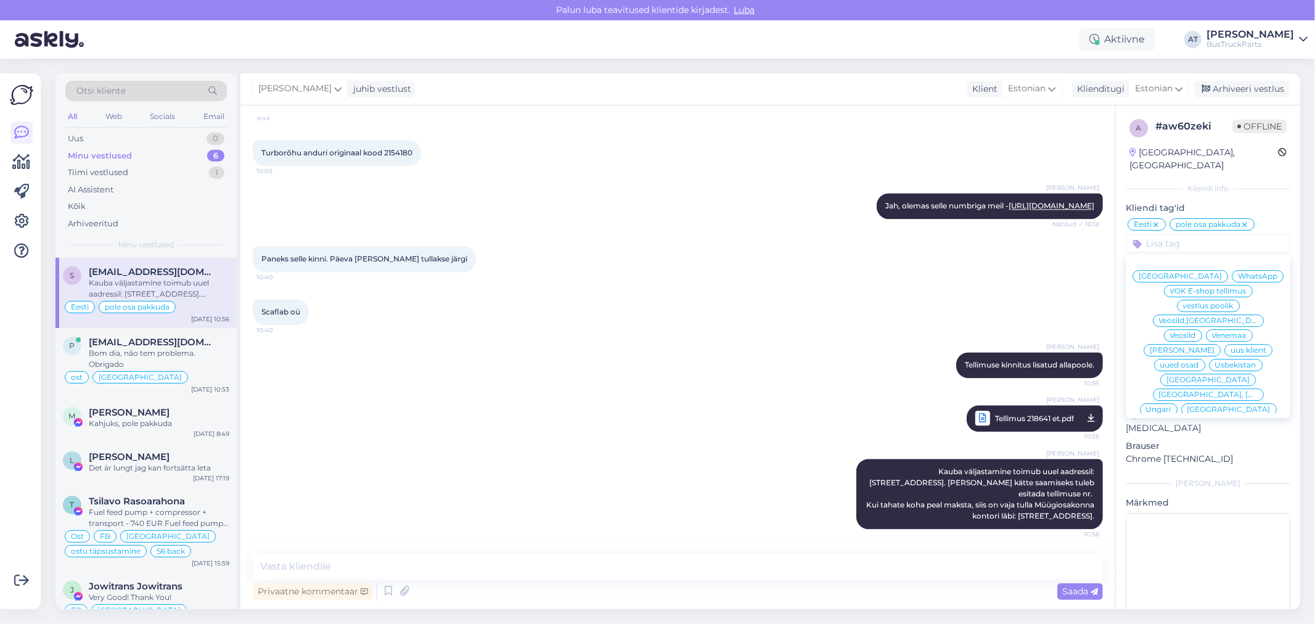
click at [1244, 220] on icon at bounding box center [1244, 225] width 7 height 10
click at [1213, 234] on input at bounding box center [1208, 243] width 165 height 18
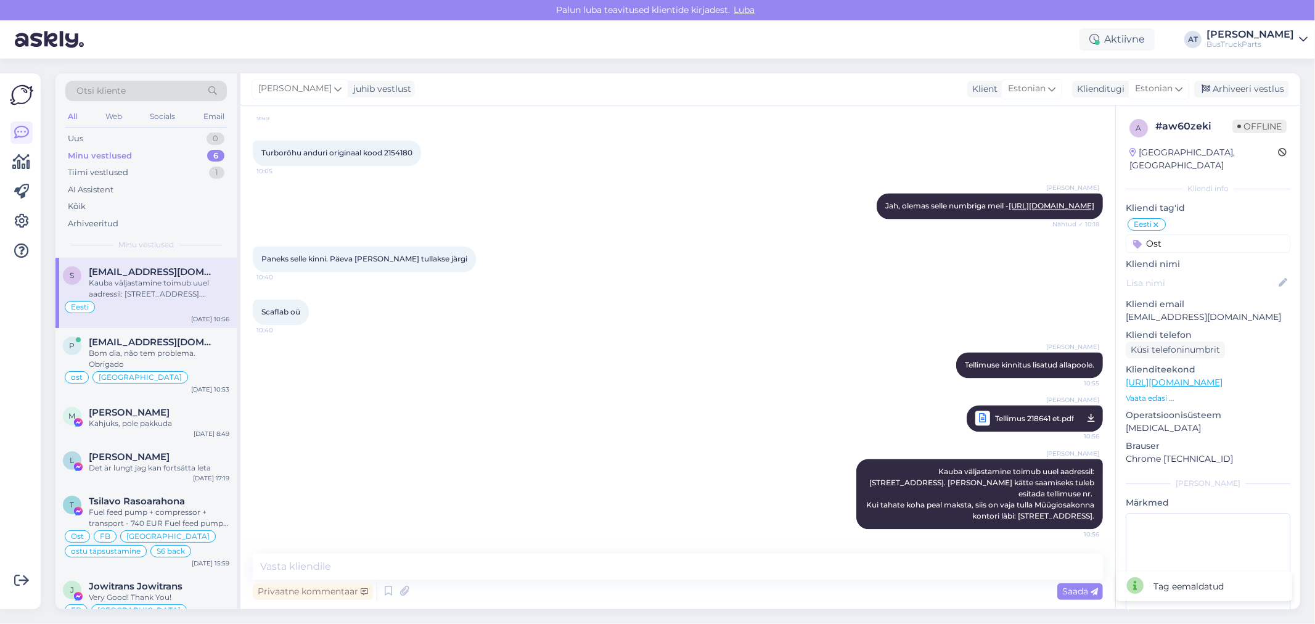
click at [1246, 234] on input "Ost" at bounding box center [1208, 243] width 165 height 18
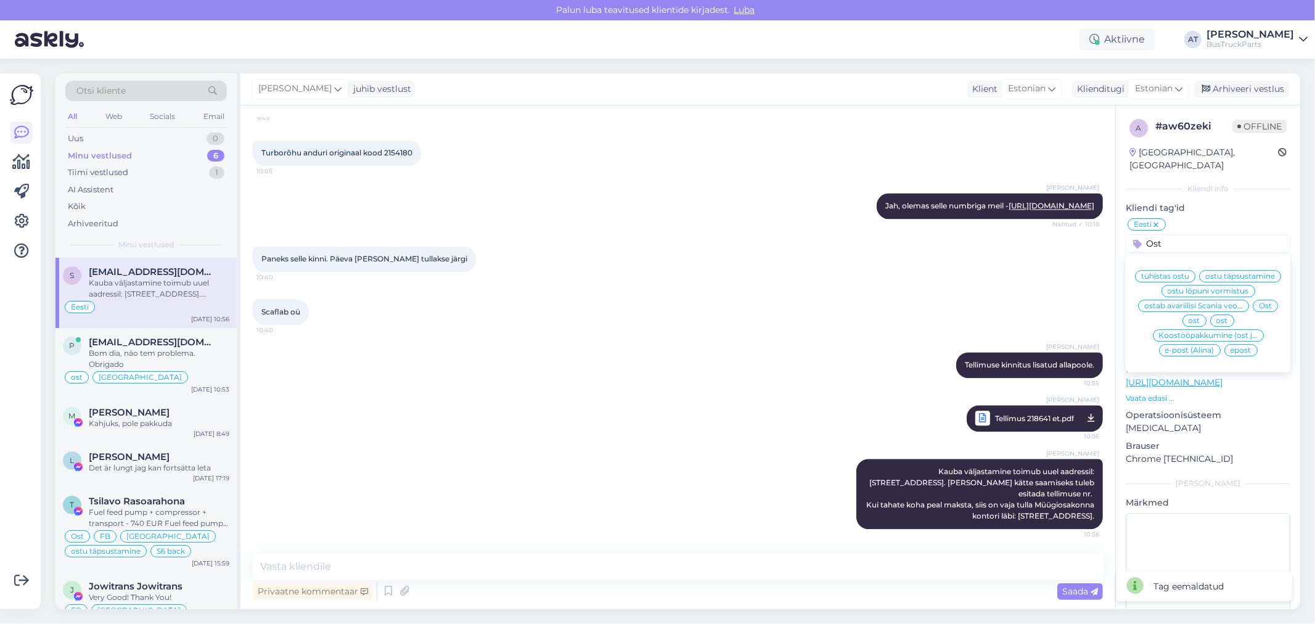
type input "Ost"
click at [1259, 306] on span "Ost" at bounding box center [1265, 305] width 13 height 7
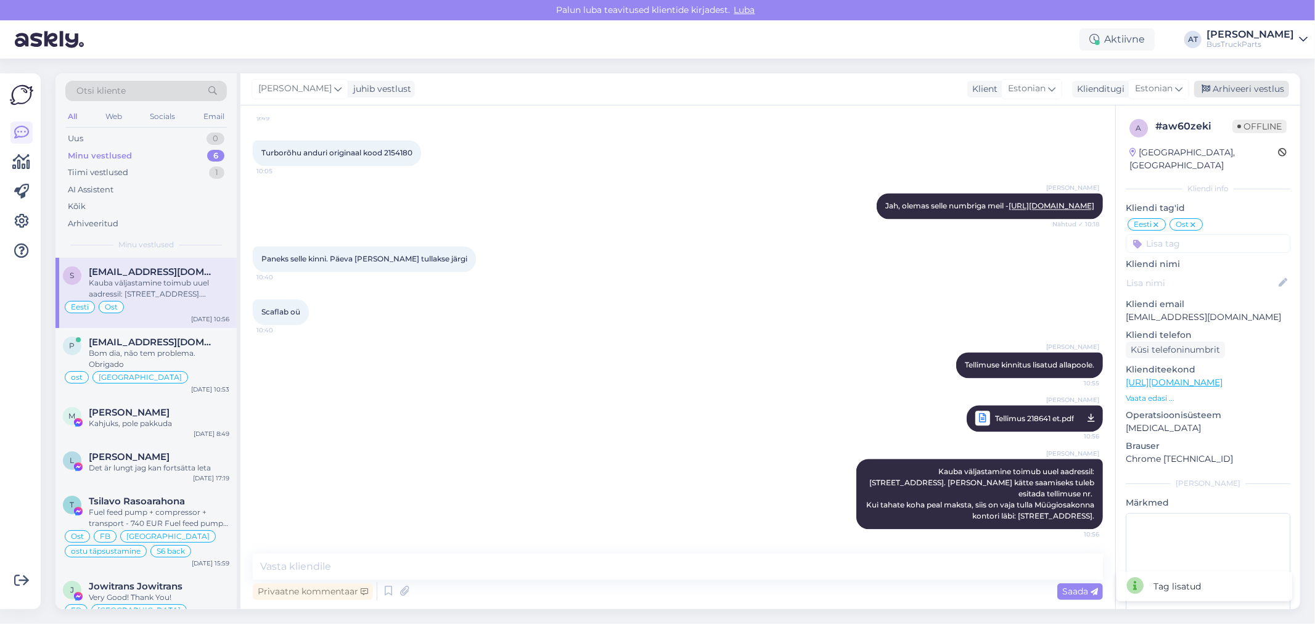
click at [1253, 89] on div "Arhiveeri vestlus" at bounding box center [1241, 89] width 95 height 17
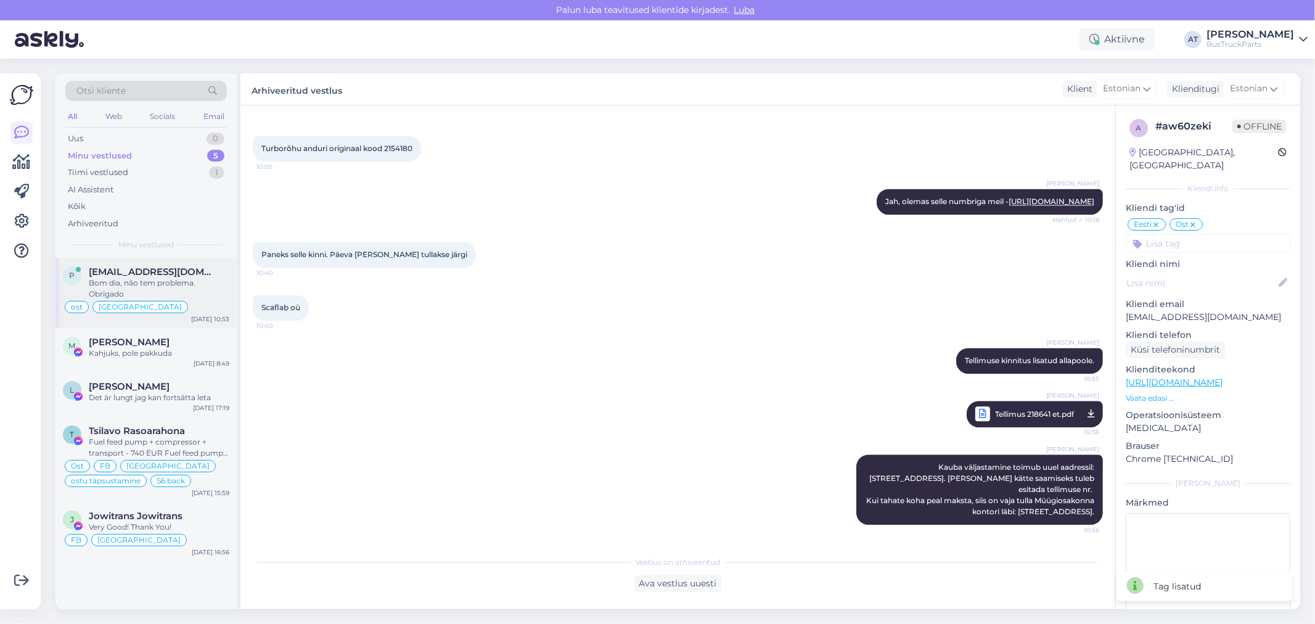
click at [155, 286] on div "Bom dia, não tem problema. Obrigado" at bounding box center [159, 288] width 141 height 22
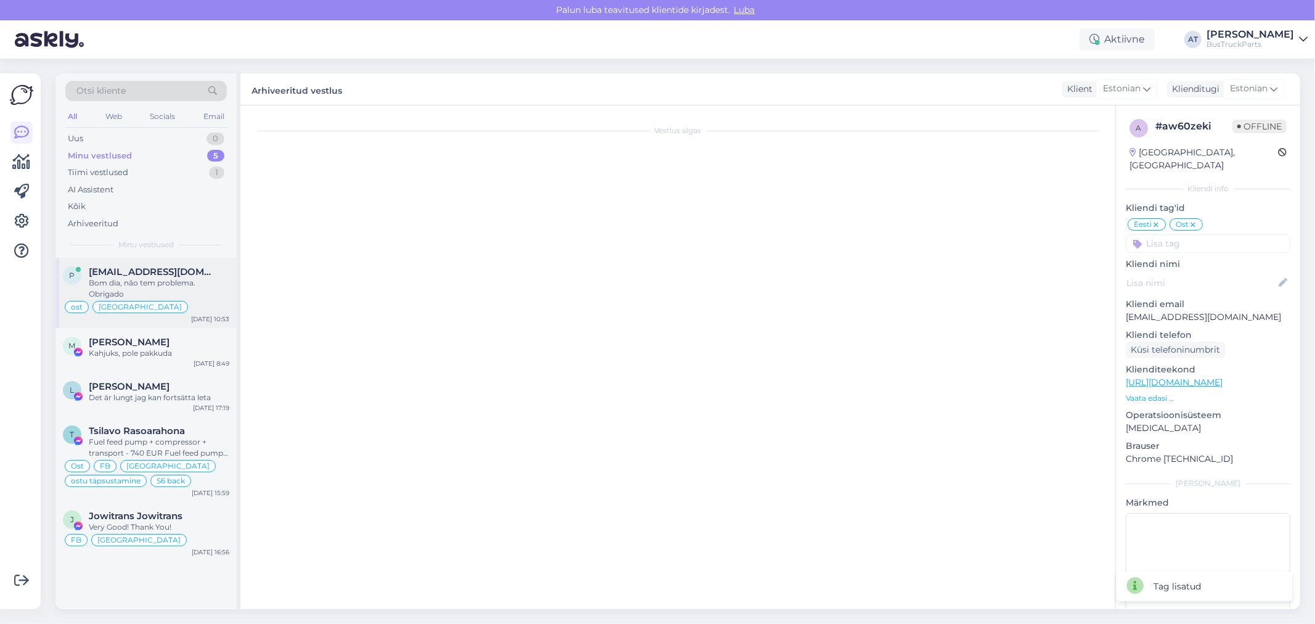
scroll to position [8643, 0]
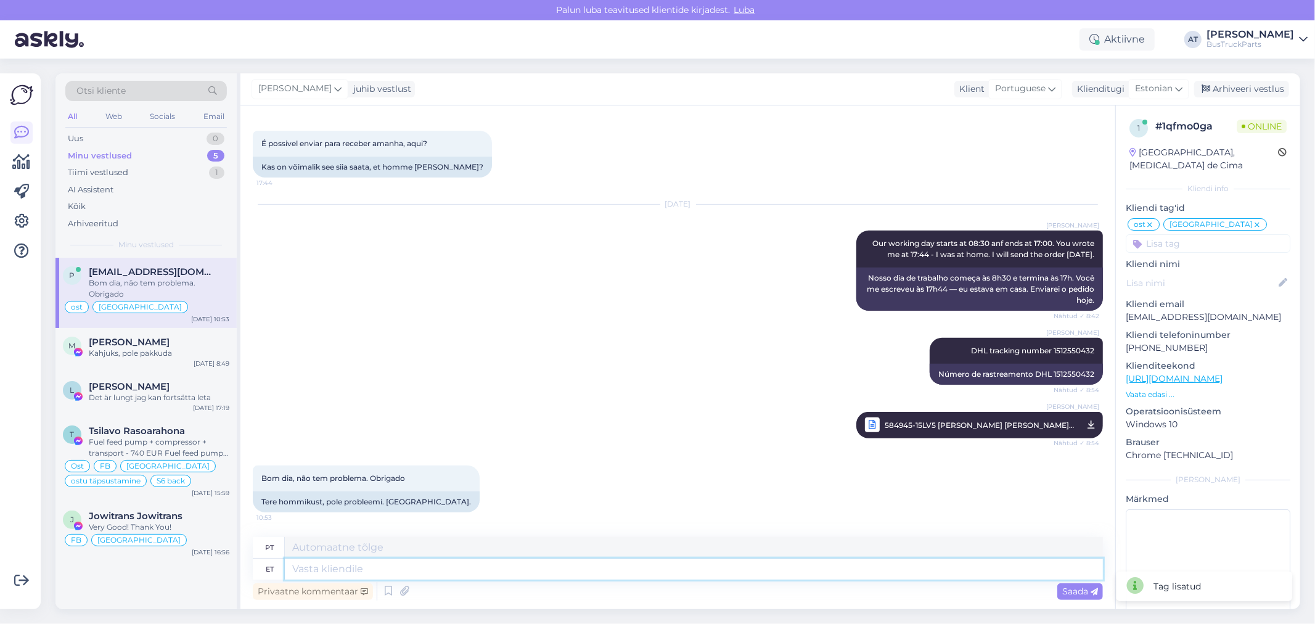
click at [457, 563] on textarea at bounding box center [694, 568] width 818 height 21
click at [1237, 91] on div "Arhiveeri vestlus" at bounding box center [1241, 89] width 95 height 17
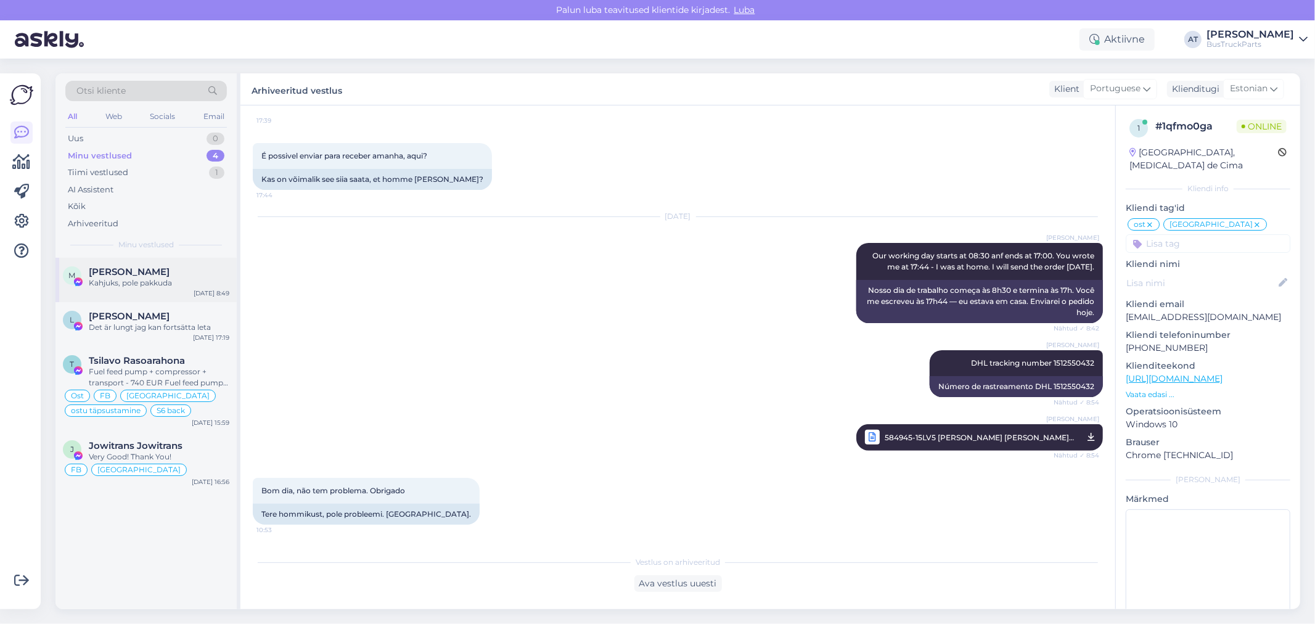
click at [163, 282] on div "Kahjuks, pole pakkuda" at bounding box center [159, 282] width 141 height 11
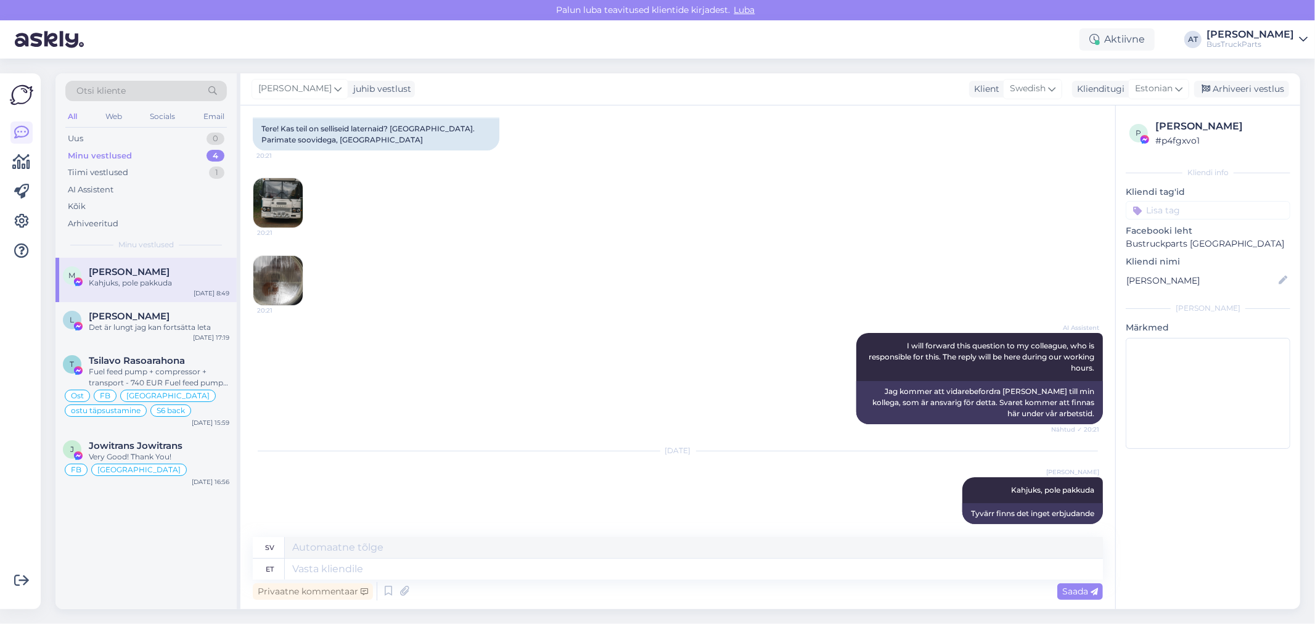
click at [1179, 208] on input at bounding box center [1208, 210] width 165 height 18
type input "pole pakkuda"
click at [1185, 242] on span "osa pole pakkuda" at bounding box center [1208, 242] width 65 height 7
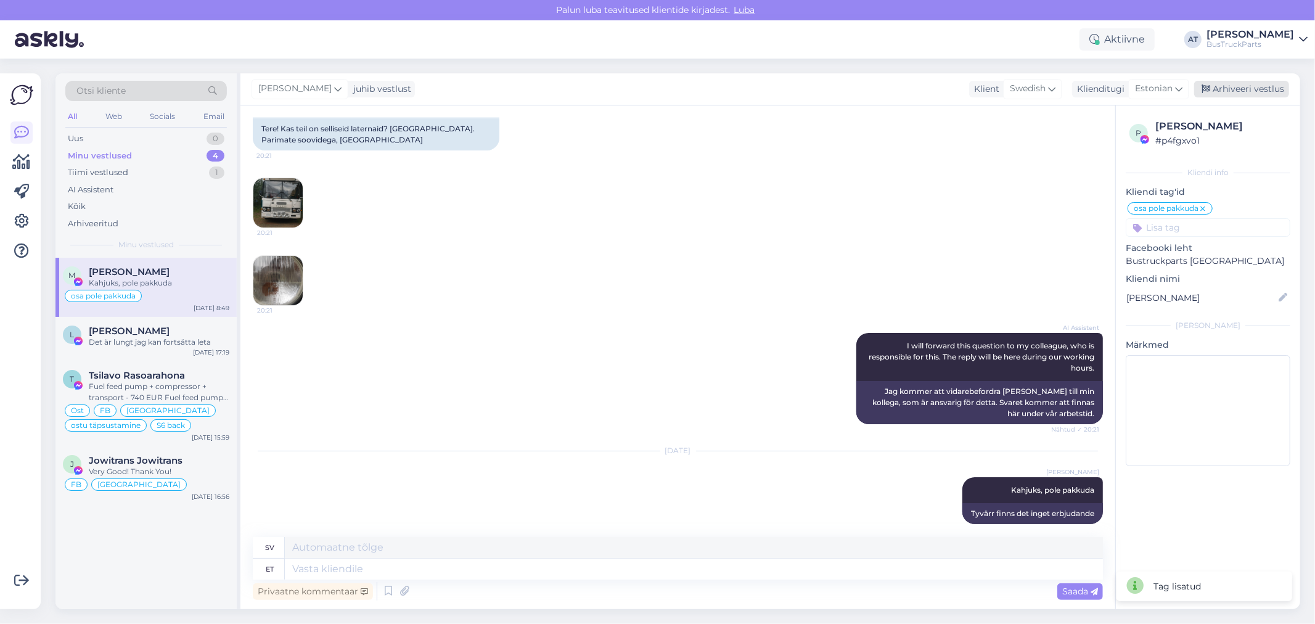
click at [1255, 93] on div "Arhiveeri vestlus" at bounding box center [1241, 89] width 95 height 17
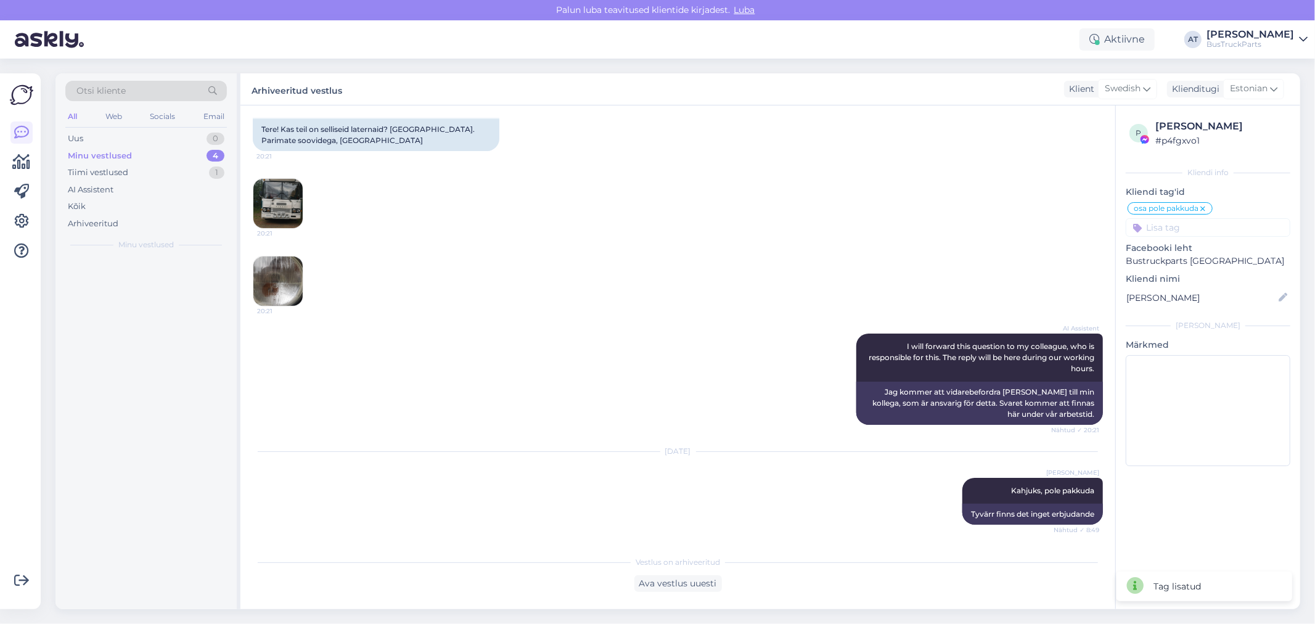
scroll to position [89, 0]
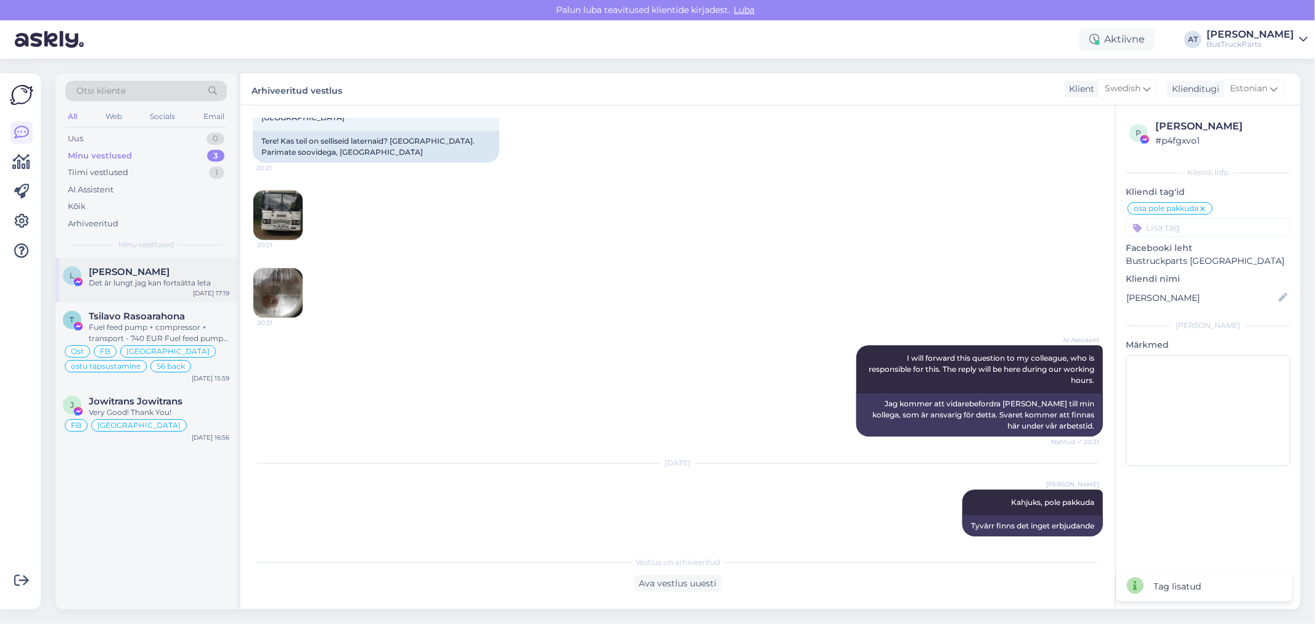
click at [158, 276] on span "[PERSON_NAME]" at bounding box center [129, 271] width 81 height 11
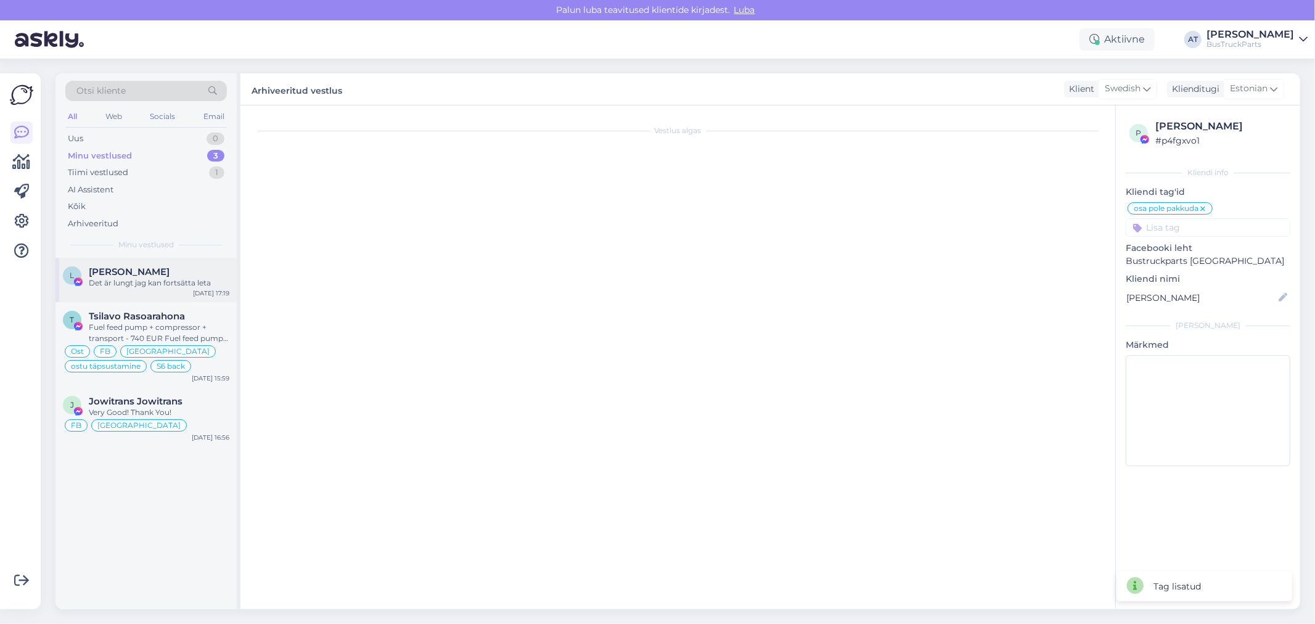
scroll to position [1140, 0]
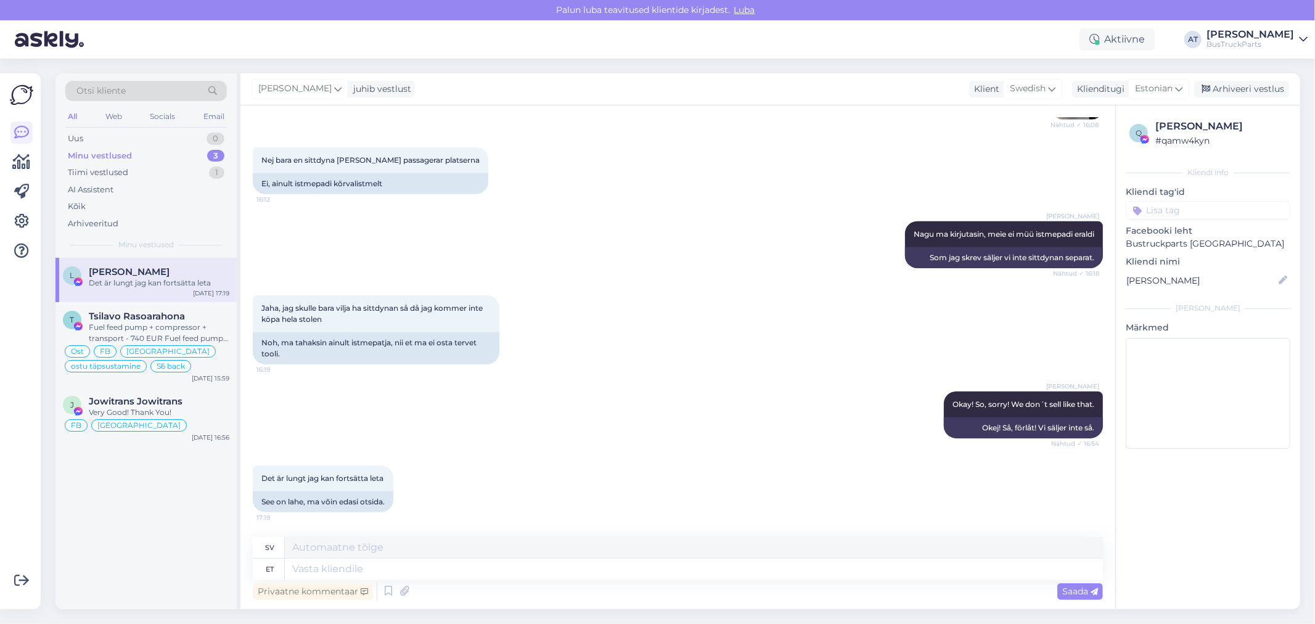
click at [1234, 97] on div "Alina Tihhon juhib vestlust Klient Swedish Klienditugi Estonian Arhiveeri vestl…" at bounding box center [770, 89] width 1060 height 32
click at [1229, 84] on div "Arhiveeri vestlus" at bounding box center [1241, 89] width 95 height 17
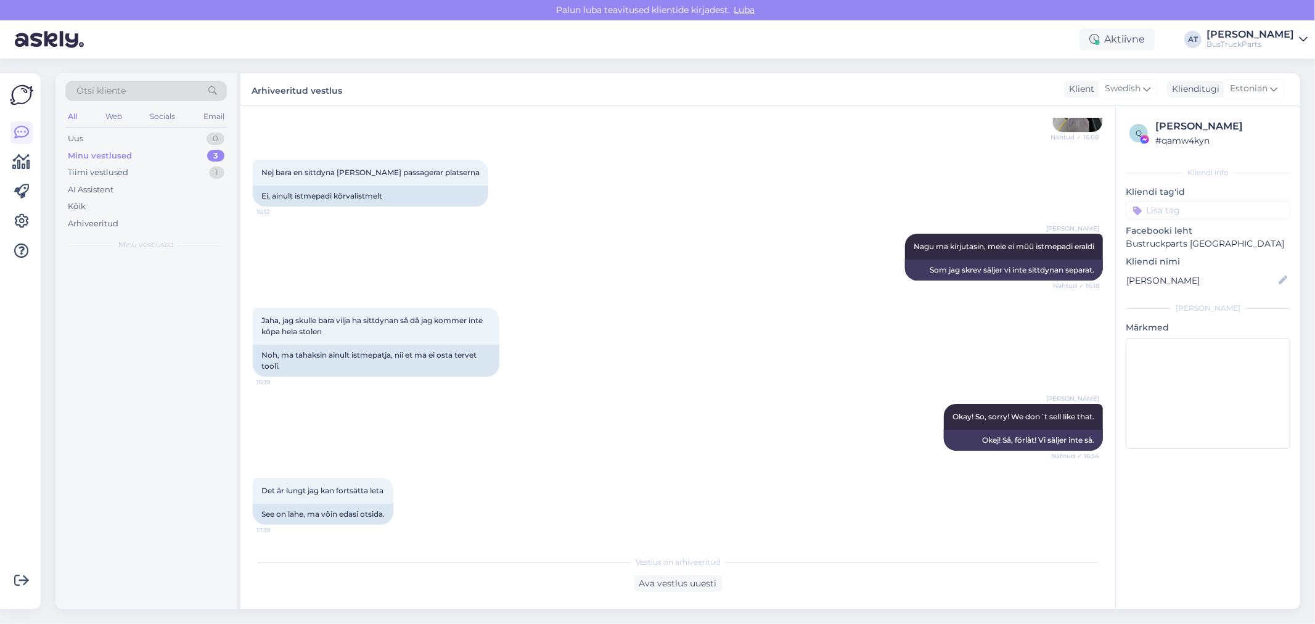
scroll to position [1128, 0]
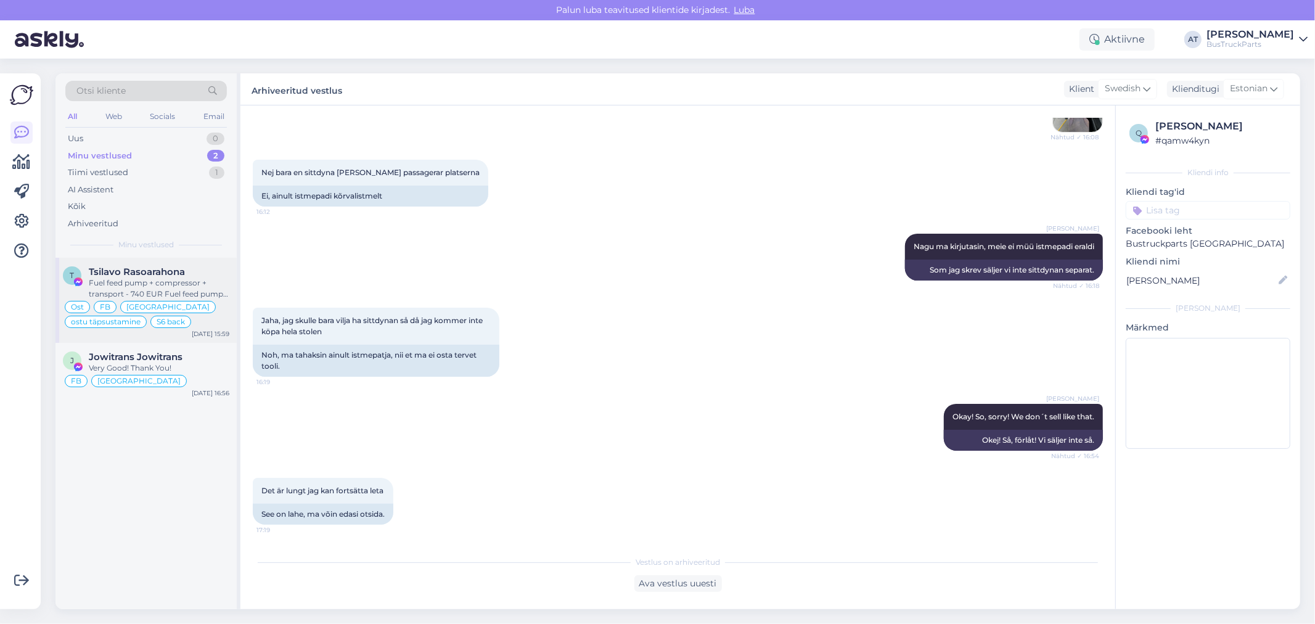
click at [115, 276] on span "Tsilavo Rasoarahona" at bounding box center [137, 271] width 96 height 11
type textarea "Assistenti ei saa panna virtuaalse osa kohta teisiti vastama. Kuna juhtumeid on…"
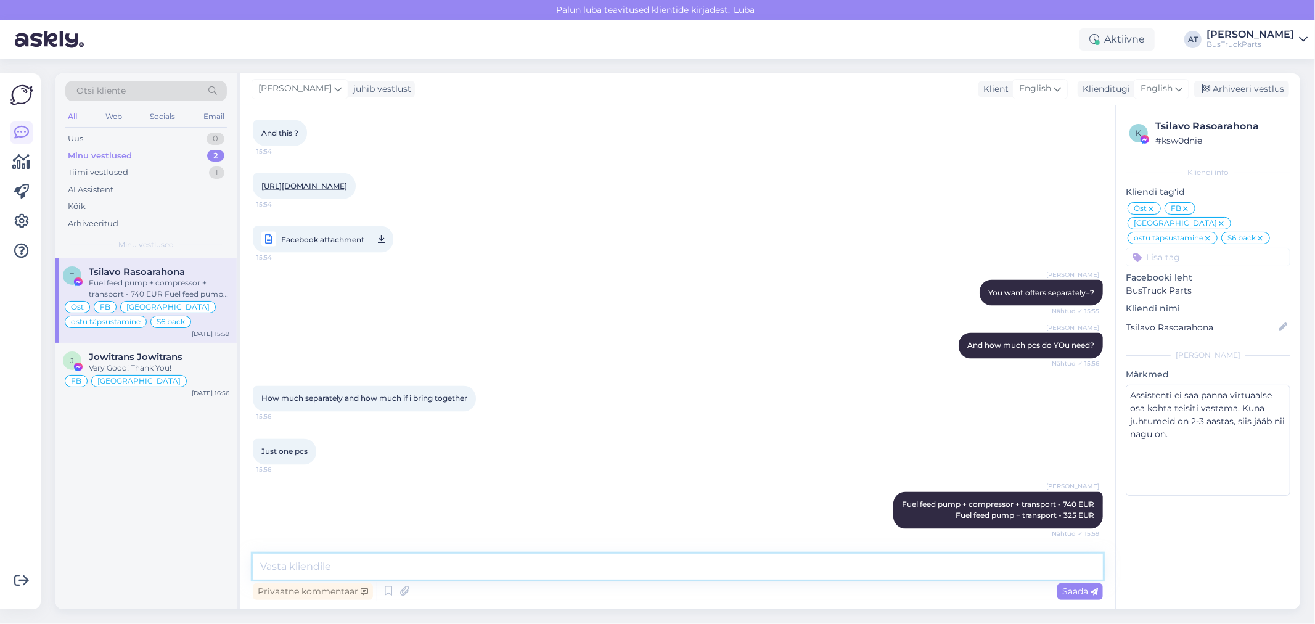
click at [878, 557] on textarea at bounding box center [678, 567] width 850 height 26
click at [880, 573] on textarea at bounding box center [678, 567] width 850 height 26
click at [1233, 91] on div "Arhiveeri vestlus" at bounding box center [1241, 89] width 95 height 17
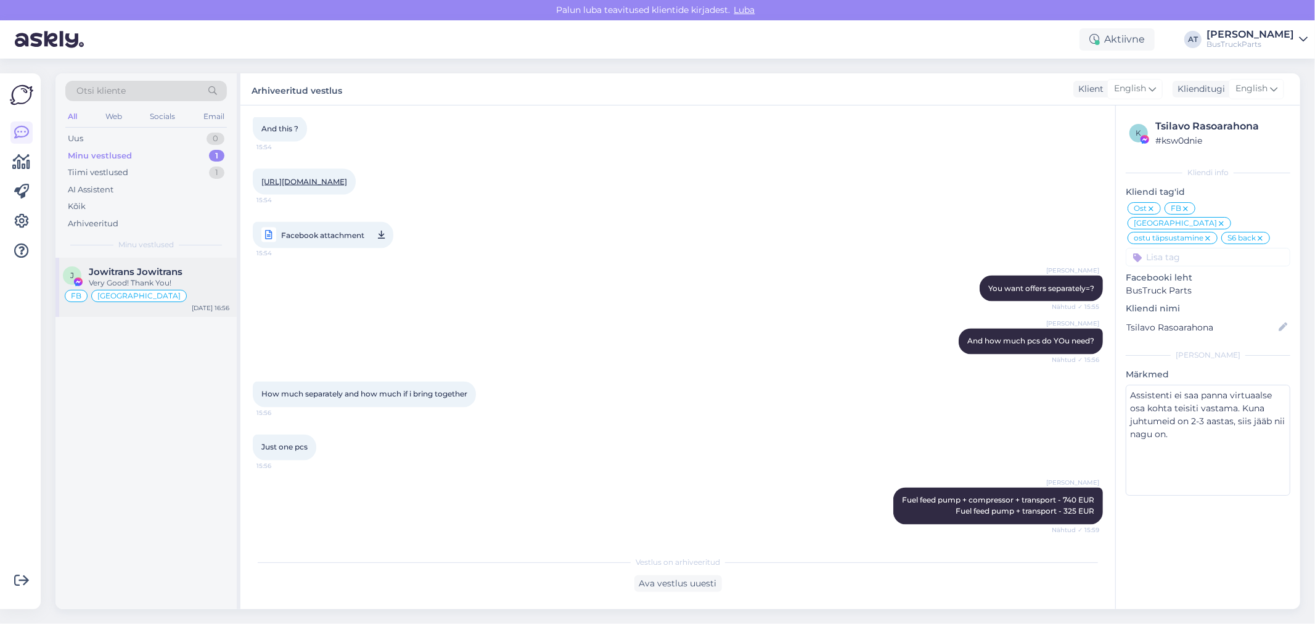
click at [163, 272] on span "Jowitrans Jowitrans" at bounding box center [136, 271] width 94 height 11
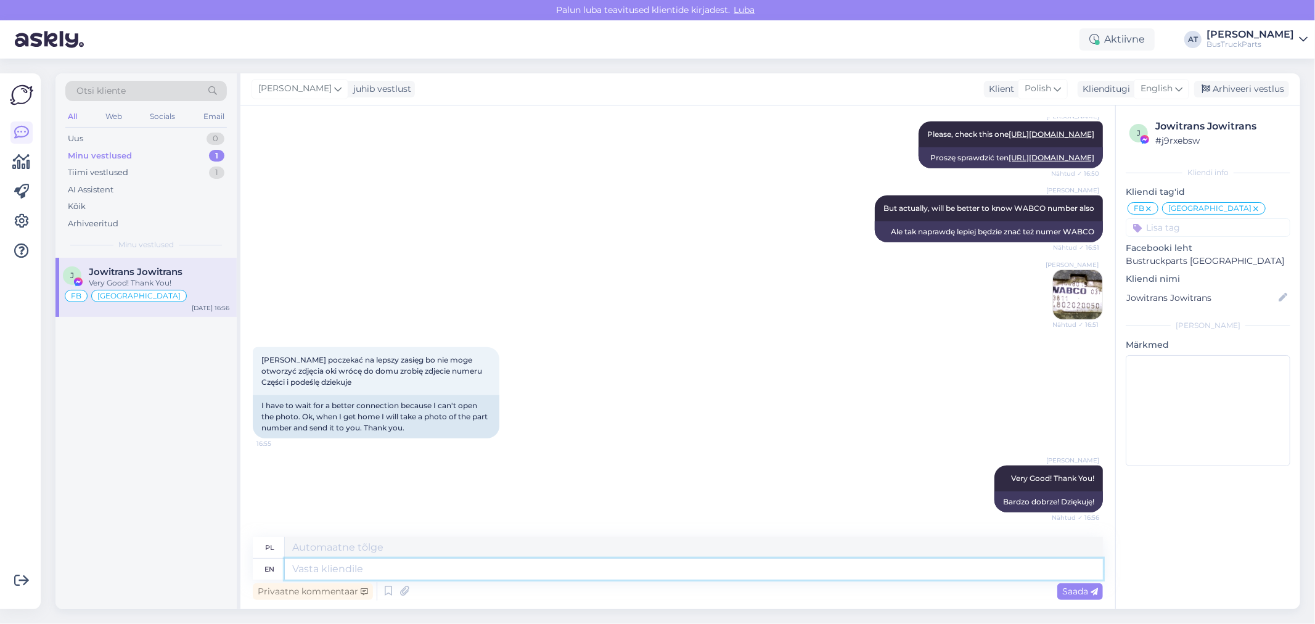
click at [791, 571] on textarea at bounding box center [694, 568] width 818 height 21
type textarea "Hello! D"
type textarea "Cześć!"
type textarea "Hello! Do"
type textarea "Cześć! Zrób"
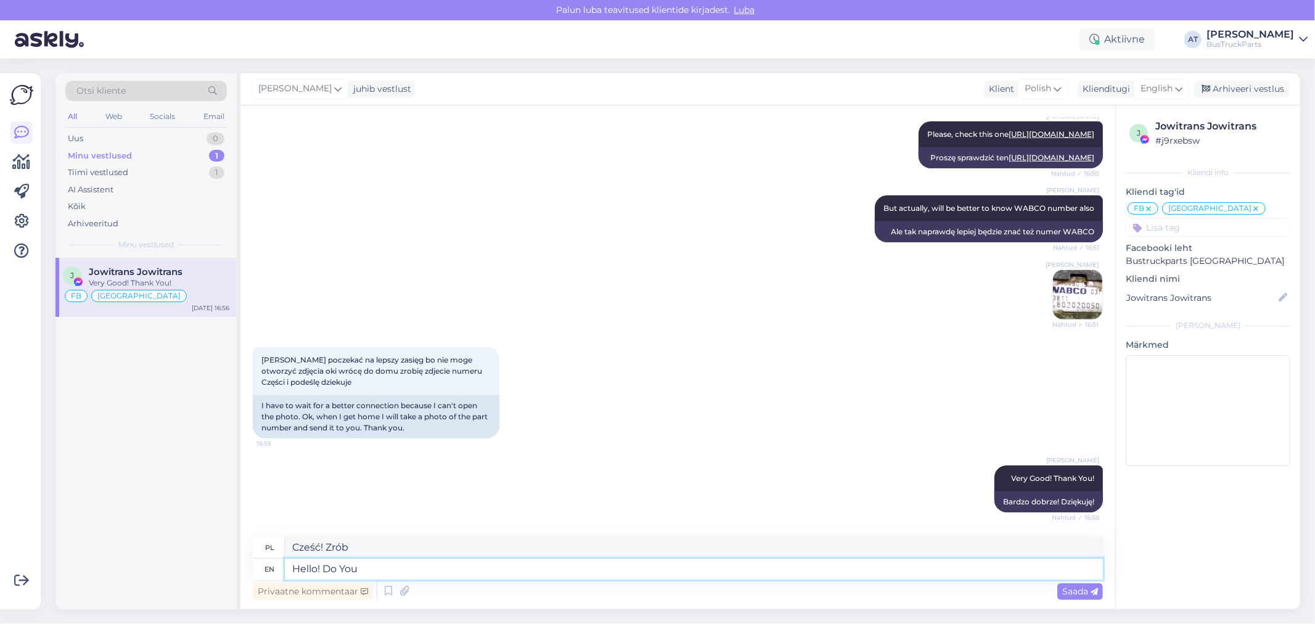
type textarea "Hello! Do You h"
type textarea "Cześć! Czy ty"
type textarea "Hello! Do You have sop"
type textarea "Cześć! Czy masz"
type textarea "Hello! Do You have some n"
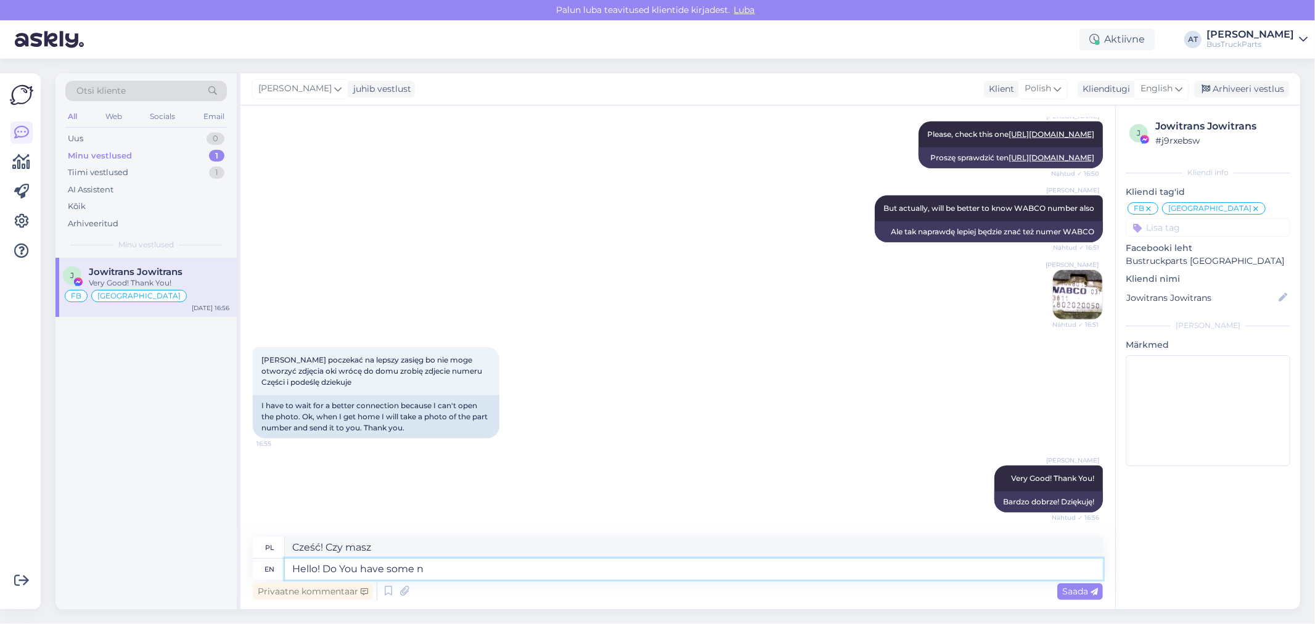
type textarea "Cześć! Czy masz jakieś"
type textarea "Hello! Do You have some news?"
type textarea "Cześć! Masz jakieś wieści?"
type textarea "Hello! Do You have some news?"
click at [1084, 583] on div "Saada" at bounding box center [1080, 591] width 46 height 17
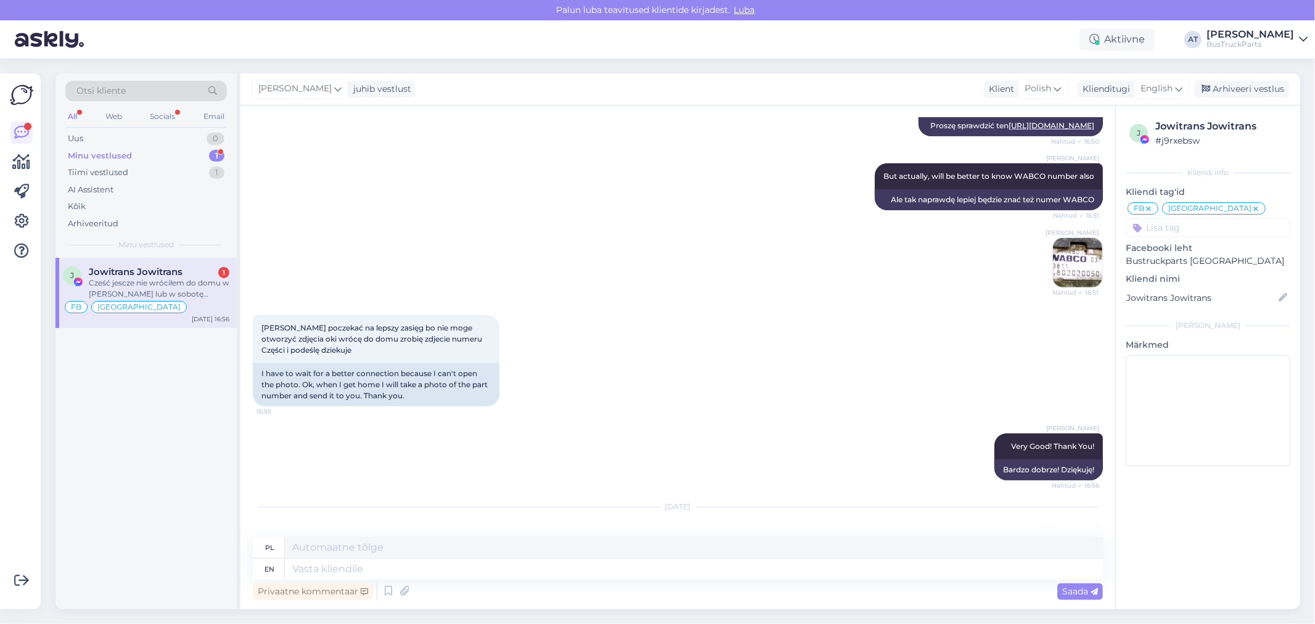
scroll to position [939, 0]
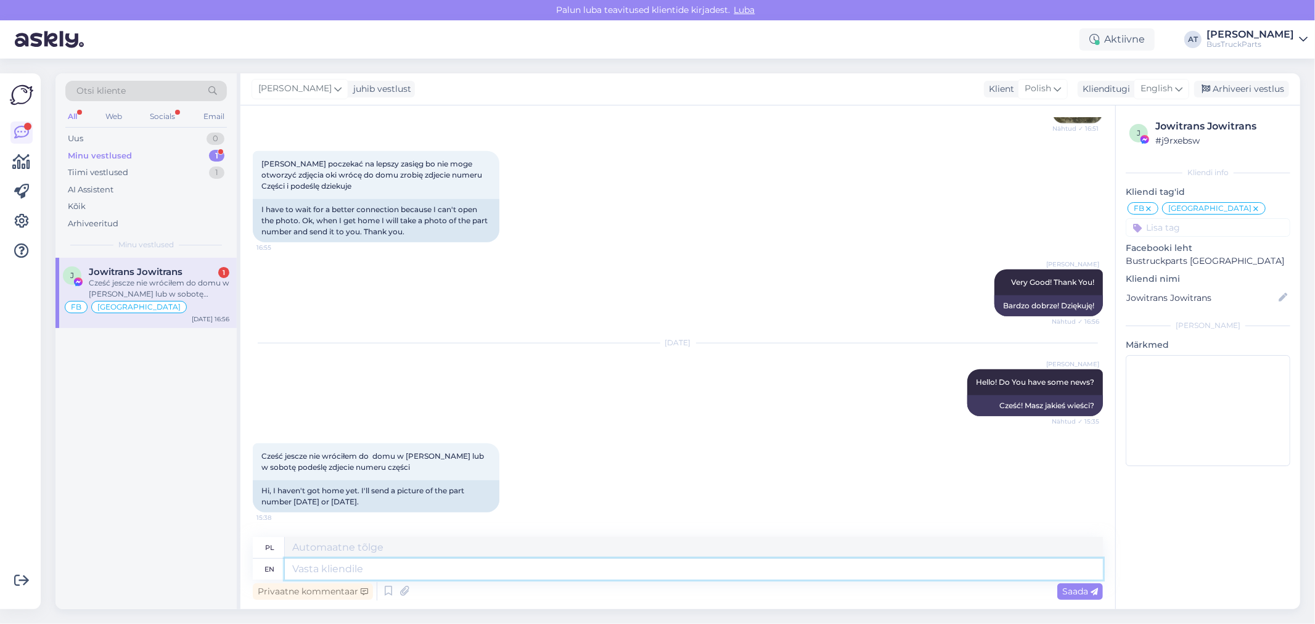
click at [416, 573] on textarea at bounding box center [694, 568] width 818 height 21
type textarea "okay"
type textarea "Dobra"
type textarea "okay"
click at [1082, 595] on div "Saada" at bounding box center [1080, 591] width 46 height 17
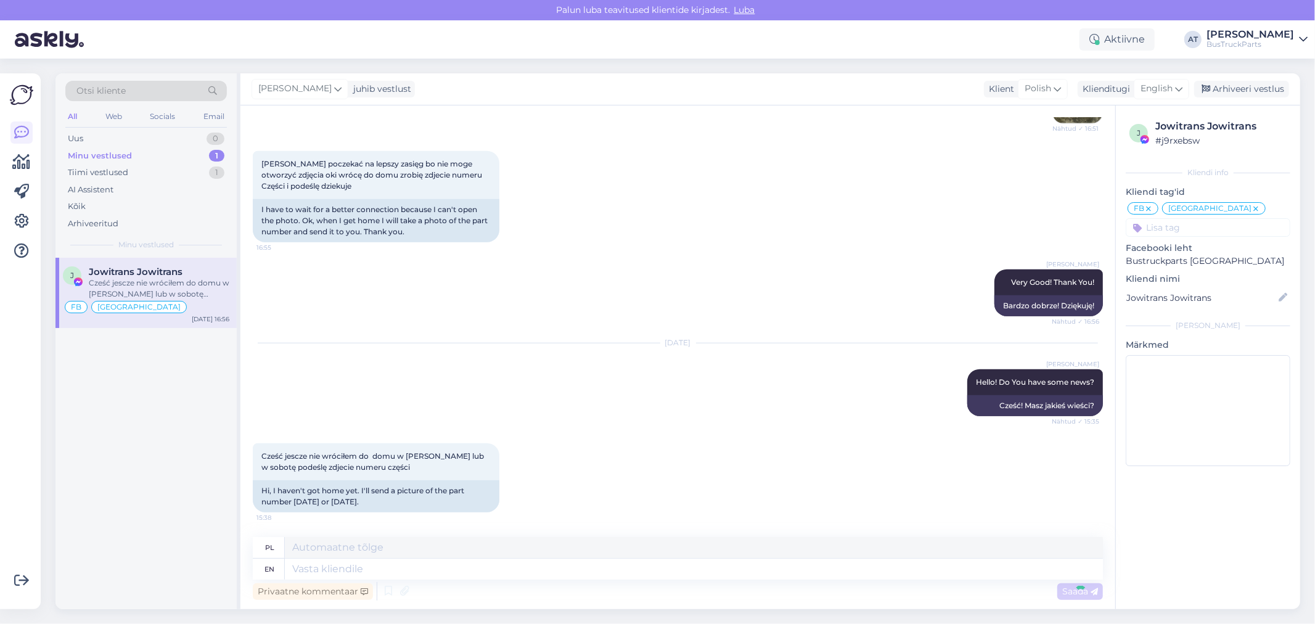
scroll to position [1013, 0]
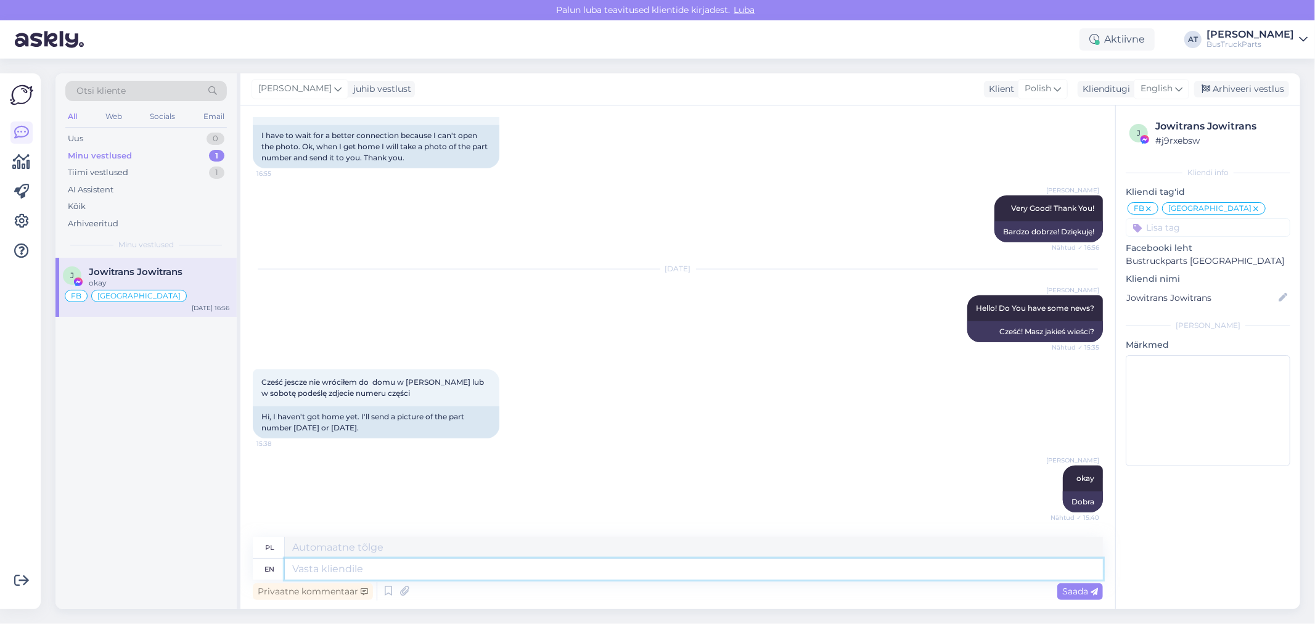
click at [383, 566] on textarea at bounding box center [694, 568] width 818 height 21
click at [127, 227] on div "Arhiveeritud" at bounding box center [146, 223] width 162 height 17
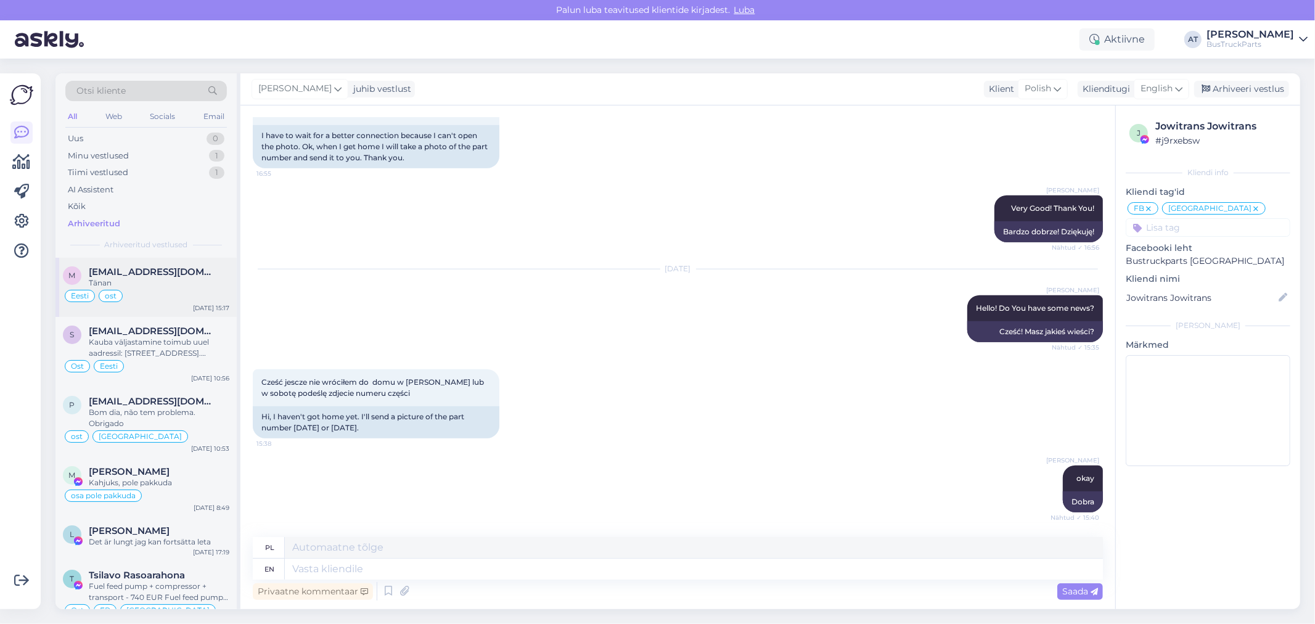
click at [186, 287] on div "Tänan" at bounding box center [159, 282] width 141 height 11
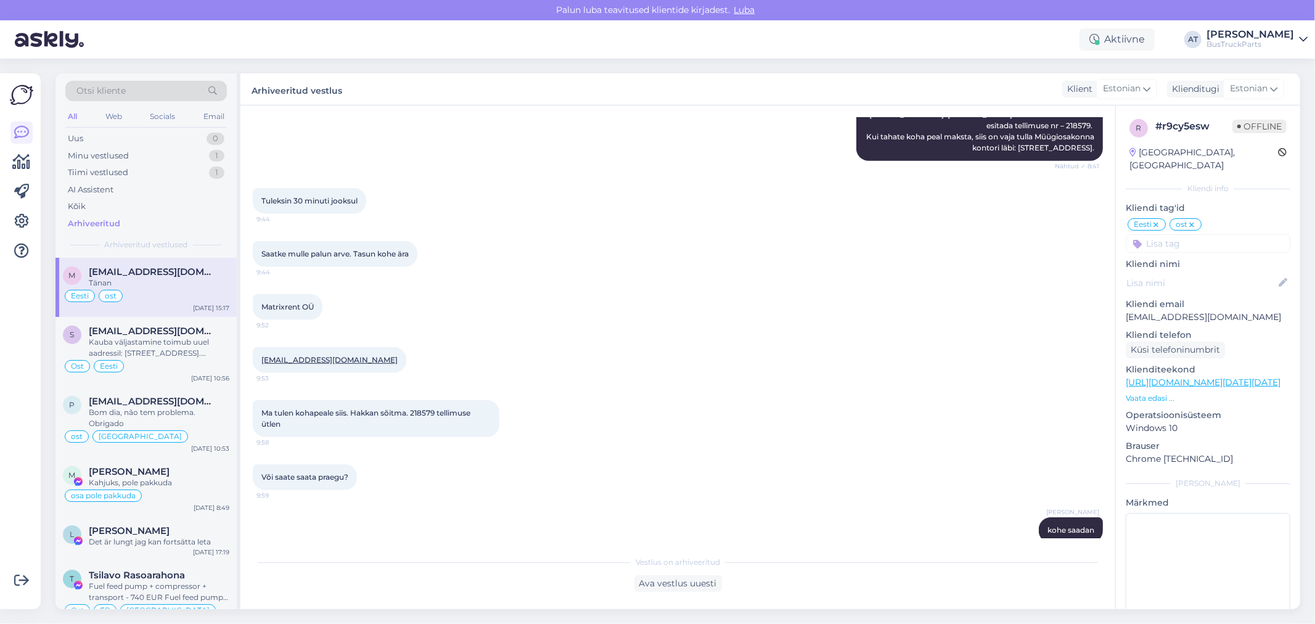
scroll to position [4582, 0]
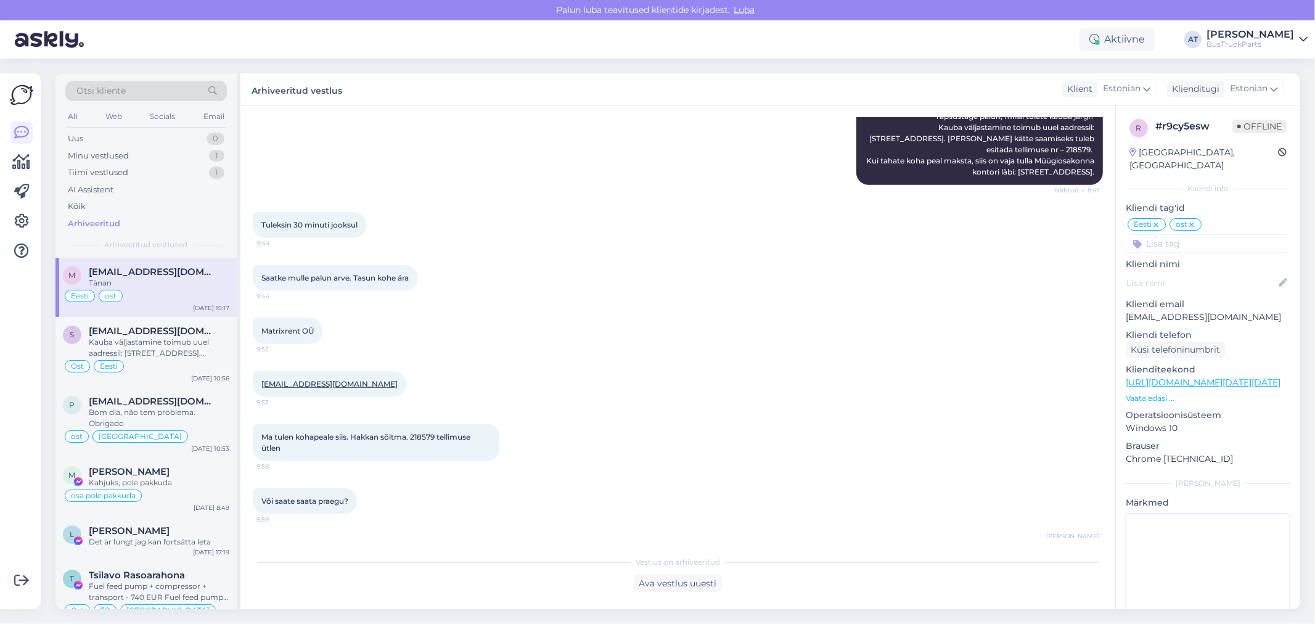
click at [427, 291] on div at bounding box center [422, 278] width 11 height 26
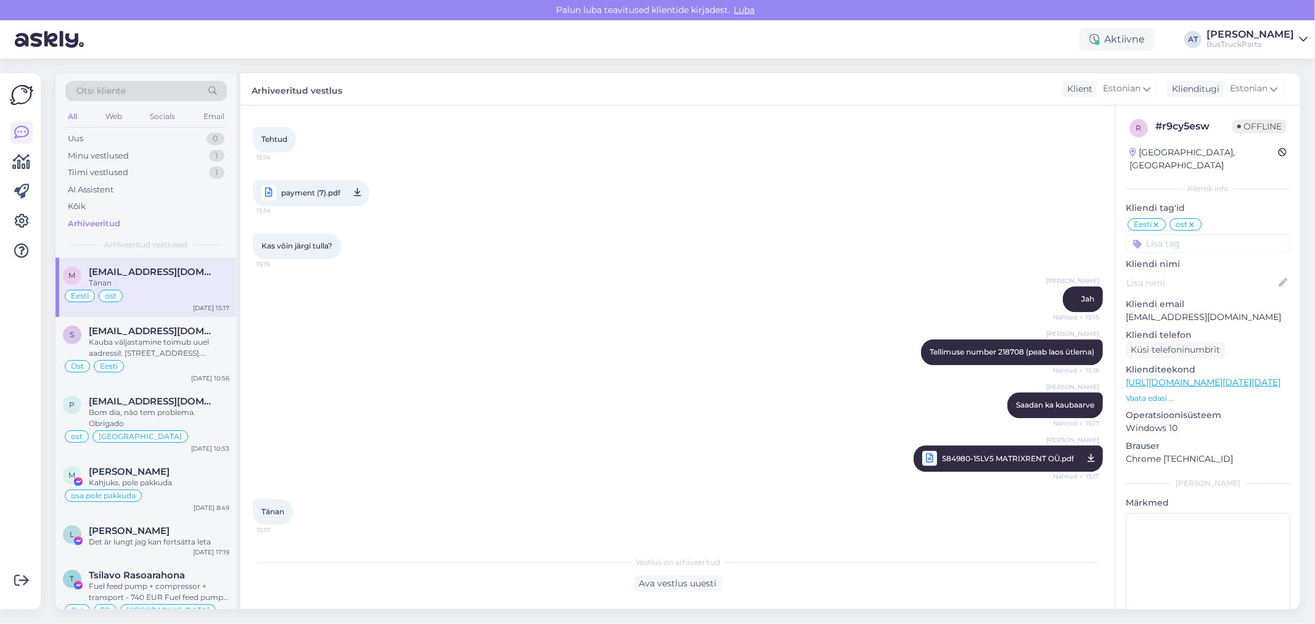
scroll to position [6547, 0]
click at [115, 139] on div "Uus 1" at bounding box center [146, 138] width 162 height 17
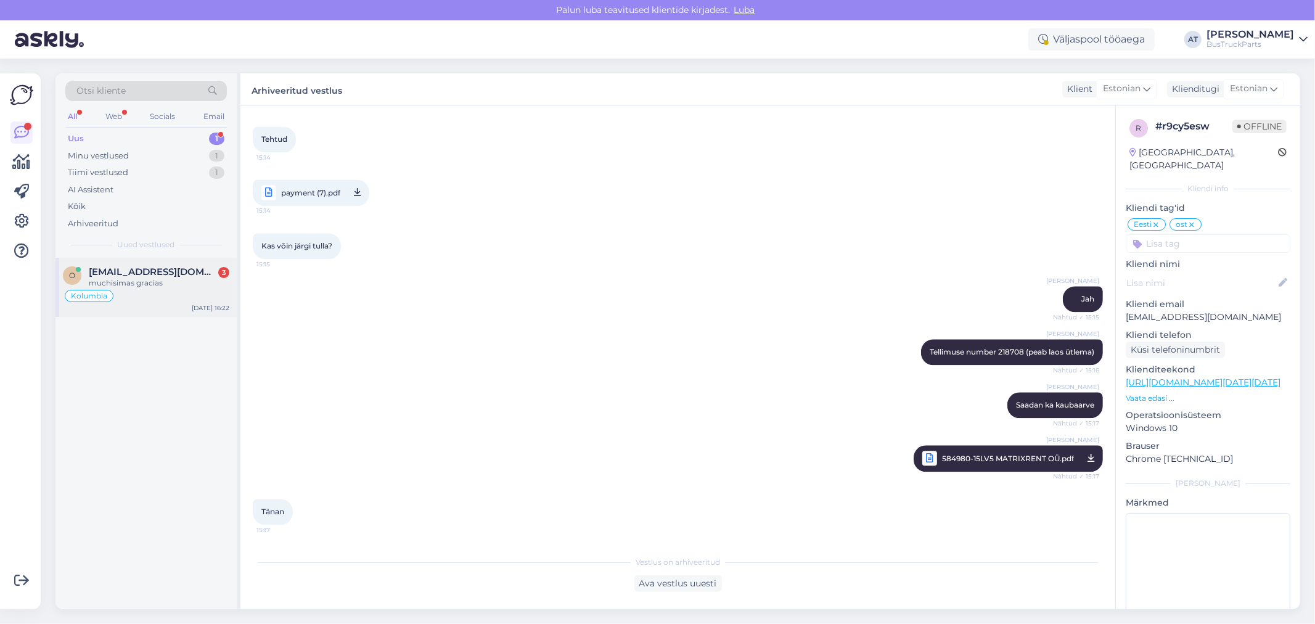
click at [173, 287] on div "muchisimas gracias" at bounding box center [159, 282] width 141 height 11
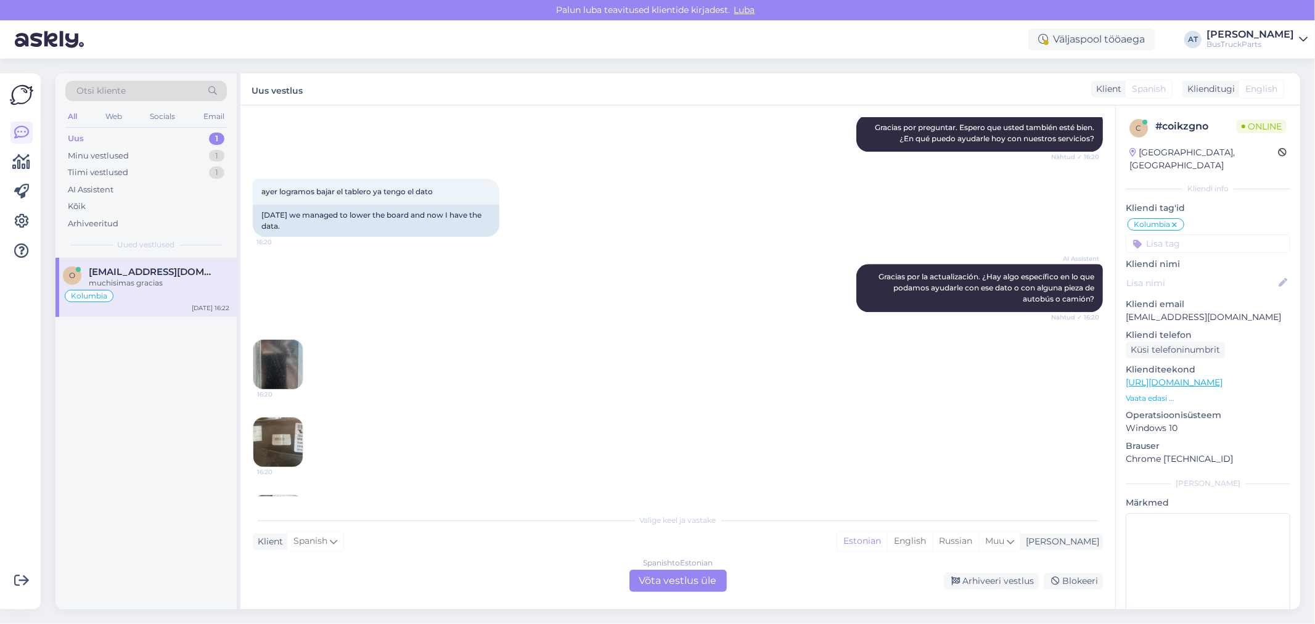
scroll to position [2654, 0]
click at [280, 341] on img at bounding box center [277, 362] width 49 height 49
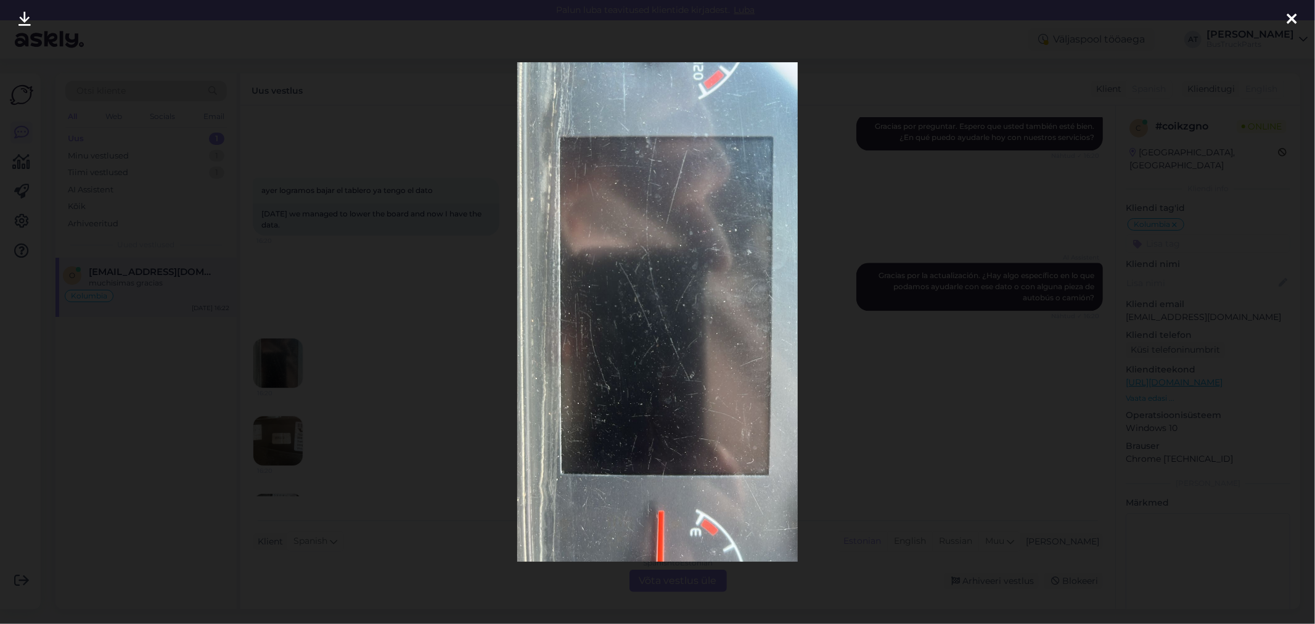
click at [298, 341] on div at bounding box center [657, 312] width 1315 height 624
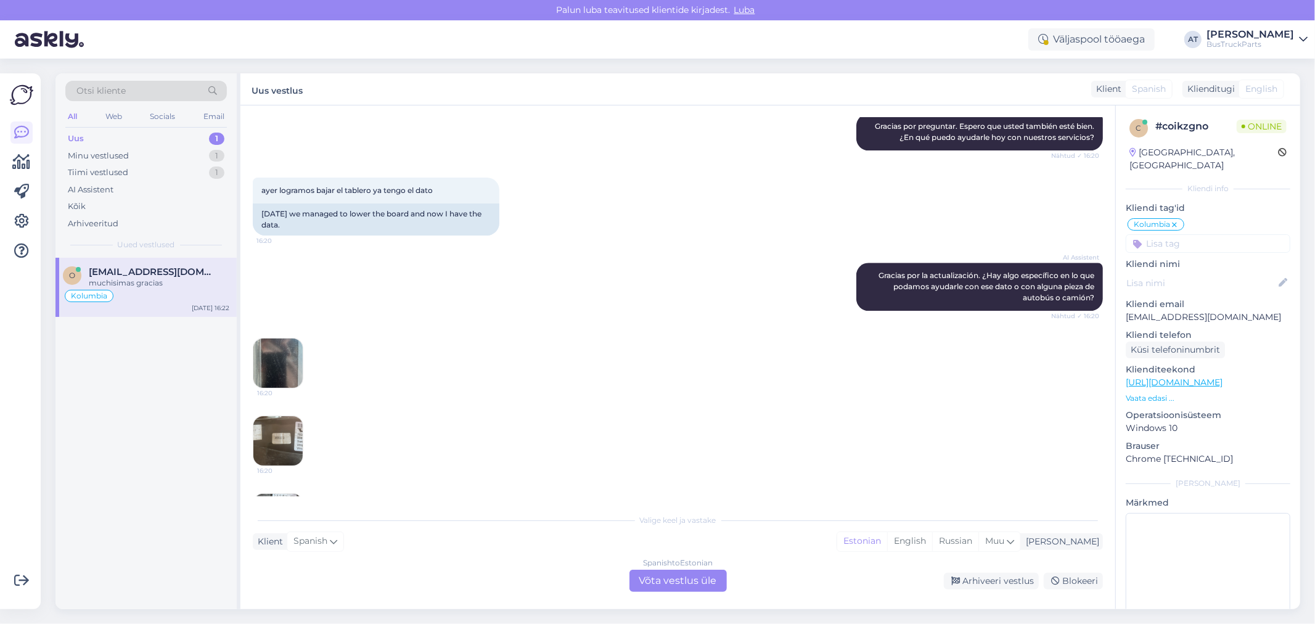
click at [278, 420] on img at bounding box center [277, 440] width 49 height 49
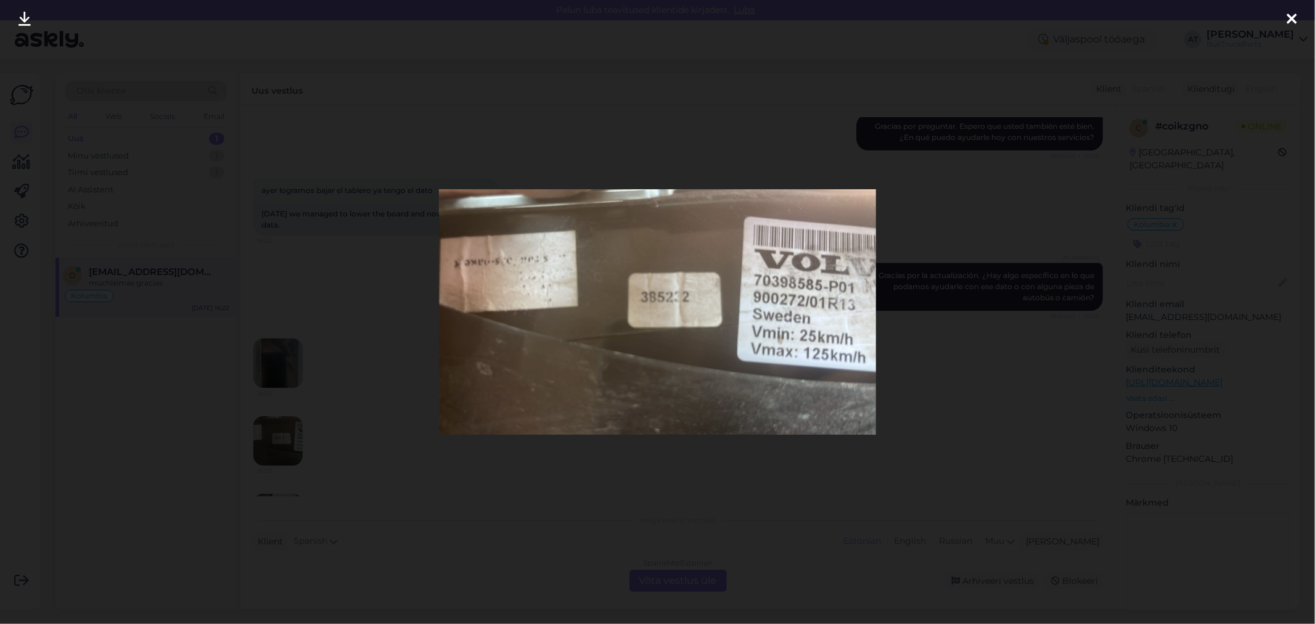
click at [994, 313] on div at bounding box center [657, 312] width 1315 height 624
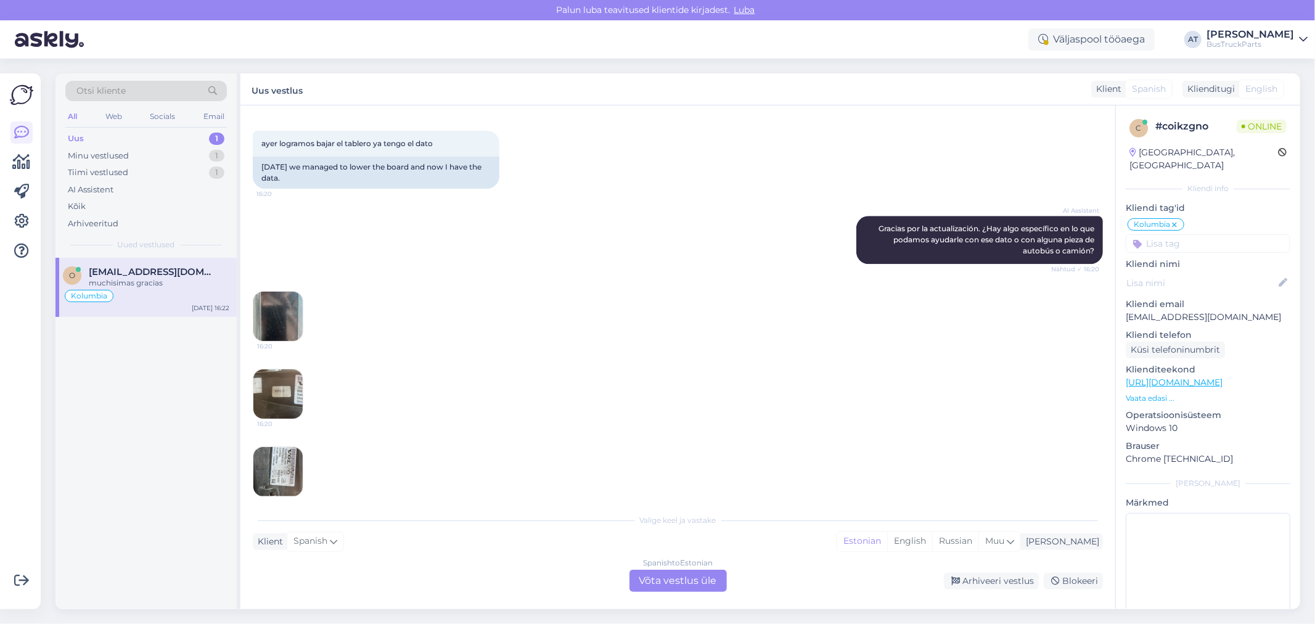
scroll to position [2722, 0]
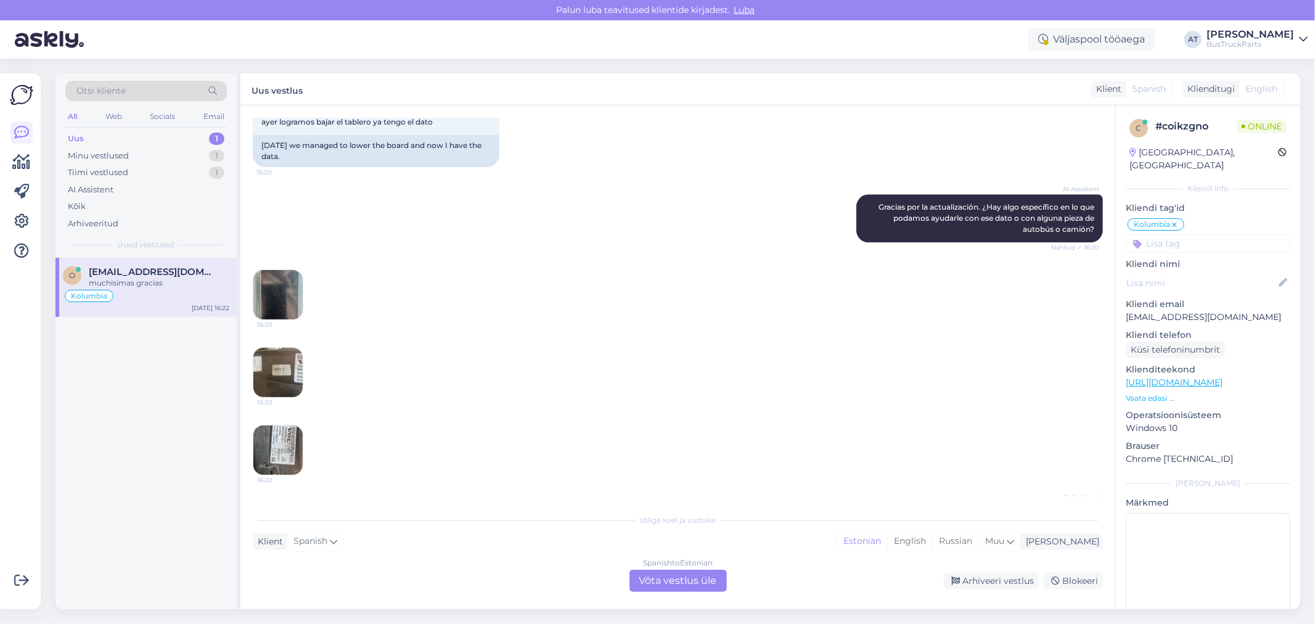
click at [281, 425] on img at bounding box center [277, 449] width 49 height 49
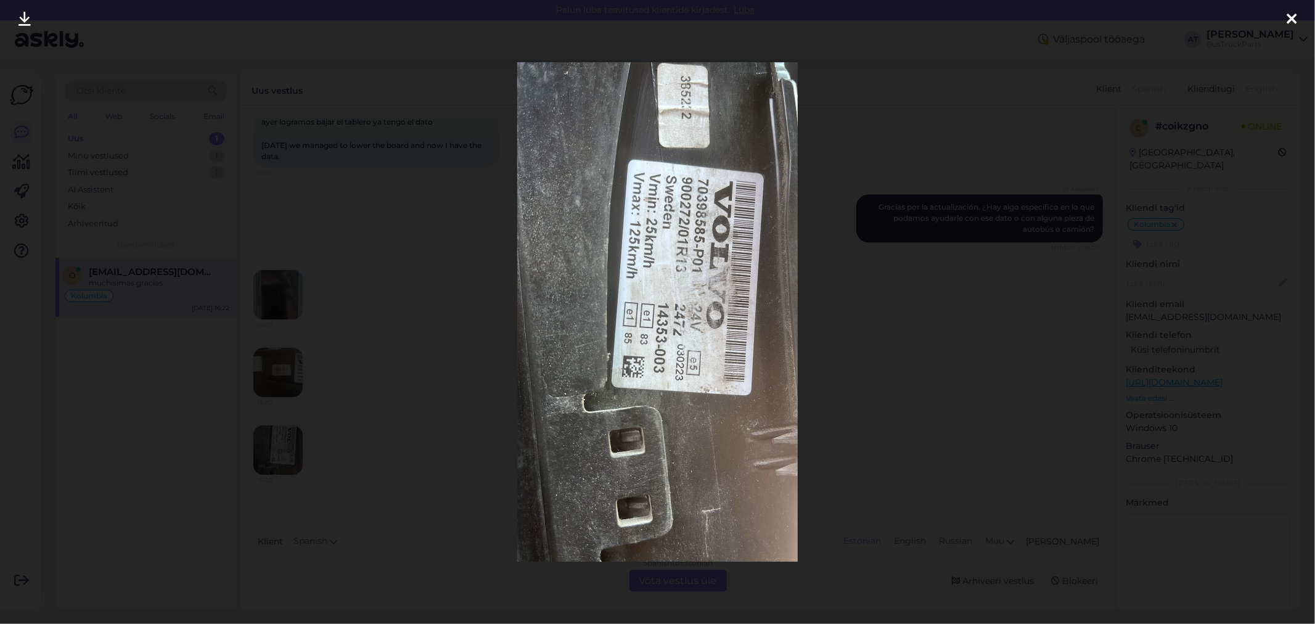
click at [866, 386] on div at bounding box center [657, 312] width 1315 height 624
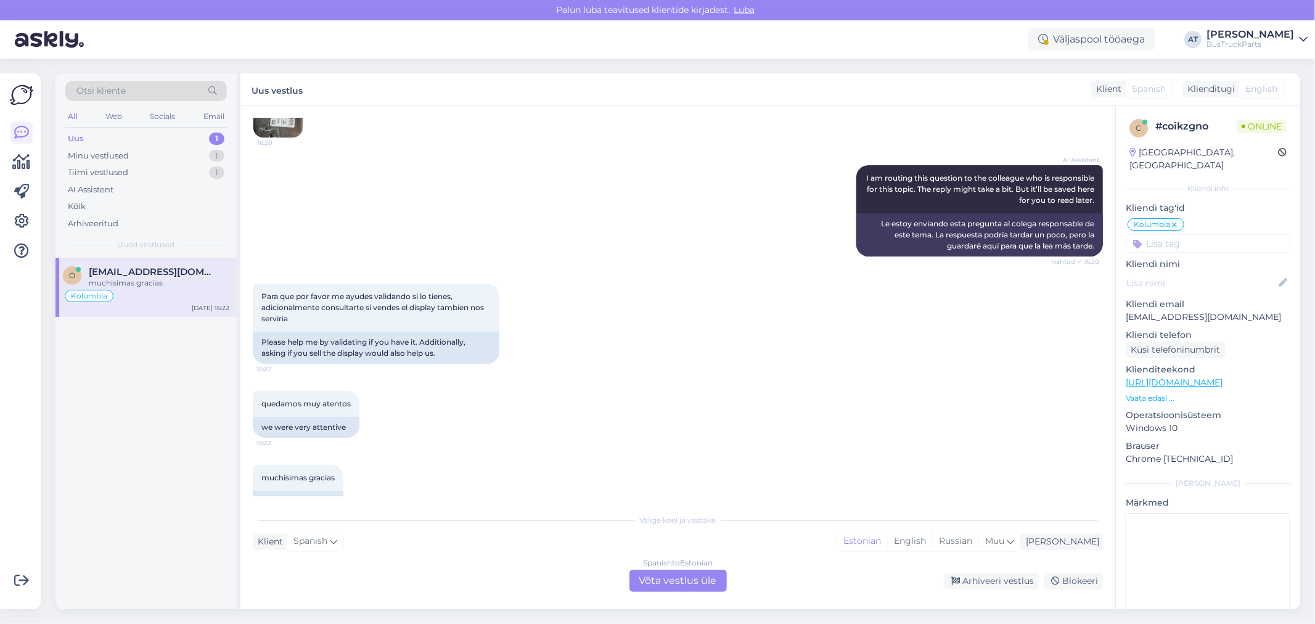
scroll to position [3065, 0]
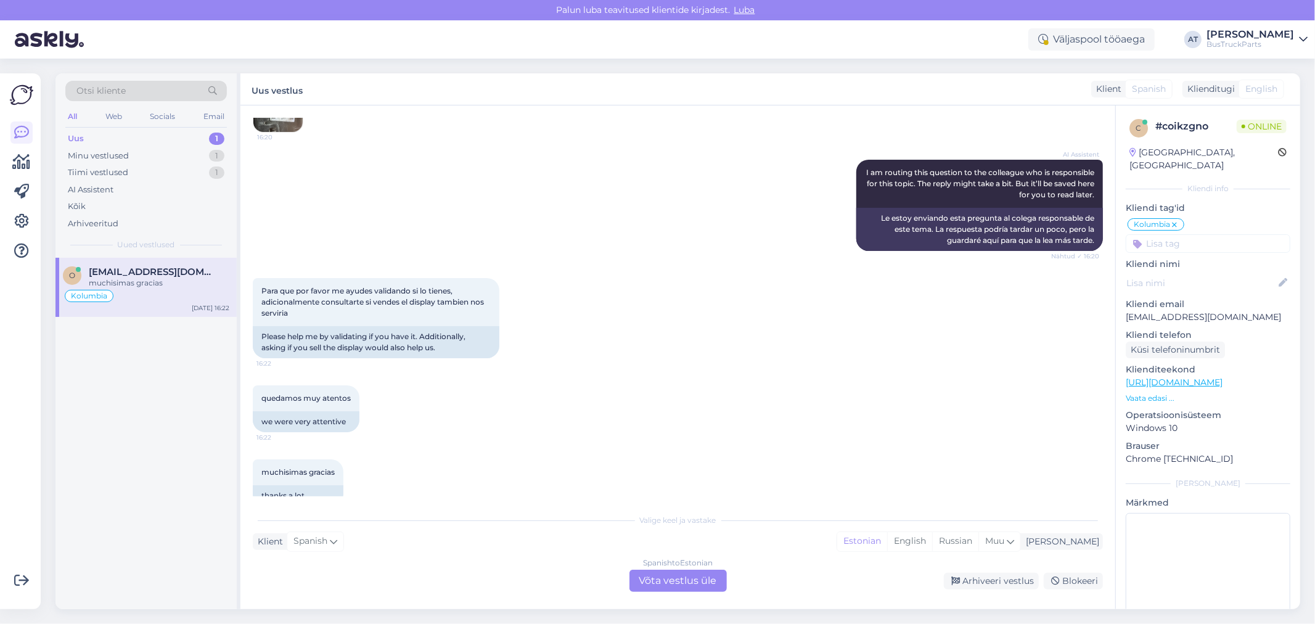
click at [695, 582] on div "Spanish to Estonian Võta vestlus üle" at bounding box center [677, 581] width 97 height 22
click at [689, 577] on div "Spanish to Estonian Võta vestlus üle" at bounding box center [677, 581] width 97 height 22
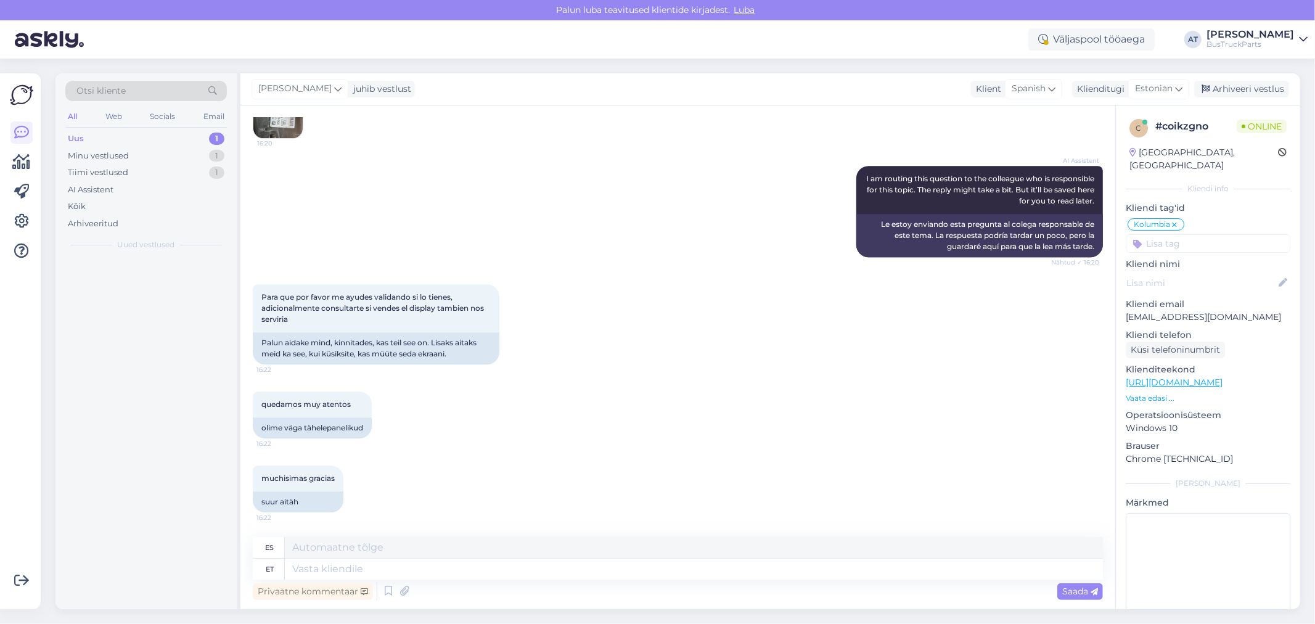
scroll to position [3035, 0]
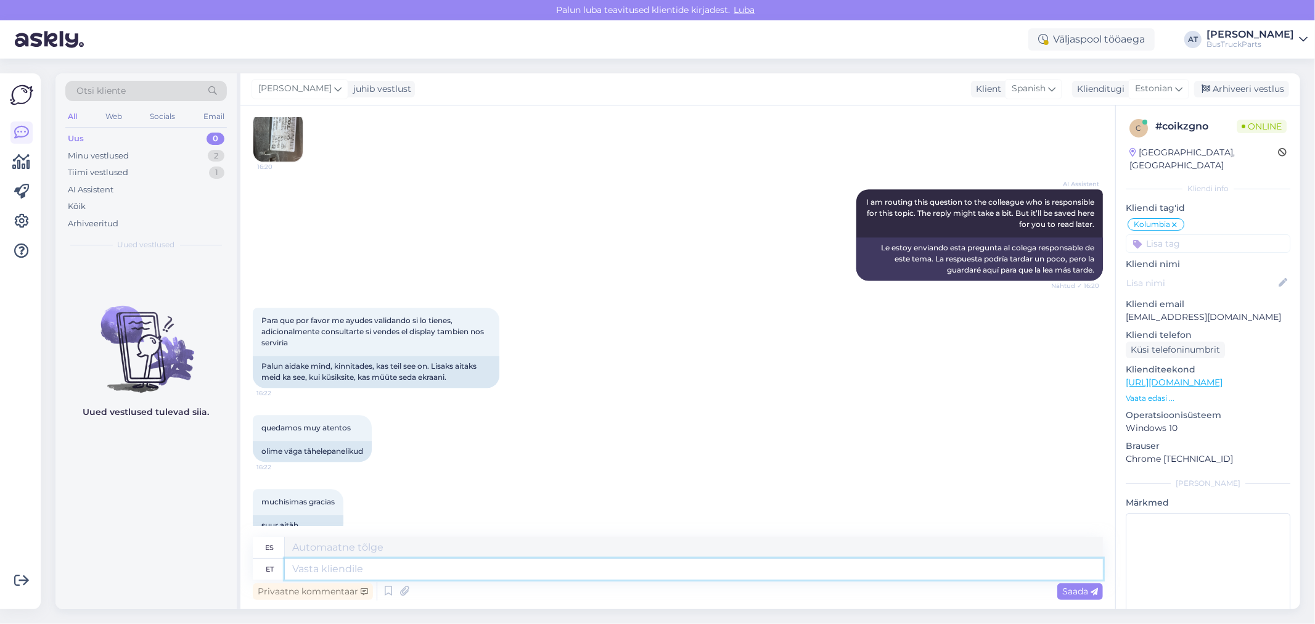
click at [623, 565] on textarea at bounding box center [694, 568] width 818 height 21
type textarea "This"
type textarea "Este"
type textarea "This one w"
type textarea "Éste"
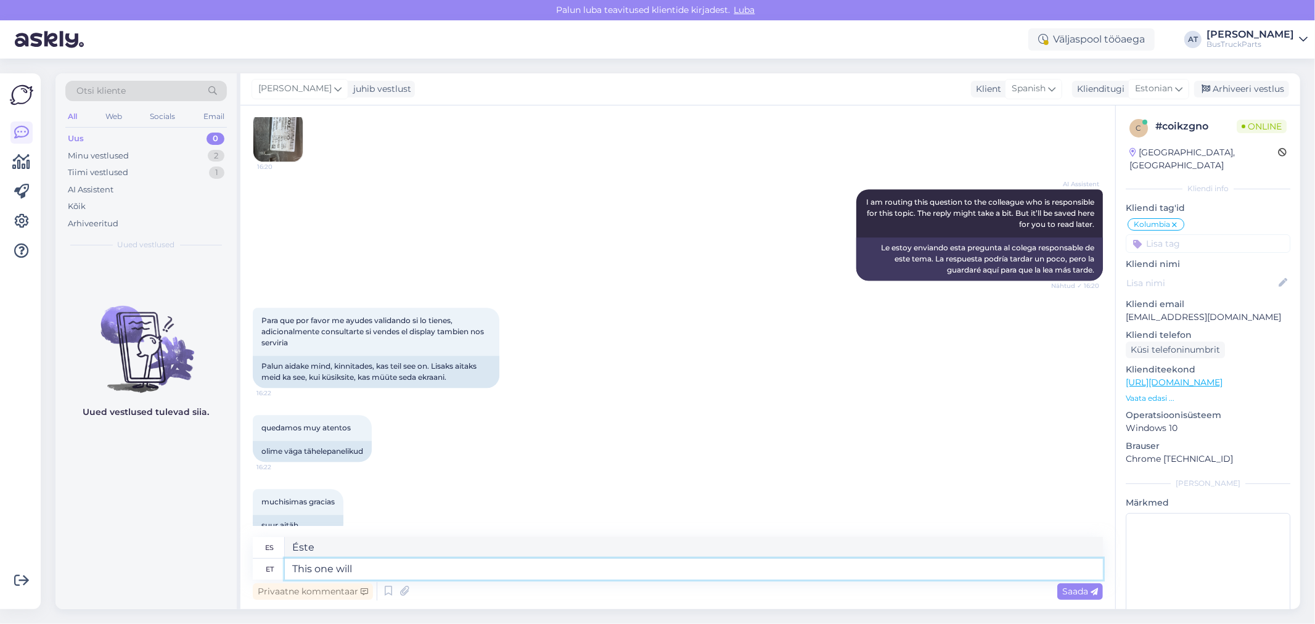
type textarea "This one will s"
type textarea "Este lo hará"
type textarea "This one will suit"
type textarea "Éste te quedará bien"
type textarea "This one will suit Y"
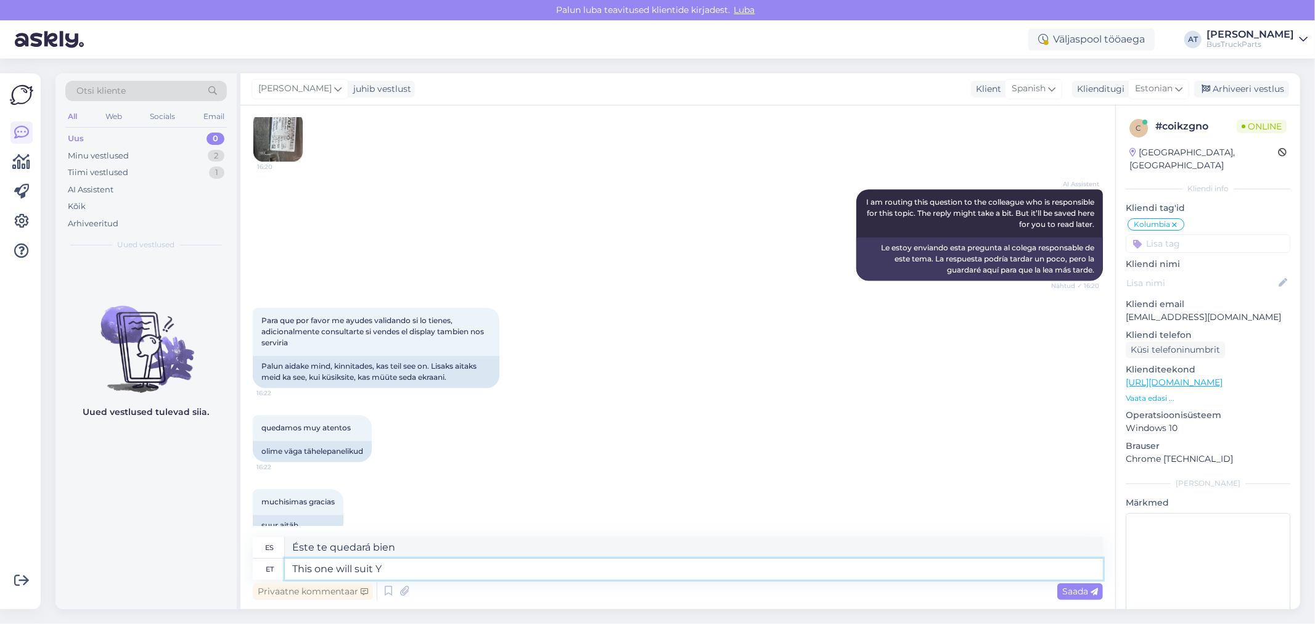
type textarea "Este te quedará bien"
type textarea "This one will suit o"
type textarea "Éste te quedará bien"
type textarea "This one will suit our tru"
type textarea "Éste nos vendrá bien"
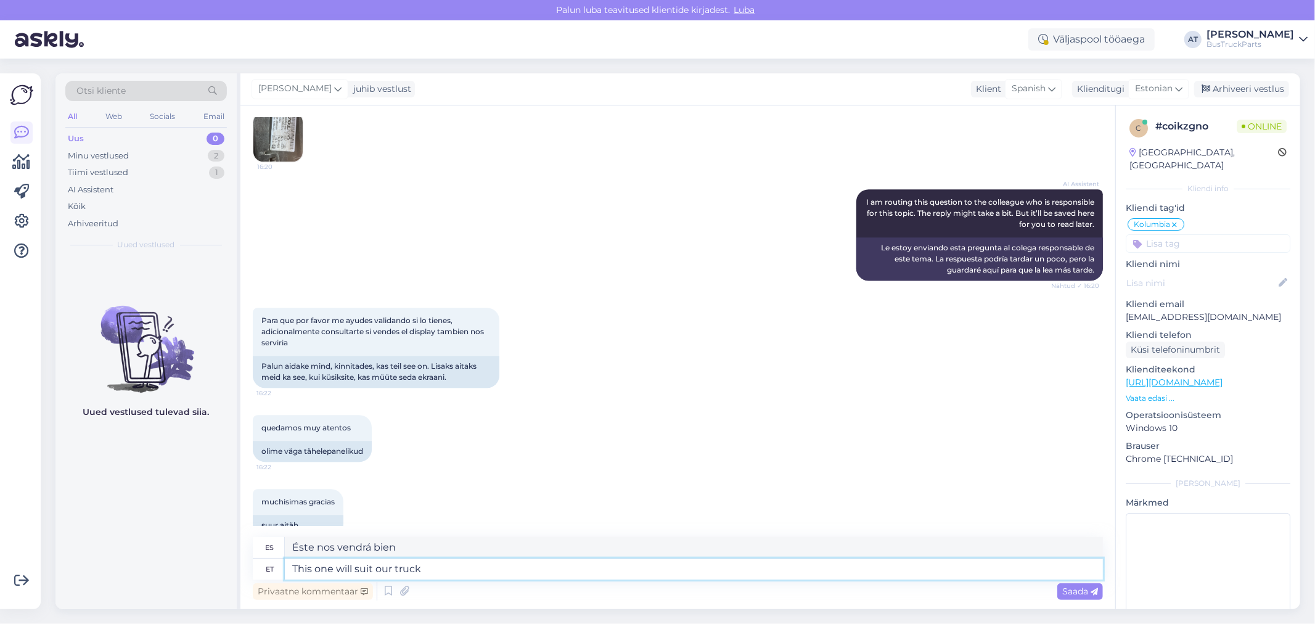
paste textarea "https://www.bustruckparts.com/?lang=en&call=textSearch&options=%2Fsearch%3ATP20…"
type textarea "This one will suit our truck https://www.bustruckparts.com/?lang=en&call=textSe…"
type textarea "Este le quedará bien a nuestro camión https://www.bustruckparts.com/?lang=en&ca…"
click at [414, 571] on textarea "This one will suit our truck https://www.bustruckparts.com/?lang=en&call=textSe…" at bounding box center [694, 568] width 818 height 21
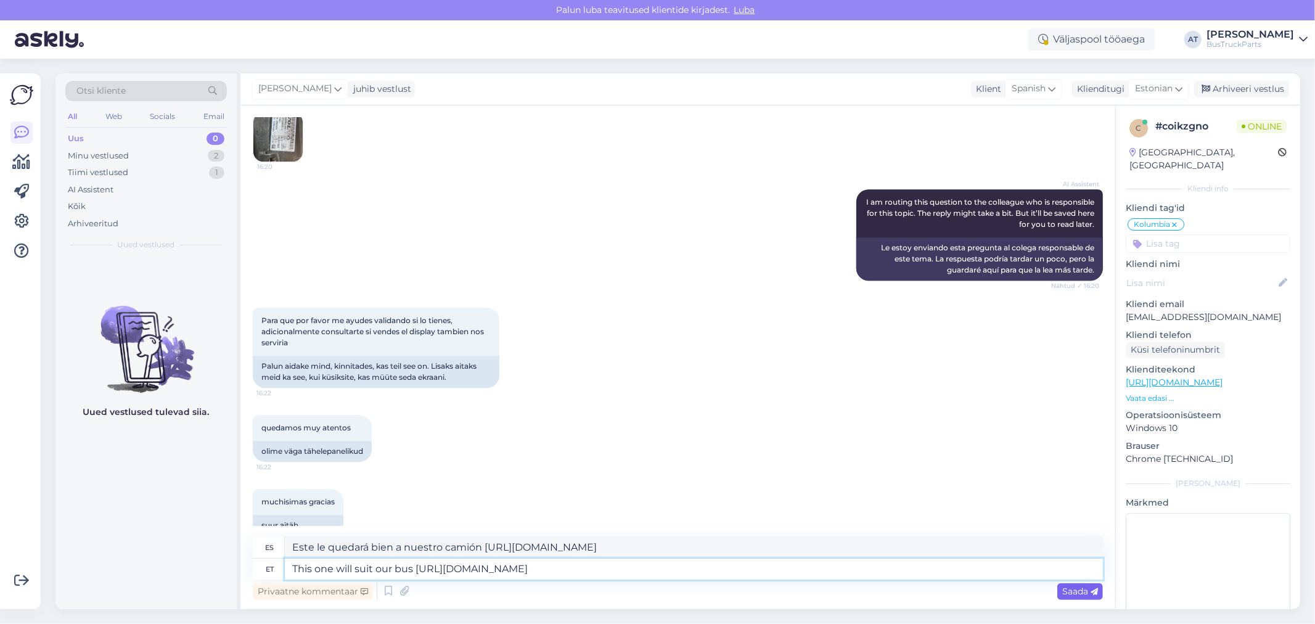
type textarea "This one will suit our bus https://www.bustruckparts.com/?lang=en&call=textSear…"
click at [1071, 592] on span "Saada" at bounding box center [1080, 591] width 36 height 11
type textarea "Este se adaptará a nuestro autobús https://www.bustruckparts.com/?lang=en&call=…"
click at [1084, 592] on span "Saada" at bounding box center [1080, 591] width 36 height 11
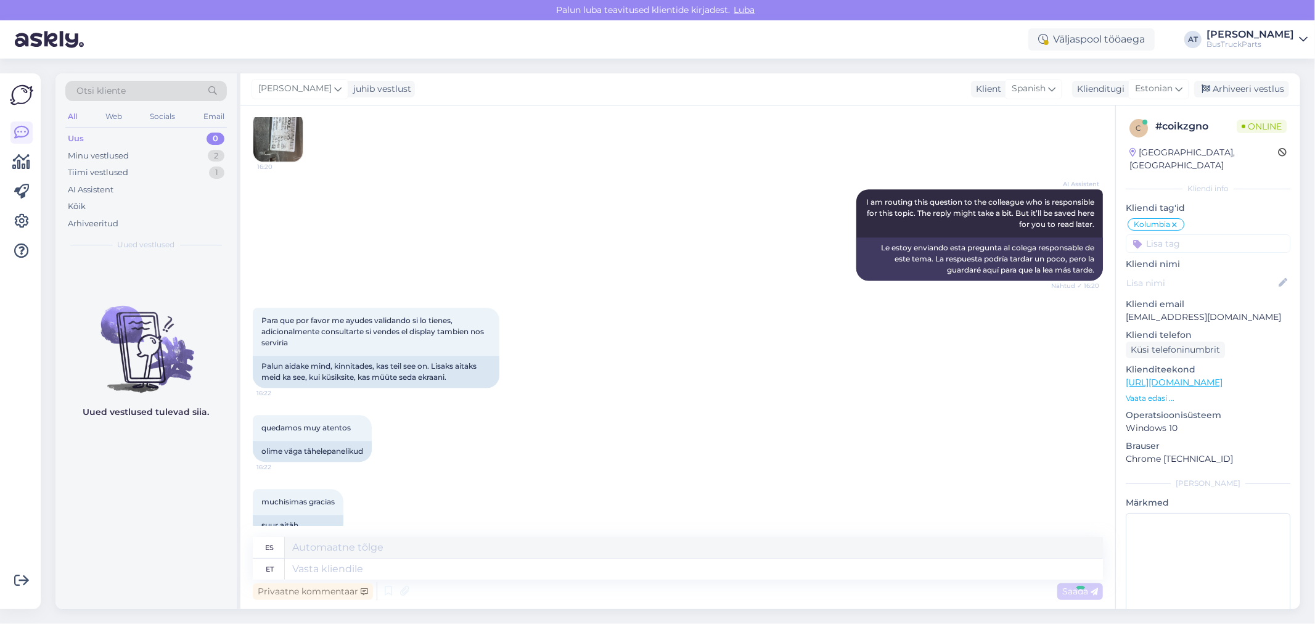
scroll to position [3142, 0]
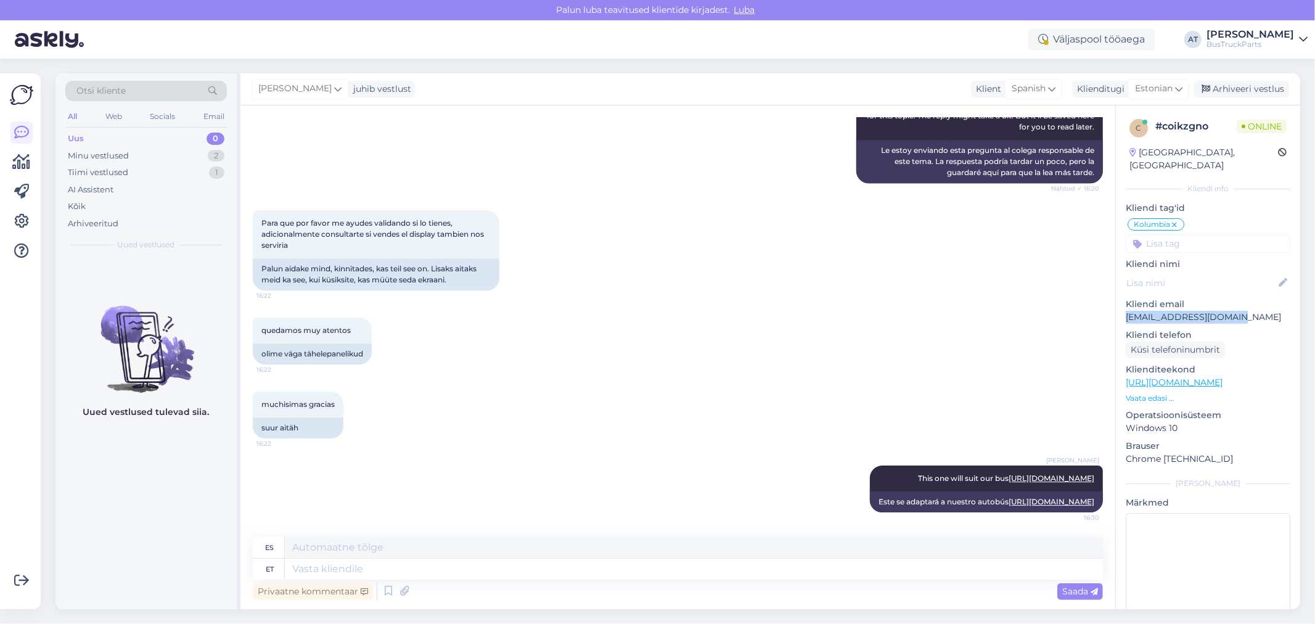
drag, startPoint x: 1235, startPoint y: 301, endPoint x: 1123, endPoint y: 303, distance: 112.2
click at [1123, 303] on div "c # coikzgno Online Colombia, Bogotá Kliendi info Kliendi tag'id Kolumbia Zimba…" at bounding box center [1208, 373] width 184 height 537
copy p "olgalizeth03@gmail.com"
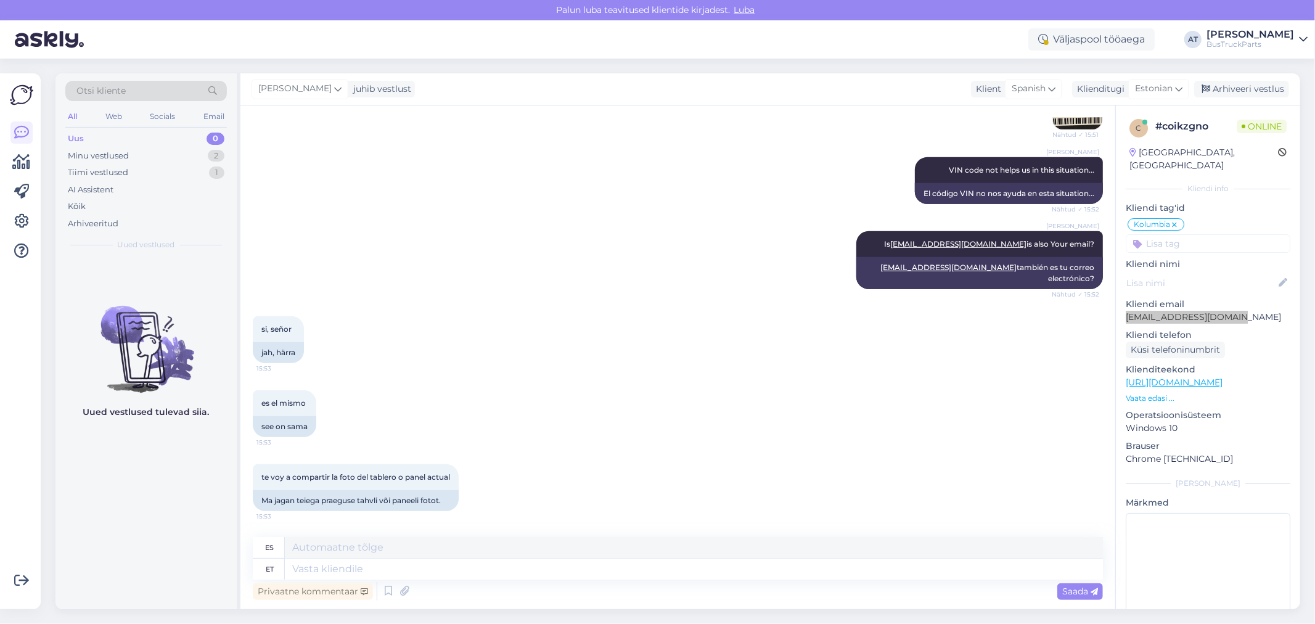
scroll to position [403, 0]
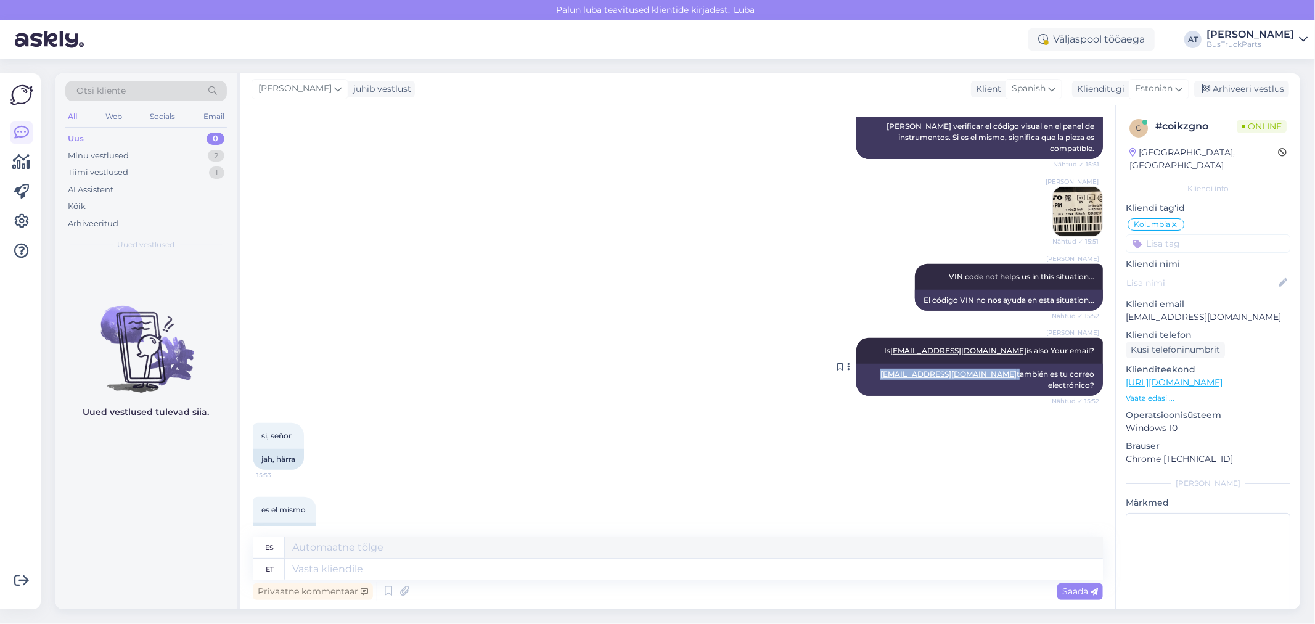
drag, startPoint x: 957, startPoint y: 361, endPoint x: 861, endPoint y: 365, distance: 96.8
click at [861, 365] on div "mrjapan68@hotmail.com también es tu correo electrónico?" at bounding box center [979, 380] width 247 height 32
copy div "mrjapan68@hotmail.com"
click at [535, 570] on textarea at bounding box center [694, 568] width 818 height 21
paste textarea "Please find our official offer attached"
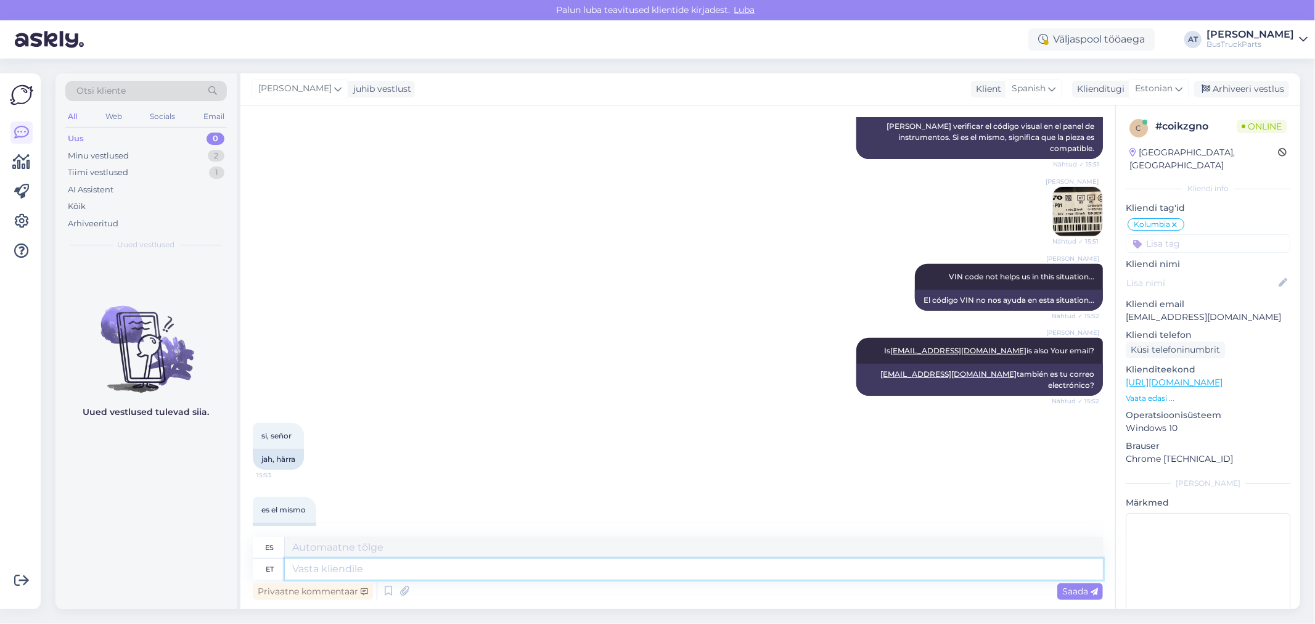
type textarea "Please find our official offer attached"
type textarea "Encuentre nuestra oferta oficial adjunta"
click at [451, 568] on textarea "Please find our official offer attached" at bounding box center [694, 568] width 818 height 21
type textarea "Please find our official offer below."
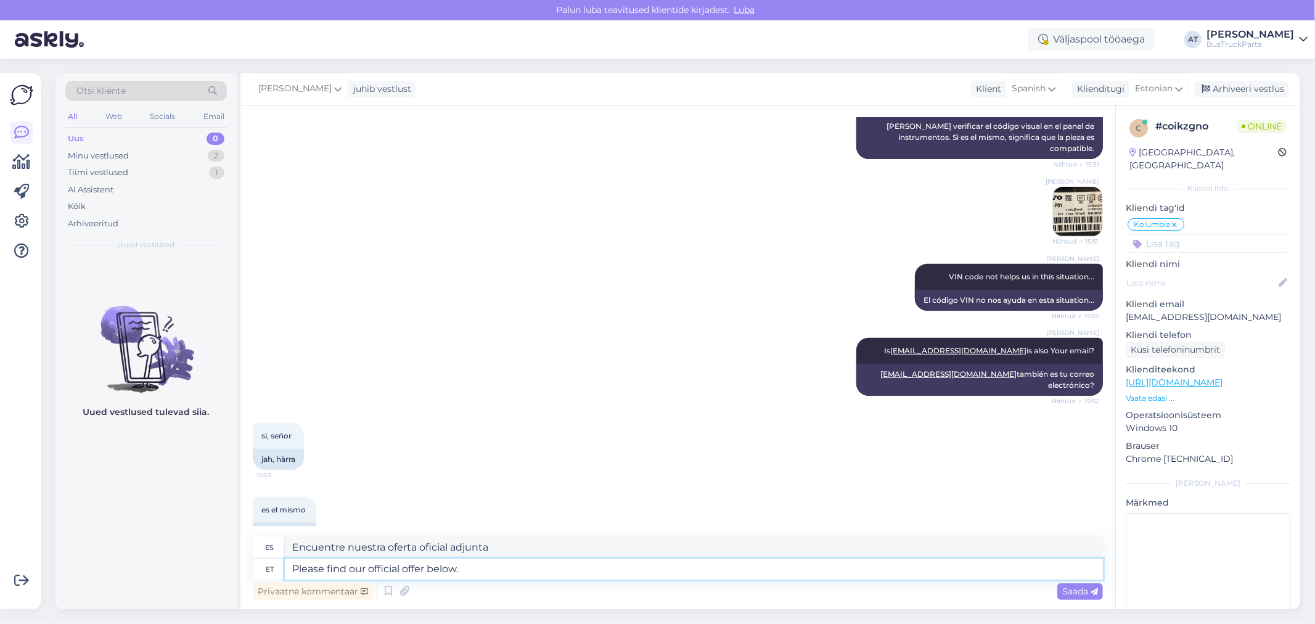
type textarea "Encuentre nuestra oferta oficial a continuación."
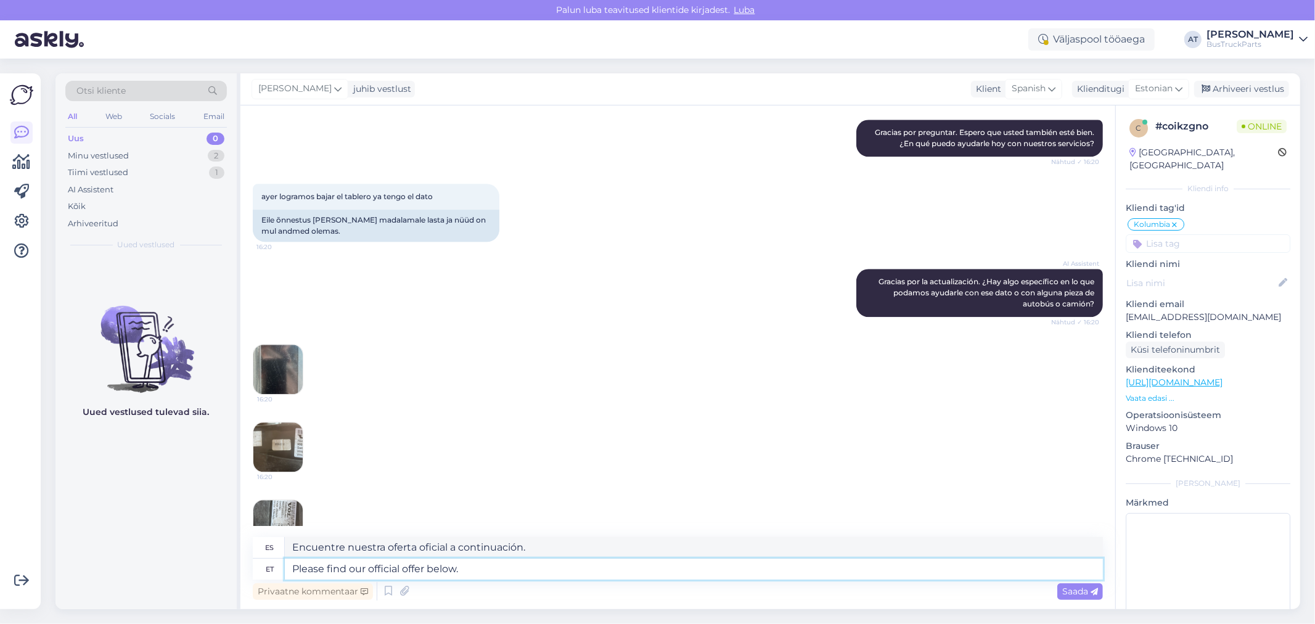
scroll to position [3142, 0]
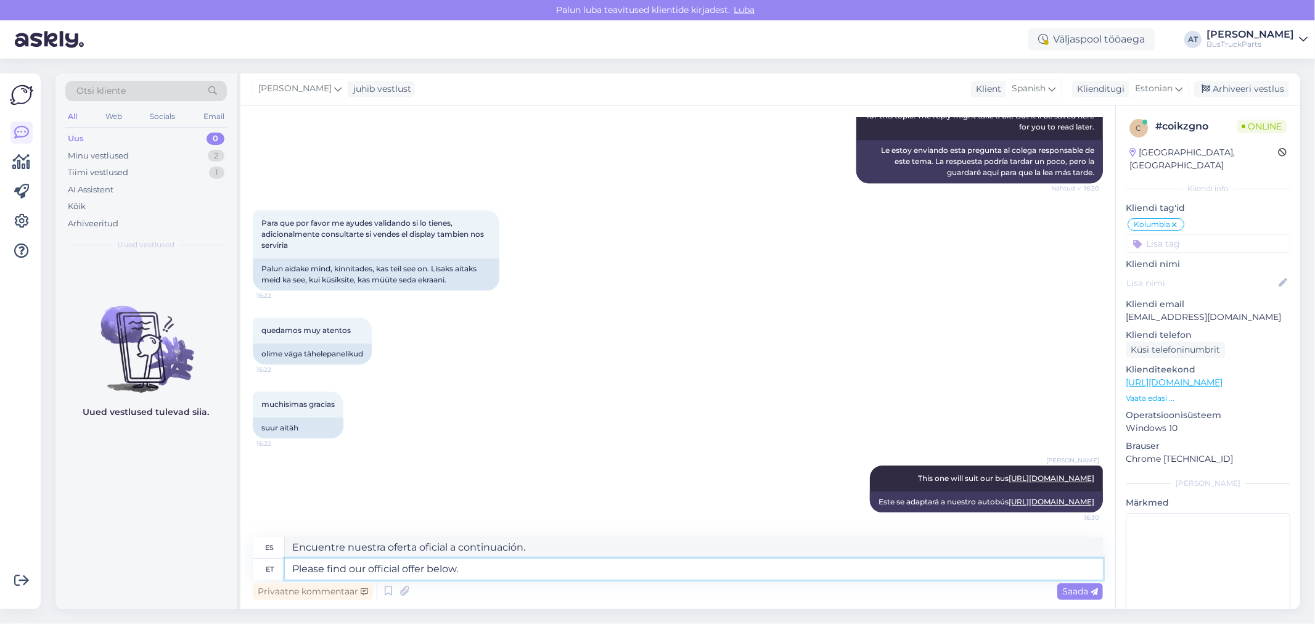
click at [808, 568] on textarea "Please find our official offer below." at bounding box center [694, 568] width 818 height 21
type textarea "Please find our official offer below."
click at [1091, 588] on icon at bounding box center [1093, 591] width 7 height 7
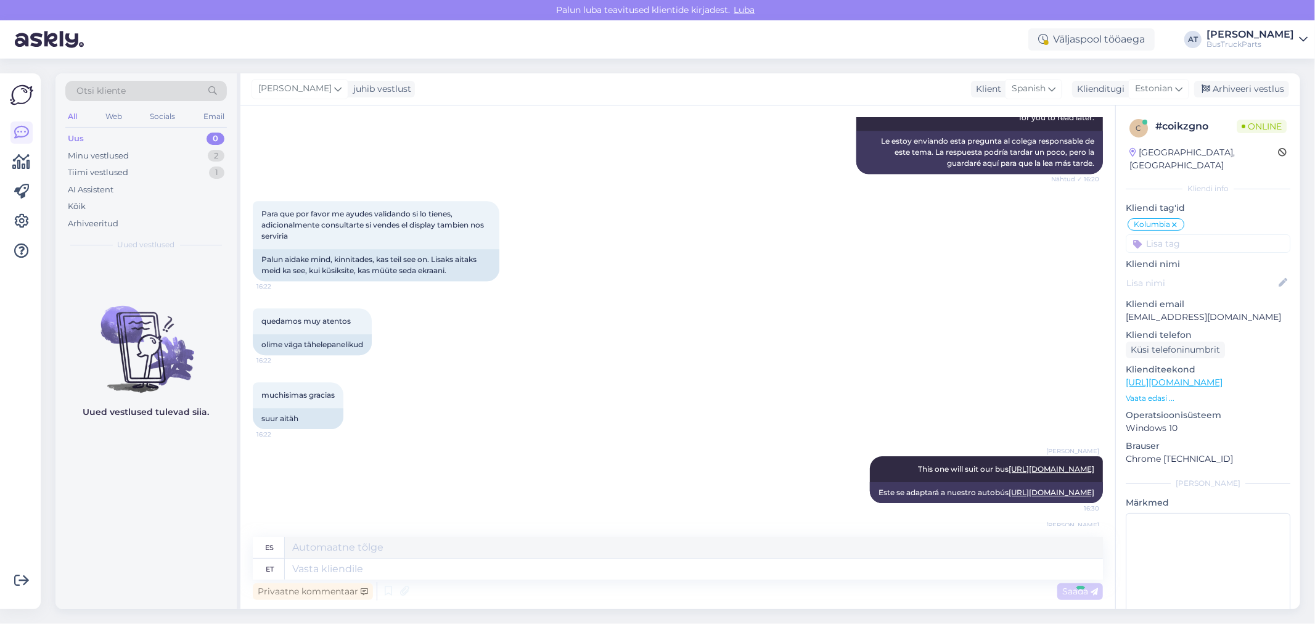
scroll to position [3216, 0]
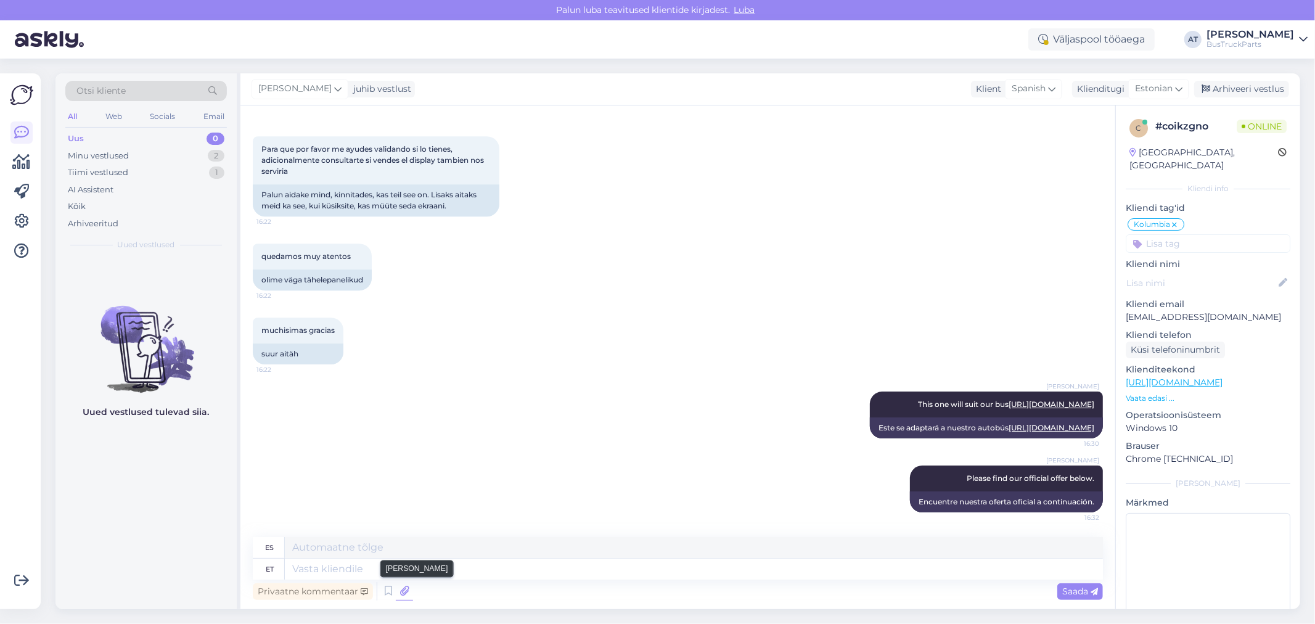
click at [404, 595] on icon at bounding box center [404, 591] width 17 height 18
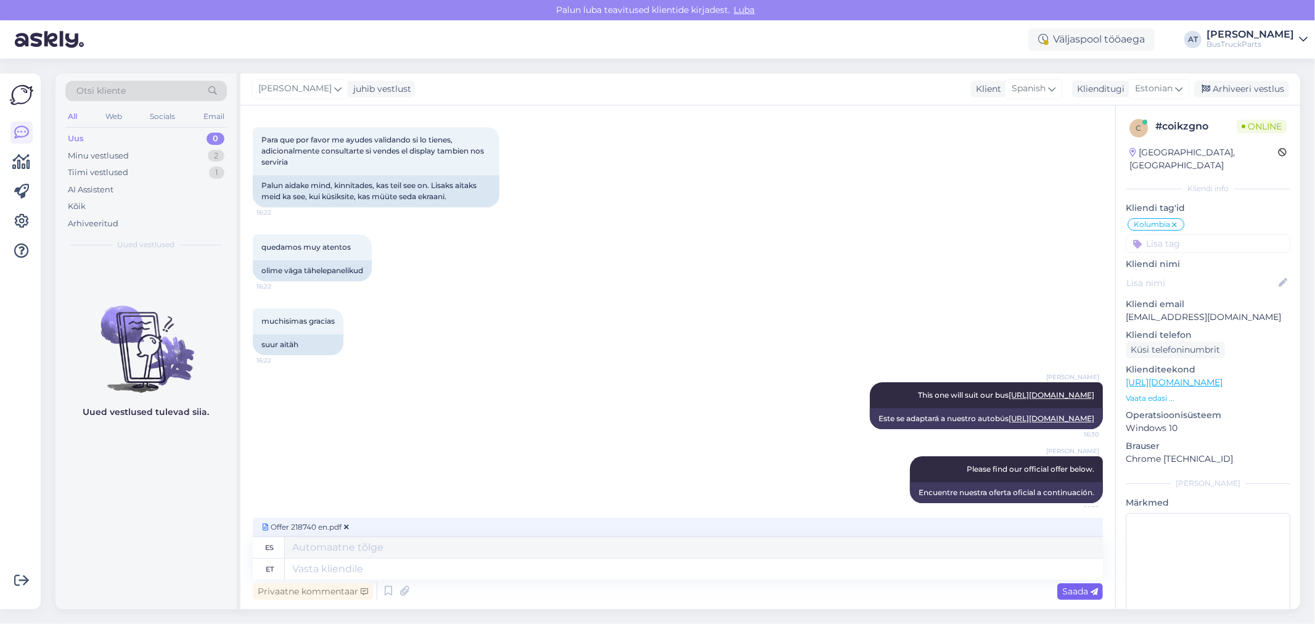
click at [1075, 589] on span "Saada" at bounding box center [1080, 591] width 36 height 11
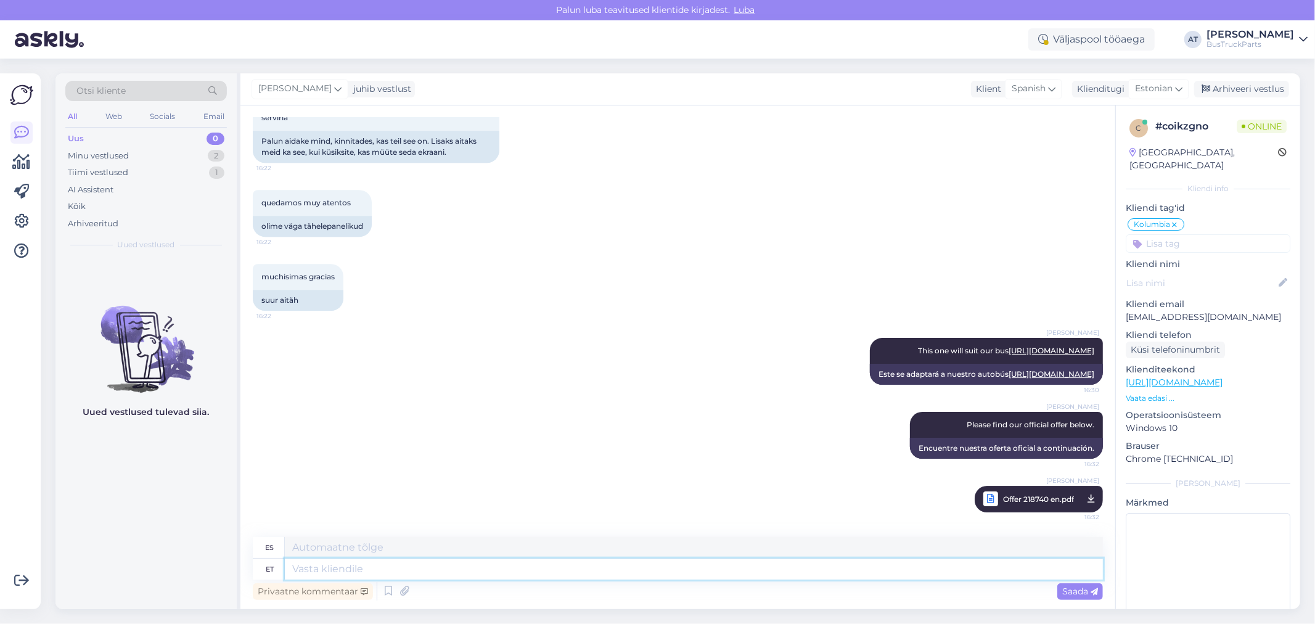
click at [525, 572] on textarea at bounding box center [694, 568] width 818 height 21
paste textarea "This order confirmation serves as the basis for the advance payment. You can ei…"
type textarea "This order confirmation serves as the basis for the advance payment. You can ei…"
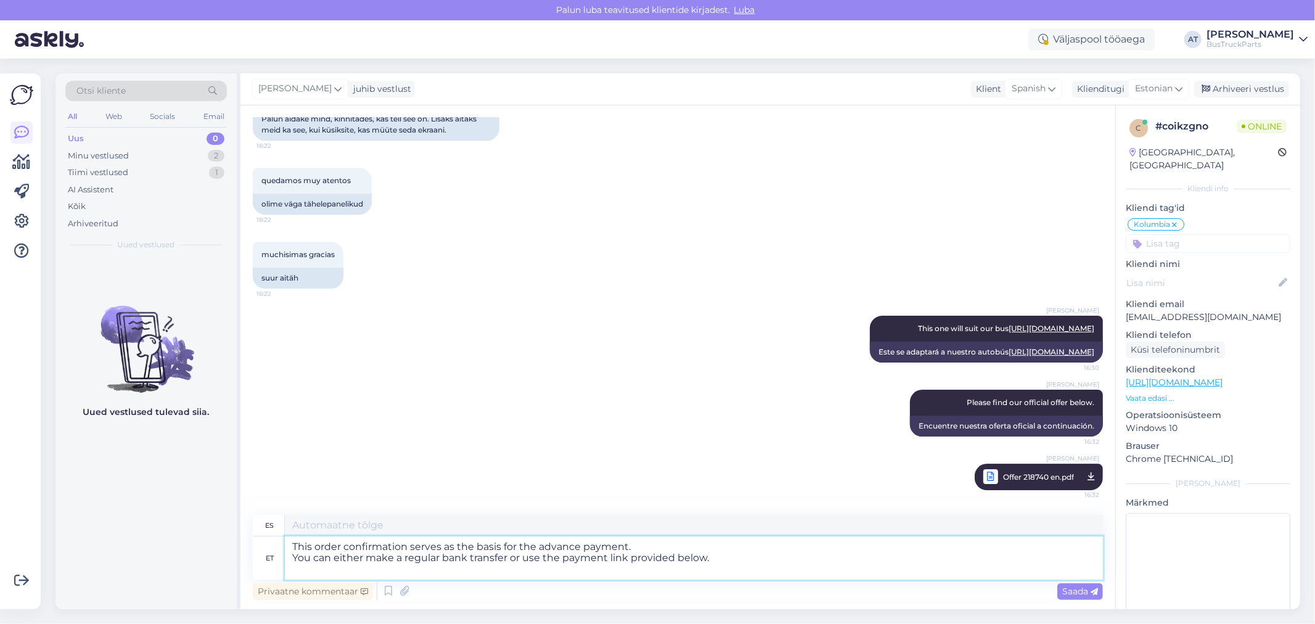
click at [325, 547] on textarea "This order confirmation serves as the basis for the advance payment. You can ei…" at bounding box center [694, 557] width 818 height 43
type textarea "Esta confirmación de pedido sirve como base para el pago por adelantado. Puede …"
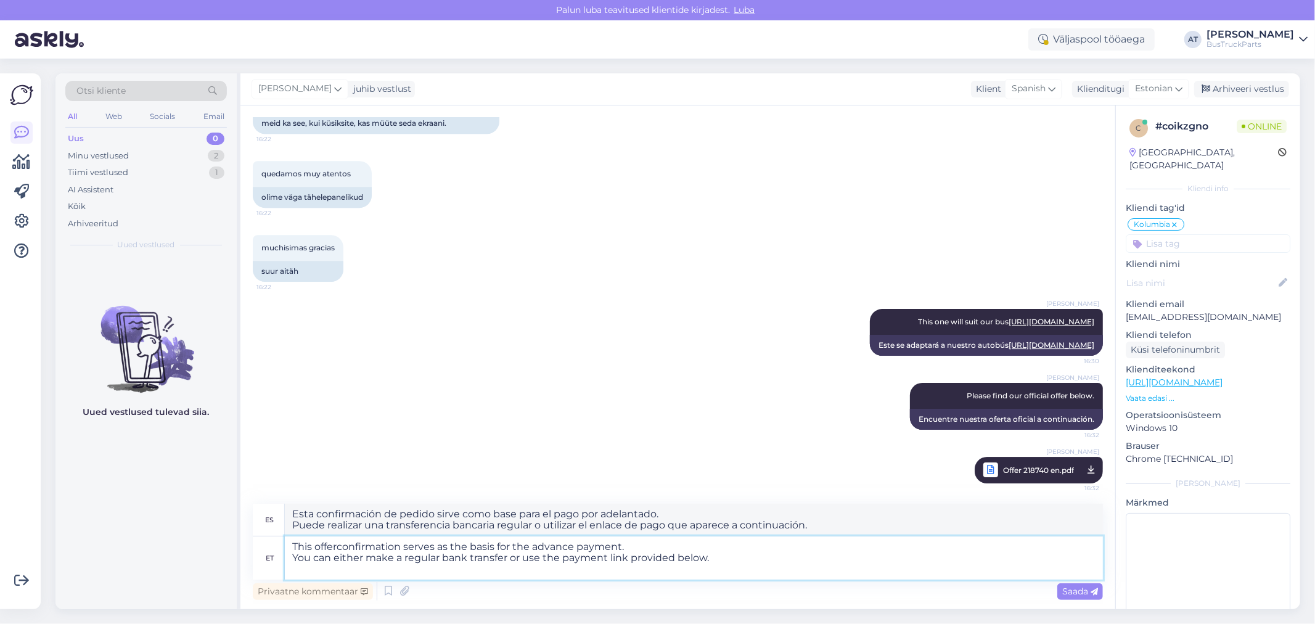
type textarea "This offer confirmation serves as the basis for the advance payment. You can ei…"
click at [350, 547] on textarea "This offer confirmation serves as the basis for the advance payment. You can ei…" at bounding box center [694, 557] width 818 height 43
type textarea "Esta confirmación de oferta sirve como base para el pago por adelantado. Puede …"
type textarea "This offer serves as the basis for the advance payment. You can either make a r…"
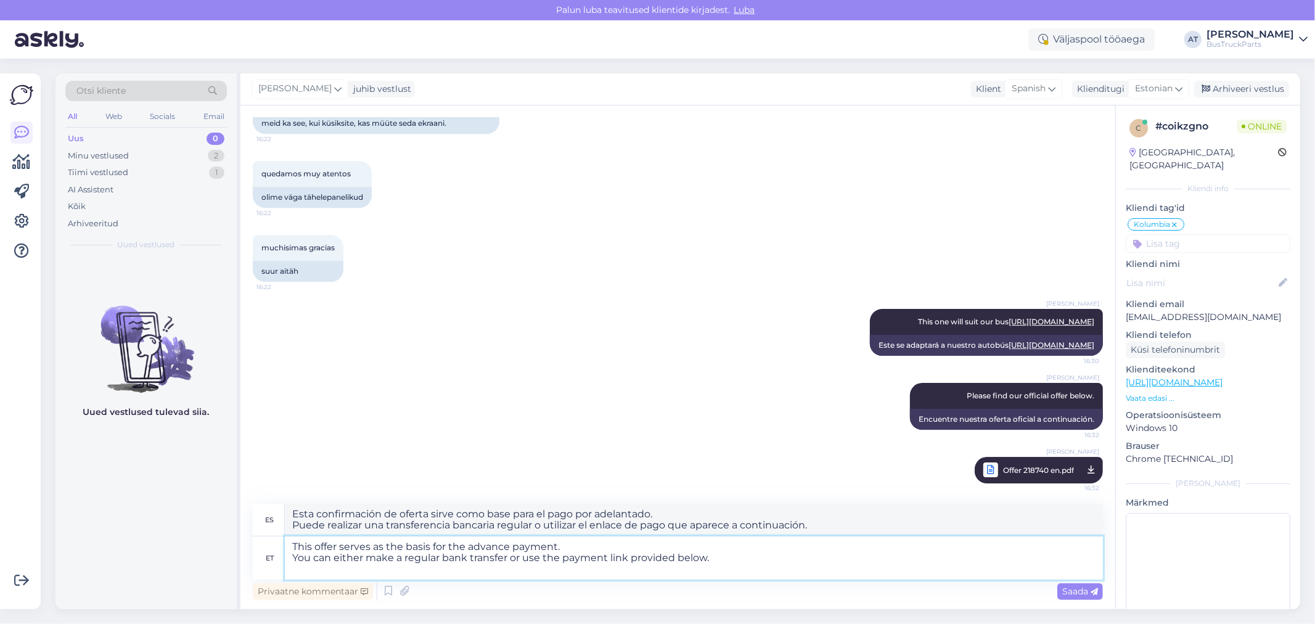
type textarea "Esta oferta sirve como base para el pago por adelantado. Puede realizar una tra…"
click at [466, 572] on textarea "This offer serves as the basis for the advance payment. You can either make a r…" at bounding box center [694, 557] width 818 height 43
click at [409, 570] on textarea "This offer serves as the basis for the advance payment. You can either make a r…" at bounding box center [694, 557] width 818 height 43
paste textarea "70398585P01"
type textarea "This offer serves as the basis for the advance payment. You can either make a r…"
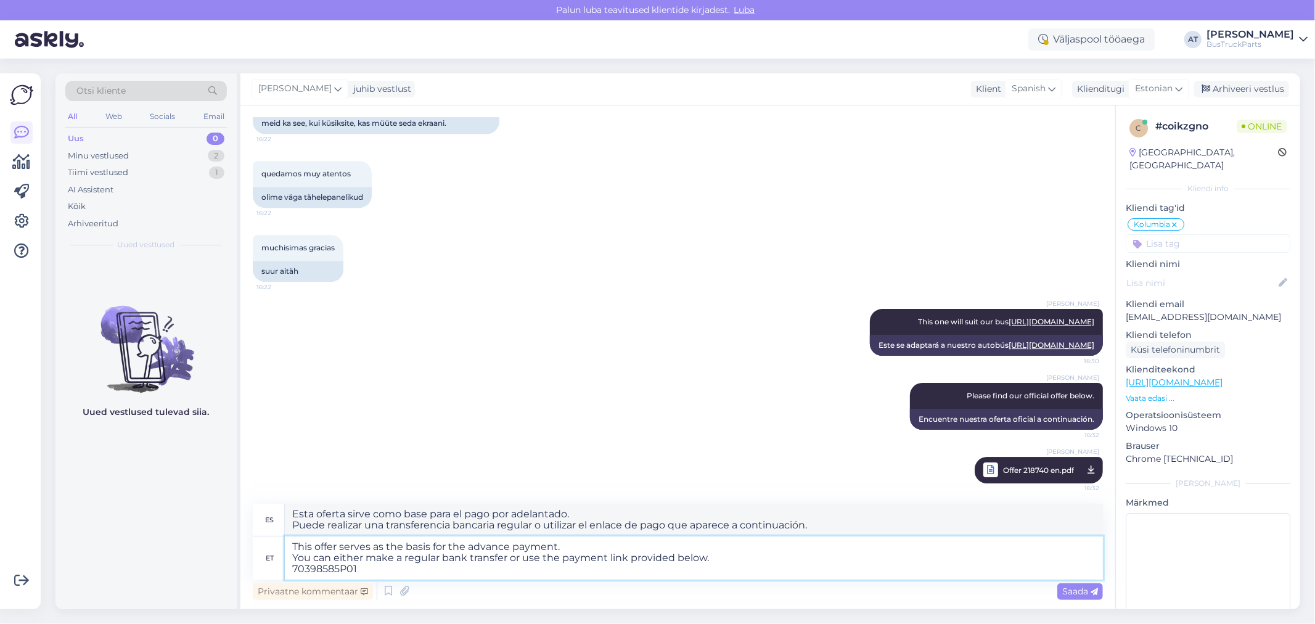
type textarea "Esta oferta sirve como base para el pago por adelantado. Puede realizar una tra…"
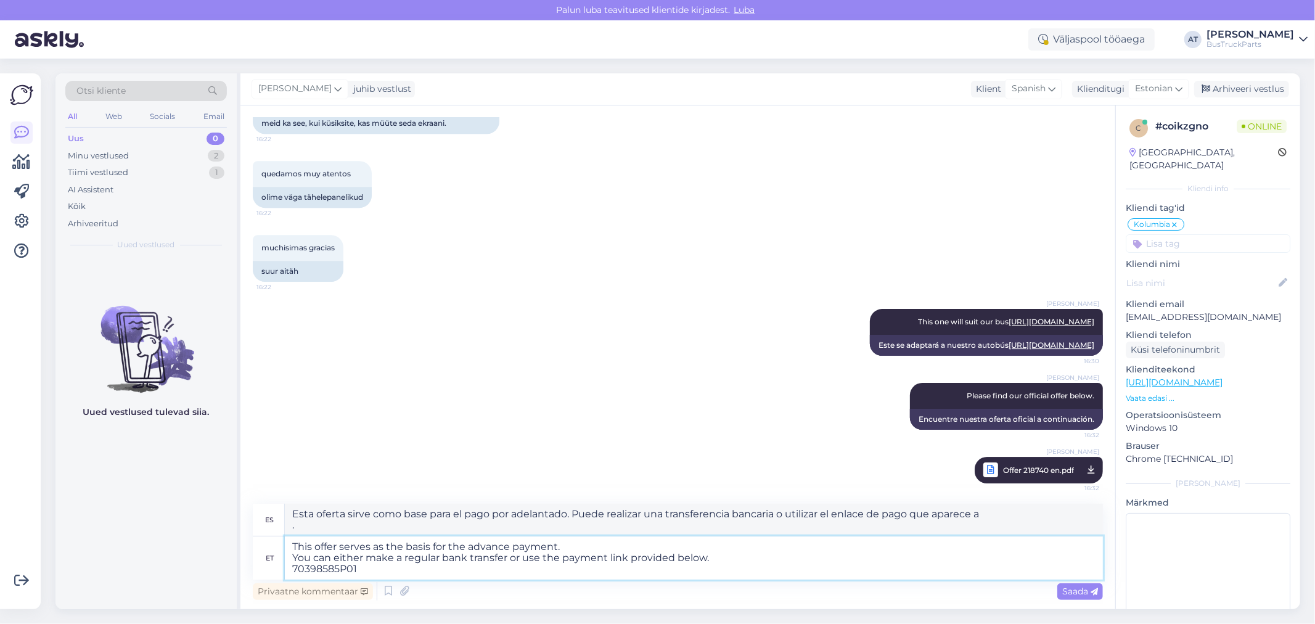
drag, startPoint x: 397, startPoint y: 571, endPoint x: 216, endPoint y: 571, distance: 181.2
click at [218, 571] on div "Otsi kliente All Web Socials Email Uus 0 Minu vestlused 2 Tiimi vestlused 1 AI …" at bounding box center [677, 341] width 1245 height 536
paste textarea "https://buy.stripe.com/bJe14n2KnfFz4fO4177ZA0P"
type textarea "This offer serves as the basis for the advance payment. You can either make a r…"
drag, startPoint x: 1076, startPoint y: 590, endPoint x: 1077, endPoint y: 584, distance: 6.3
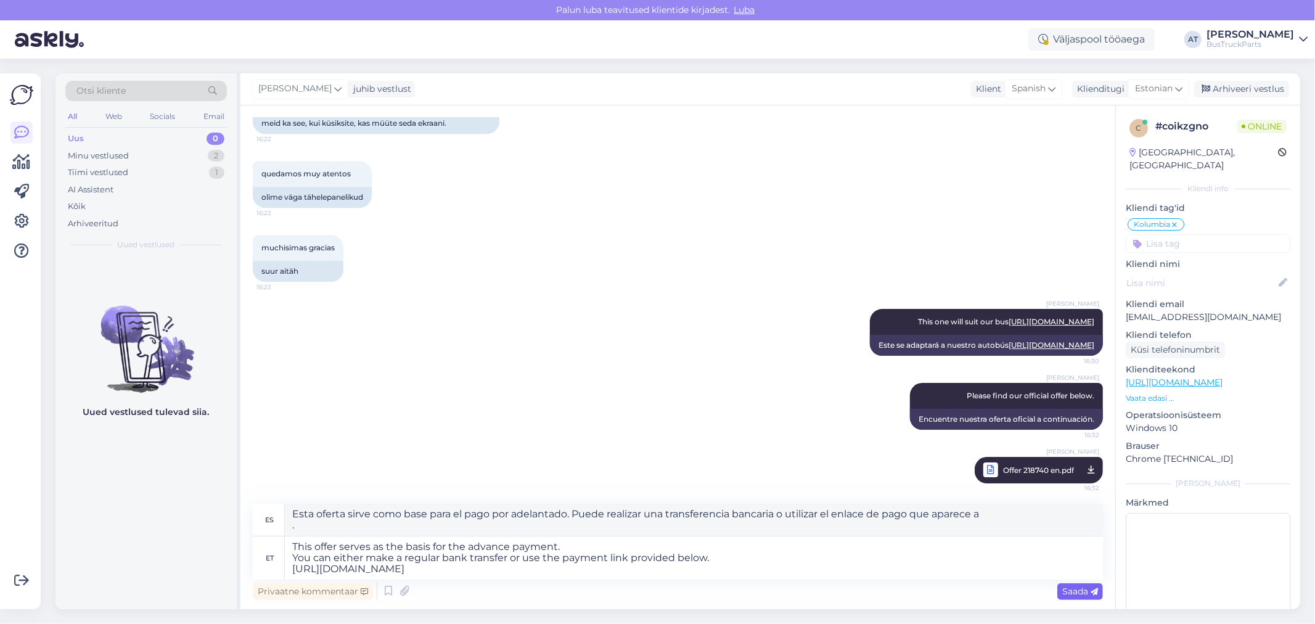
click at [1078, 590] on span "Saada" at bounding box center [1080, 591] width 36 height 11
type textarea "Esta oferta sirve como base para https://buy.stripe.com/bJe14n2KnfFz4fO4177ZA0P…"
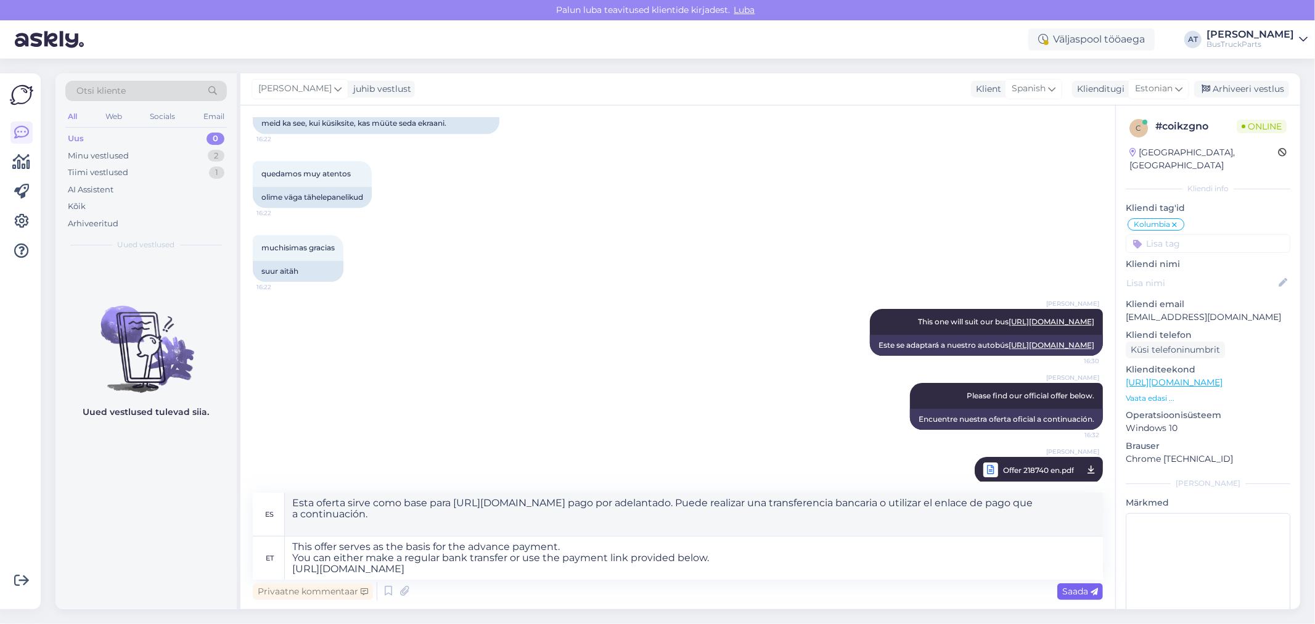
click at [1085, 589] on span "Saada" at bounding box center [1080, 591] width 36 height 11
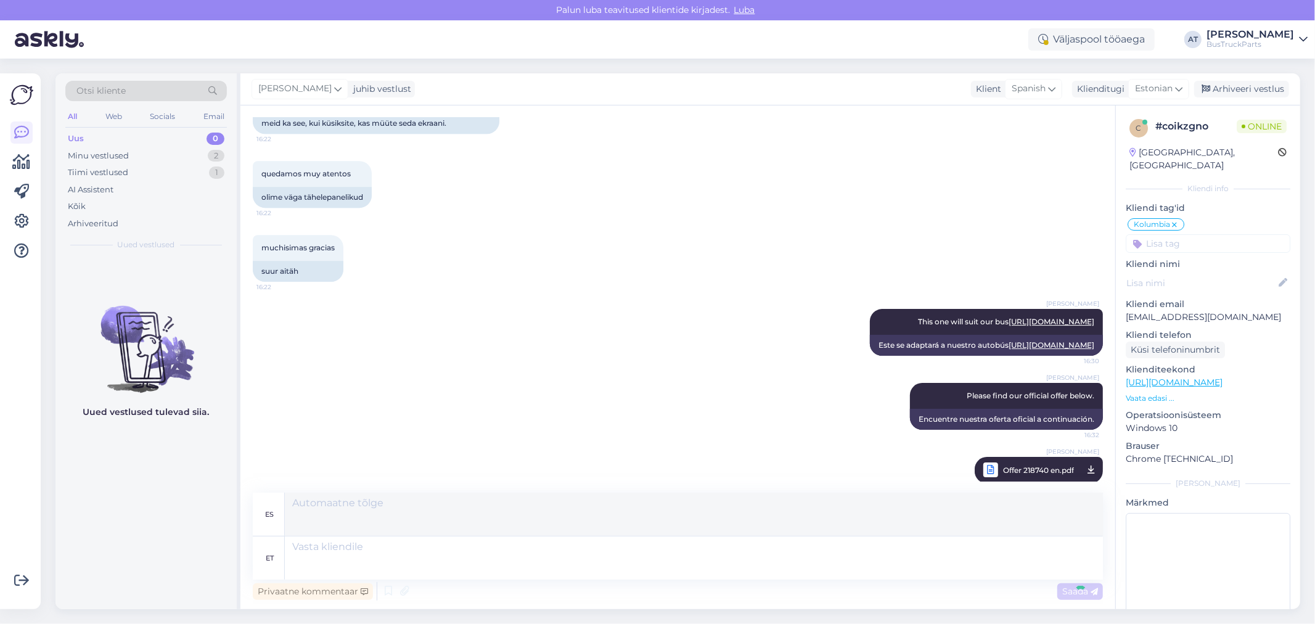
scroll to position [3422, 0]
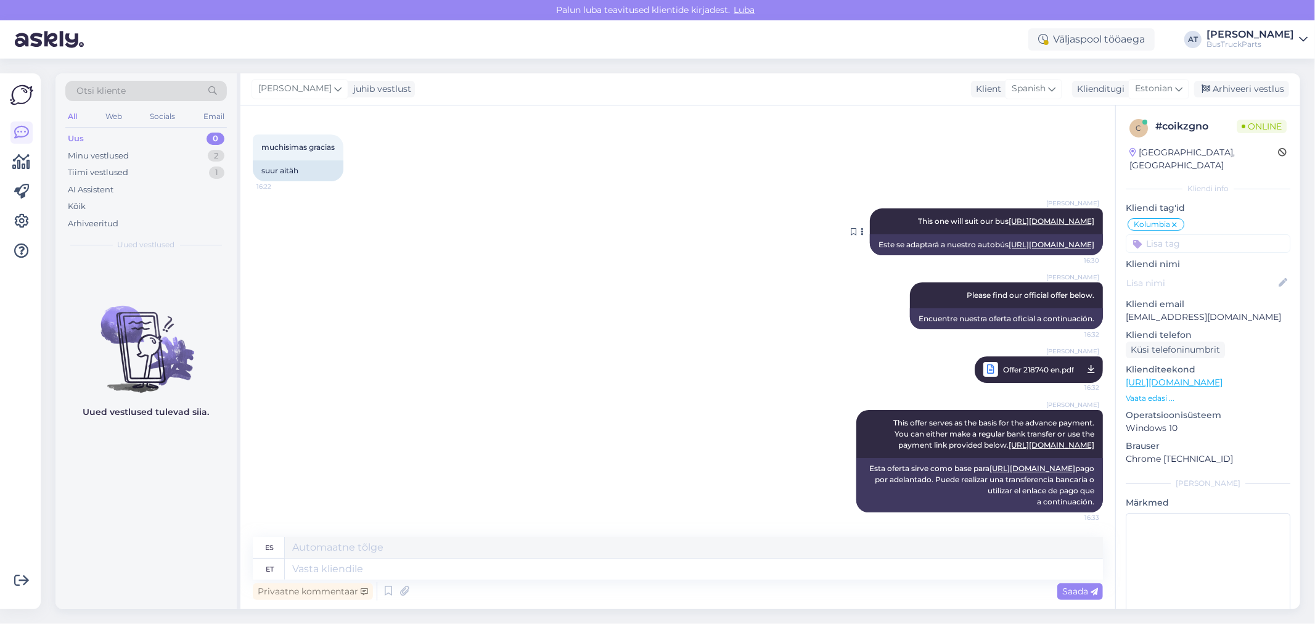
click at [861, 228] on icon at bounding box center [862, 231] width 3 height 7
click at [703, 195] on div "Alina Tihhon This one will suit our bus https://www.bustruckparts.com/?lang=en&…" at bounding box center [678, 232] width 850 height 74
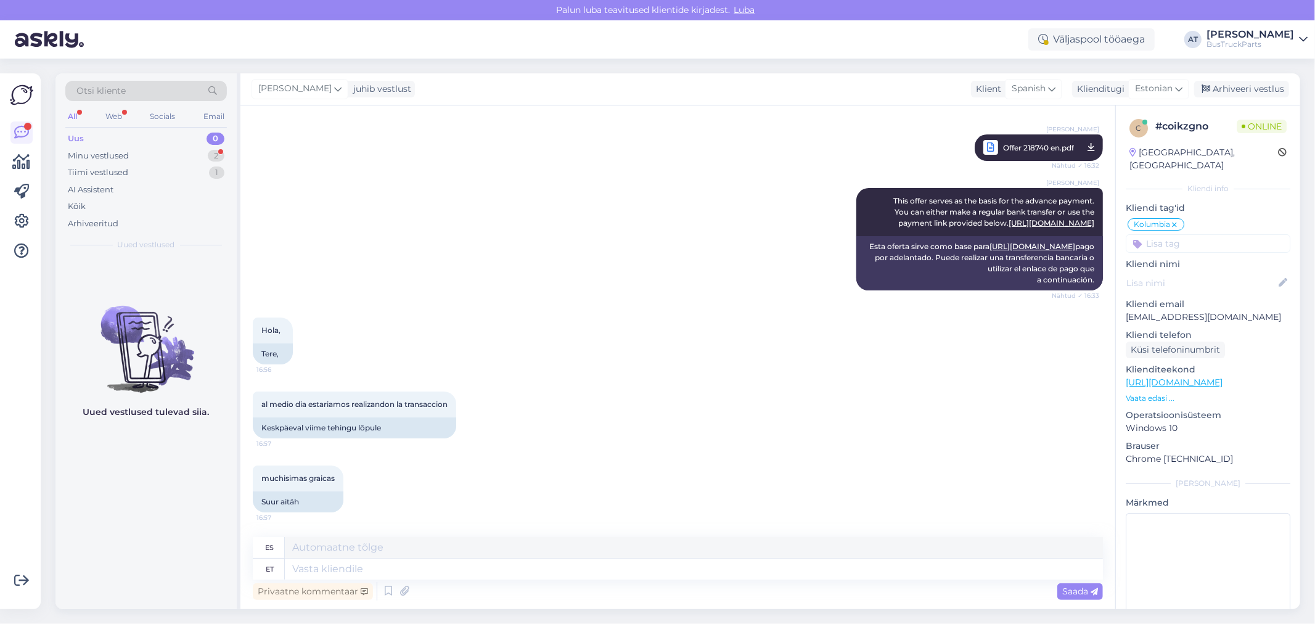
scroll to position [3643, 0]
click at [128, 153] on div "Minu vestlused" at bounding box center [98, 156] width 61 height 12
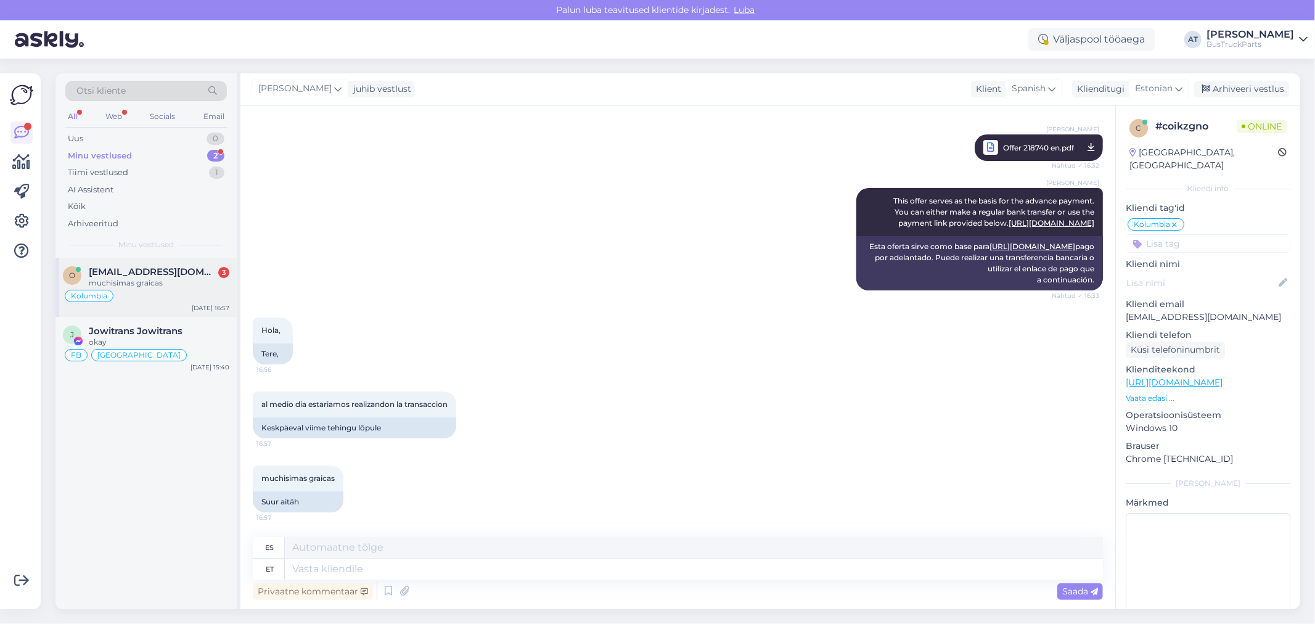
click at [162, 274] on span "olgalizeth03@gmail.com" at bounding box center [153, 271] width 128 height 11
drag, startPoint x: 263, startPoint y: 399, endPoint x: 465, endPoint y: 404, distance: 202.2
click at [456, 404] on div "al medio dia estariamos realizandon la transaccion 16:57 Keskpäeval viime tehin…" at bounding box center [354, 414] width 203 height 47
click at [315, 411] on div "al medio dia estariamos realizandon la transaccion 16:57" at bounding box center [354, 404] width 203 height 26
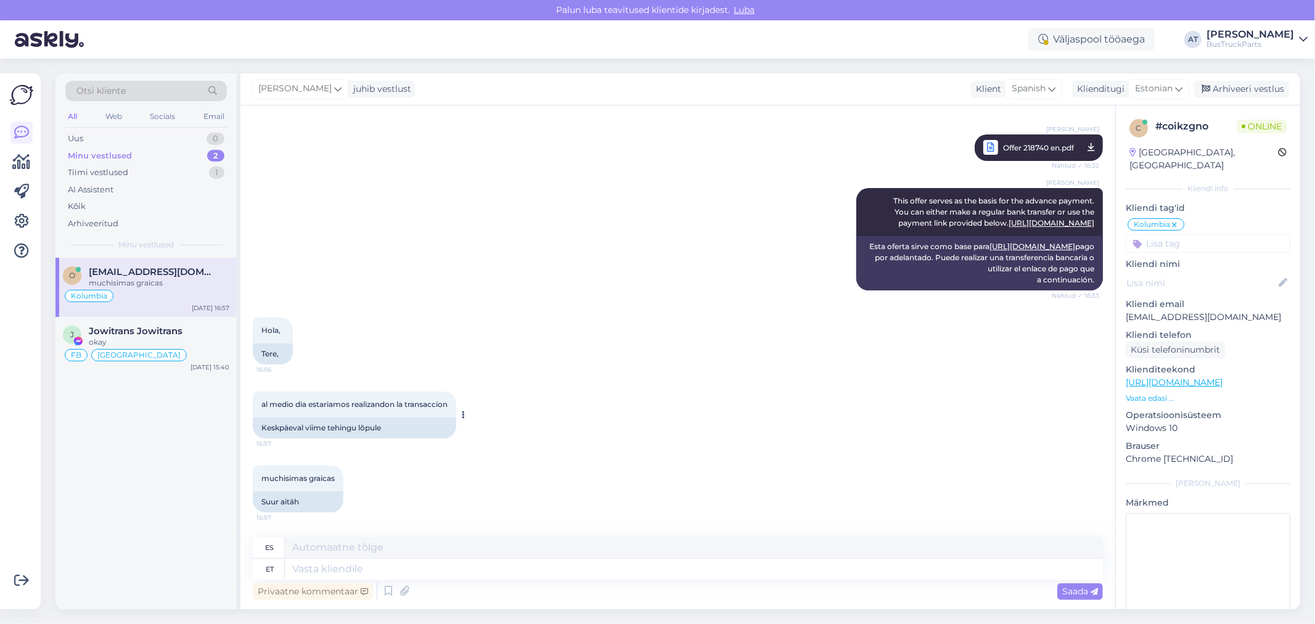
click at [315, 404] on span "al medio dia estariamos realizandon la transaccion" at bounding box center [354, 403] width 186 height 9
copy div "al medio dia estariamos realizandon la transaccion 16:57"
click at [485, 571] on textarea at bounding box center [694, 568] width 818 height 21
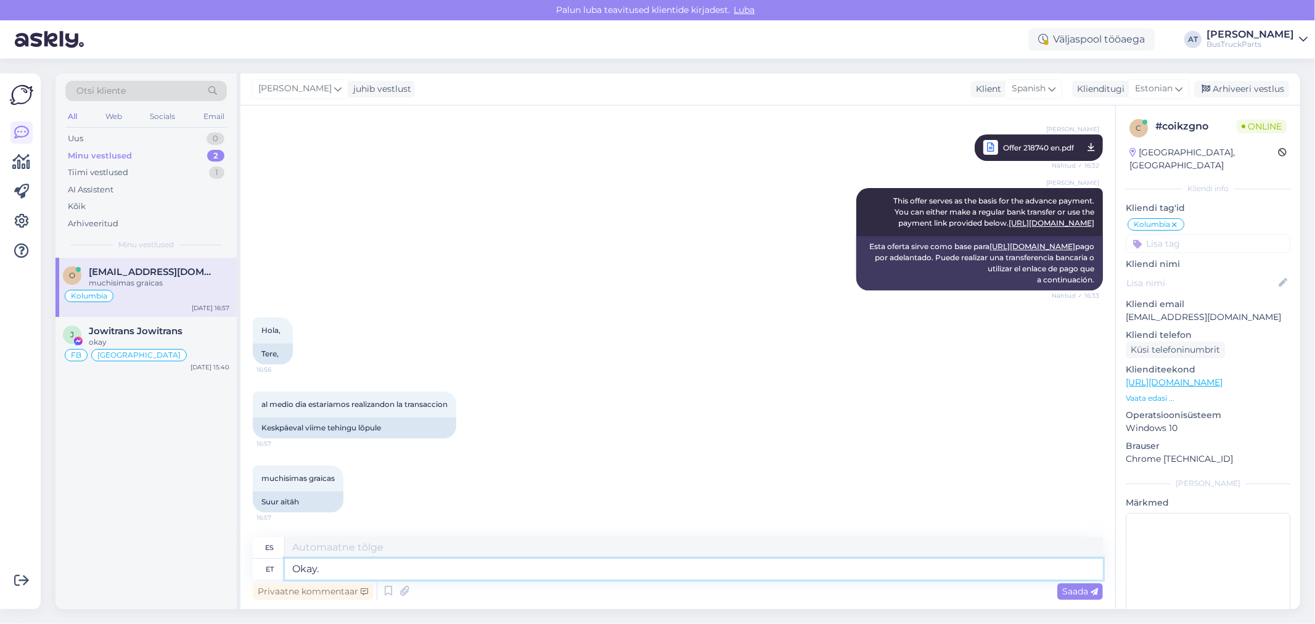
type textarea "Okay."
type textarea "Bueno."
type textarea "Okay. Thank Y"
type textarea "Está bien. Gracias."
type textarea "Okay. Thank YOu for th"
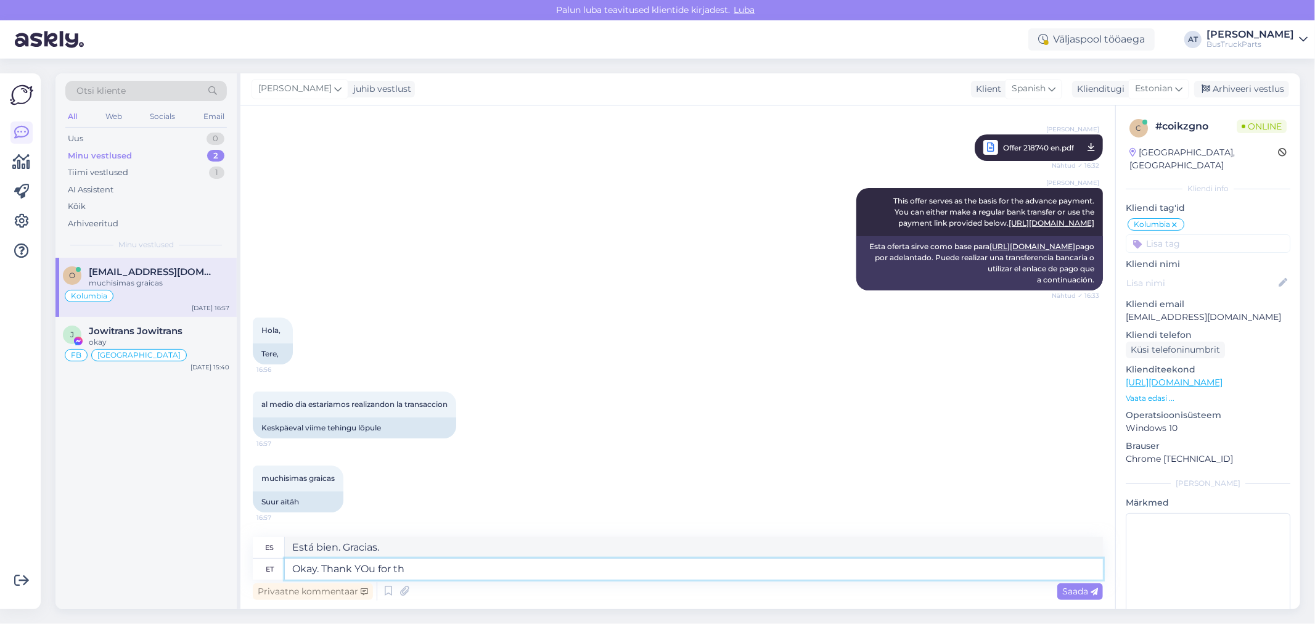
type textarea "Está bien. Gracias por"
type textarea "Okay. Thank YOu for the in"
type textarea "Está bien. Gracias por el"
type textarea "Okay. Thank YOu for the information!"
type textarea "Está bien. ¡Gracias por la información!"
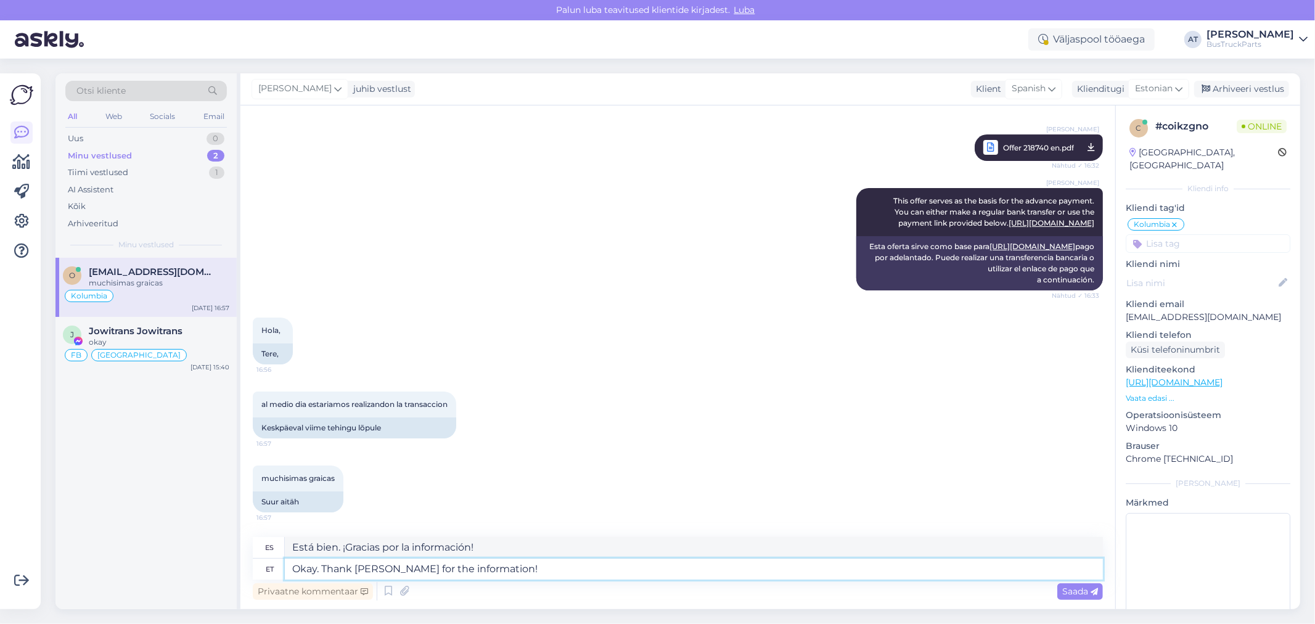
click at [368, 564] on textarea "Okay. Thank YOu for the information!" at bounding box center [694, 568] width 818 height 21
type textarea "Okay. Thank You for the information!"
click at [1078, 589] on span "Saada" at bounding box center [1080, 591] width 36 height 11
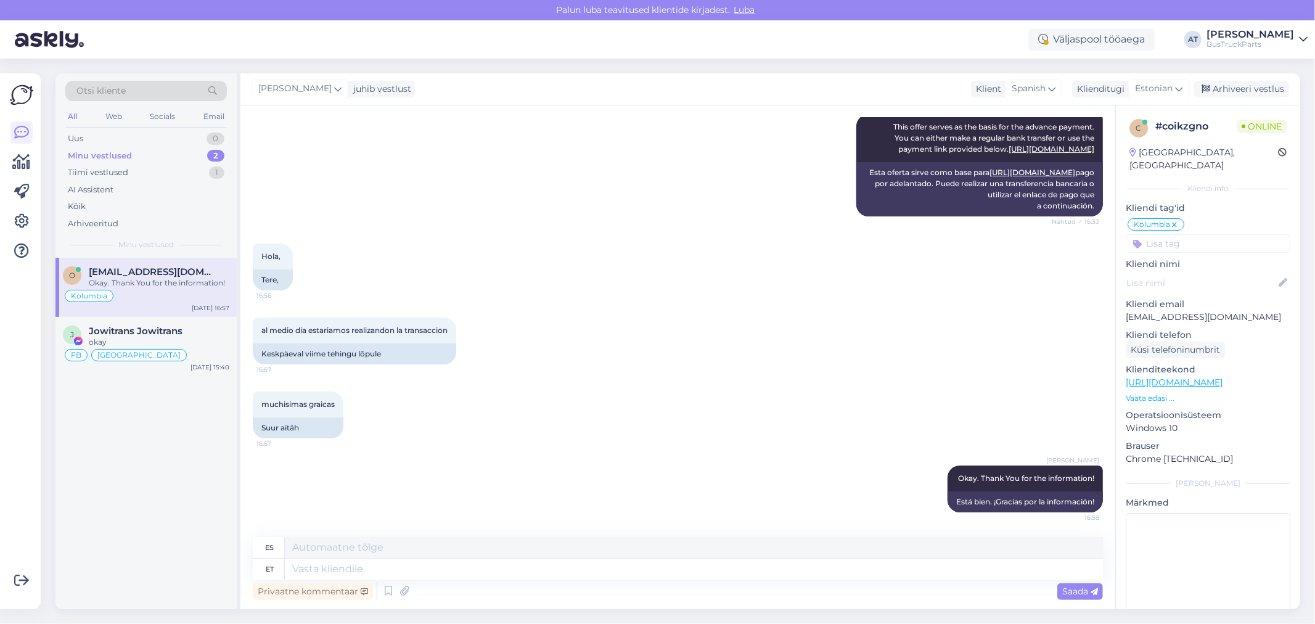
click at [113, 78] on div "Otsi kliente All Web Socials Email Uus 0 Minu vestlused 2 Tiimi vestlused 1 AI …" at bounding box center [145, 165] width 181 height 184
click at [115, 84] on span "Otsi kliente" at bounding box center [100, 90] width 49 height 13
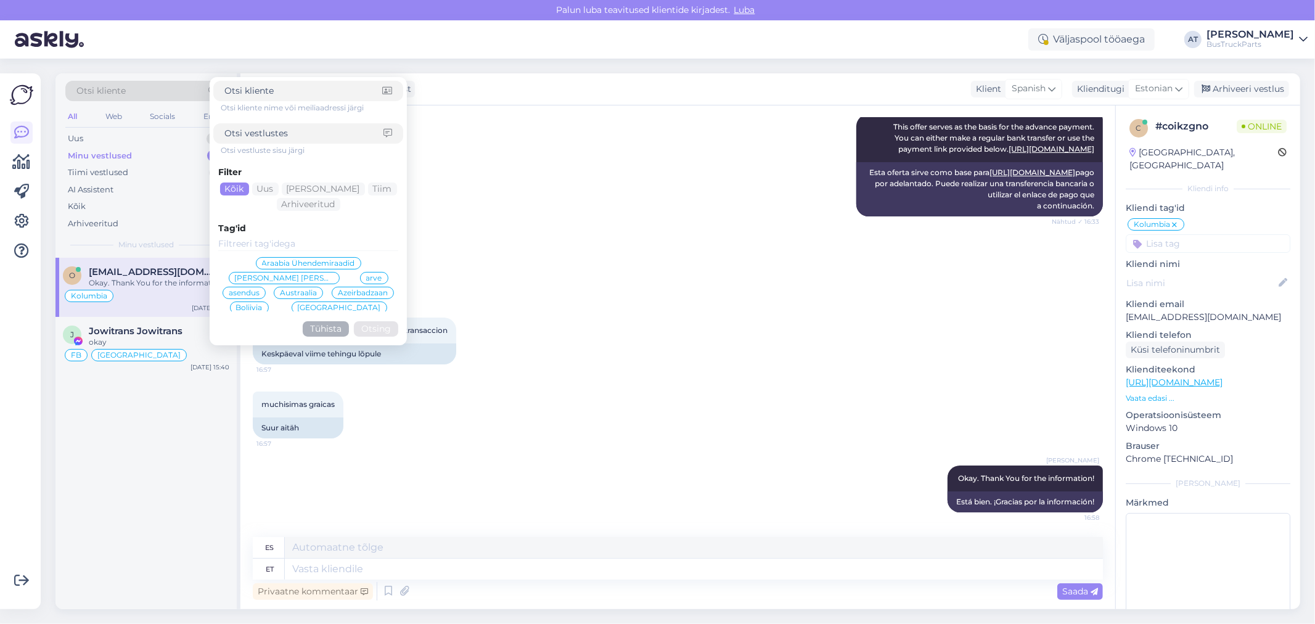
click at [116, 87] on span "Otsi kliente" at bounding box center [100, 90] width 49 height 13
click at [274, 91] on input at bounding box center [303, 90] width 158 height 13
paste input "info@nelico.ee"
type input "info@nelico.ee"
click button "Otsing" at bounding box center [376, 328] width 44 height 15
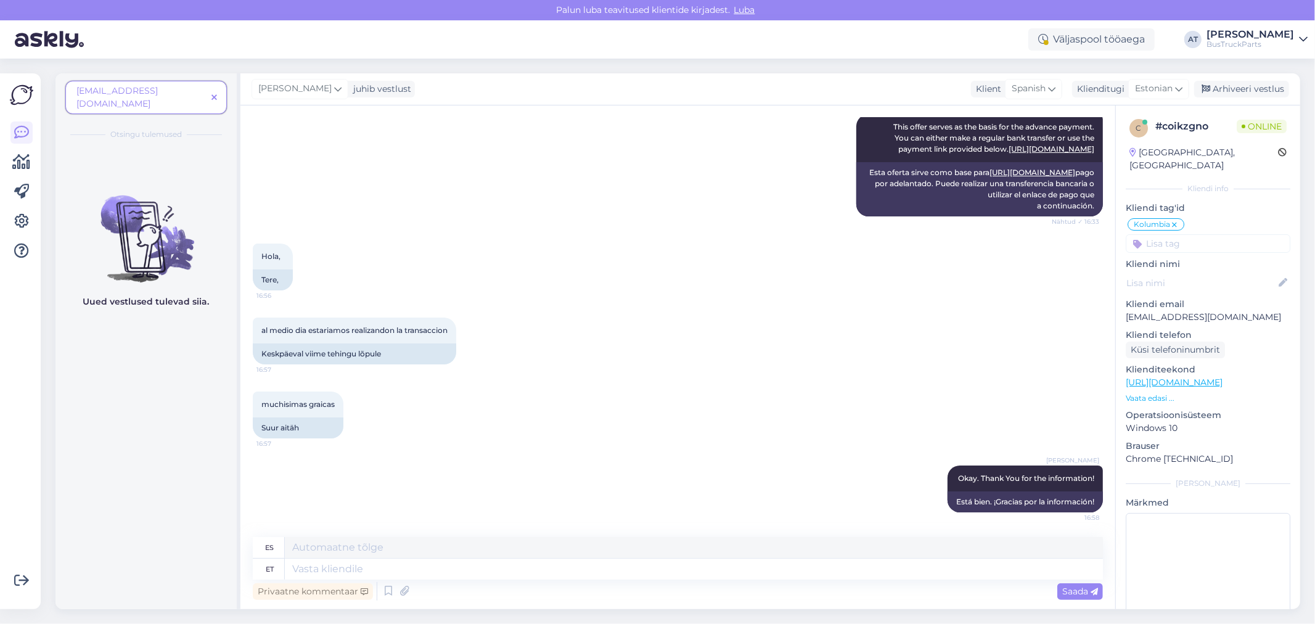
click at [117, 90] on span "info@nelico.ee" at bounding box center [116, 97] width 81 height 24
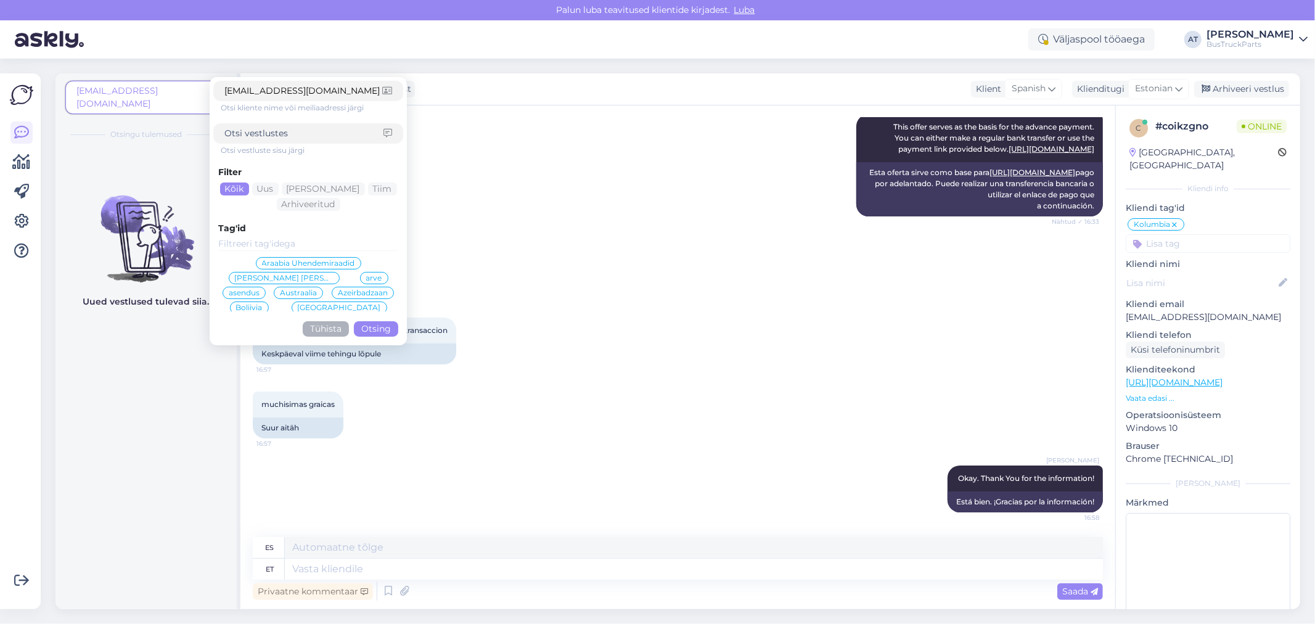
drag, startPoint x: 232, startPoint y: 90, endPoint x: 278, endPoint y: 66, distance: 51.6
click at [210, 86] on form "info@nelico.ee Otsi kliente nime või meiliaadressi järgi Otsi vestluste sisu jä…" at bounding box center [308, 211] width 197 height 268
type input "@nelico.ee"
click button "Otsing" at bounding box center [376, 328] width 44 height 15
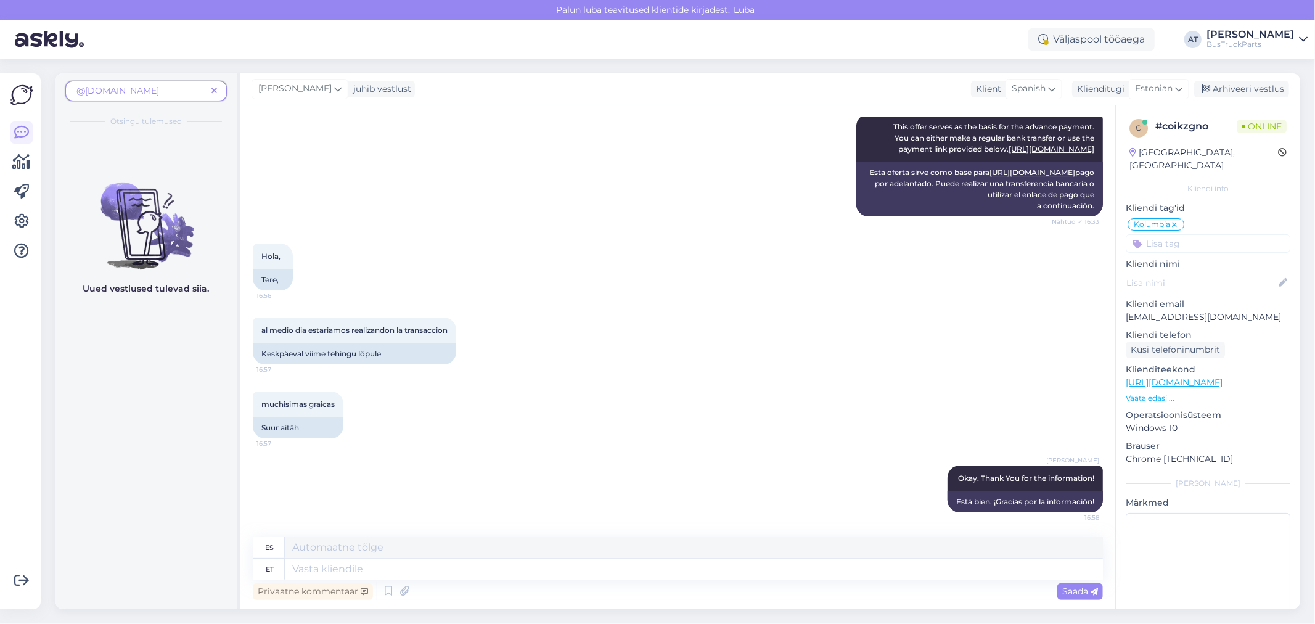
click at [565, 245] on div "Hola, 16:56 Tere," at bounding box center [678, 267] width 850 height 74
